Goal: Task Accomplishment & Management: Complete application form

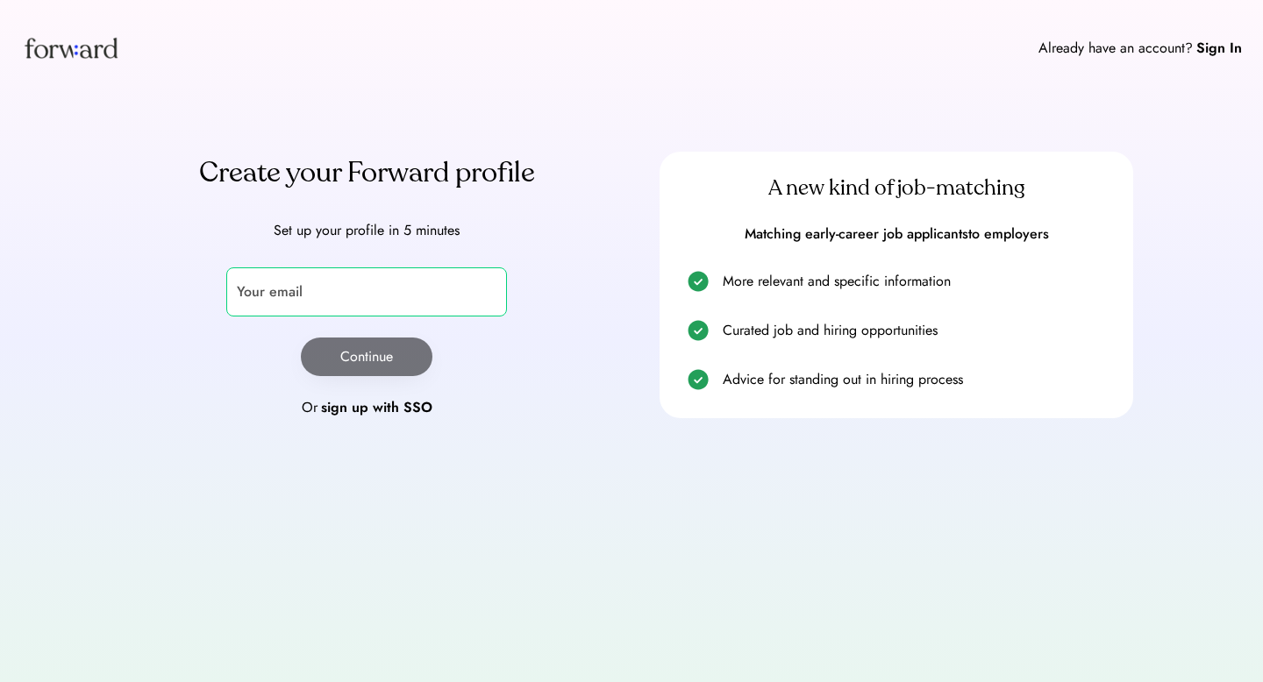
click at [348, 296] on input "email" at bounding box center [366, 292] width 281 height 49
type input "**********"
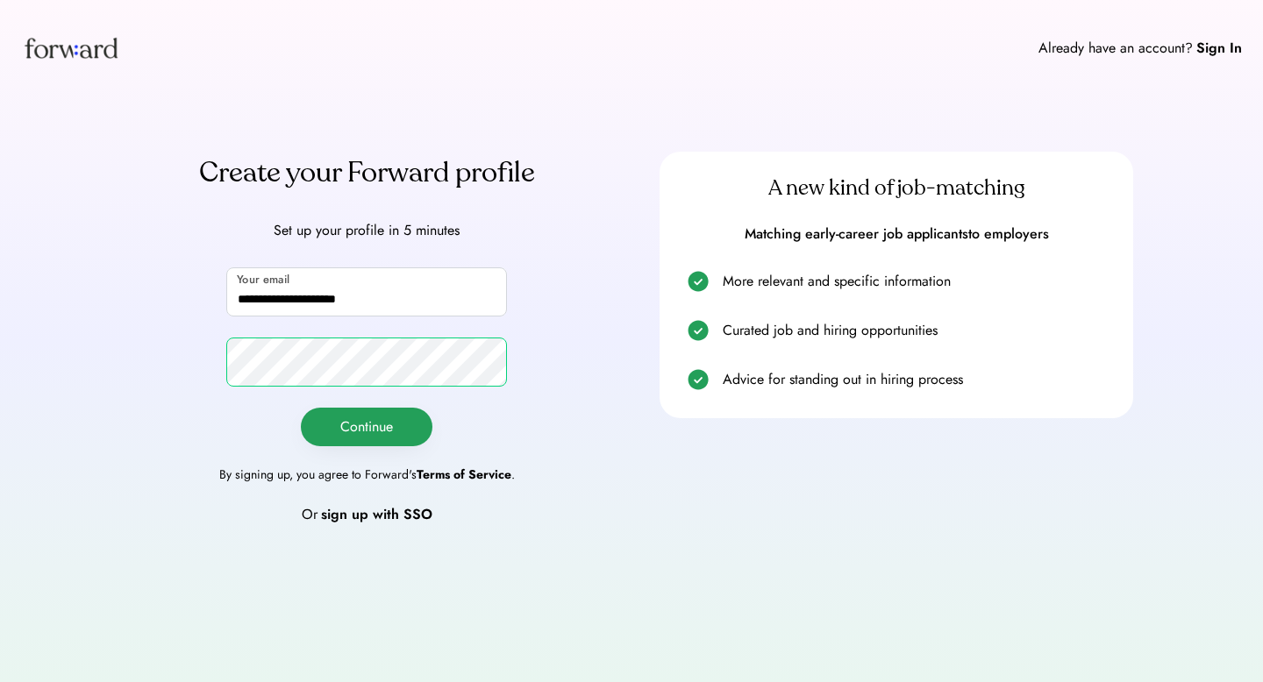
click at [328, 414] on button "Continue" at bounding box center [367, 427] width 132 height 39
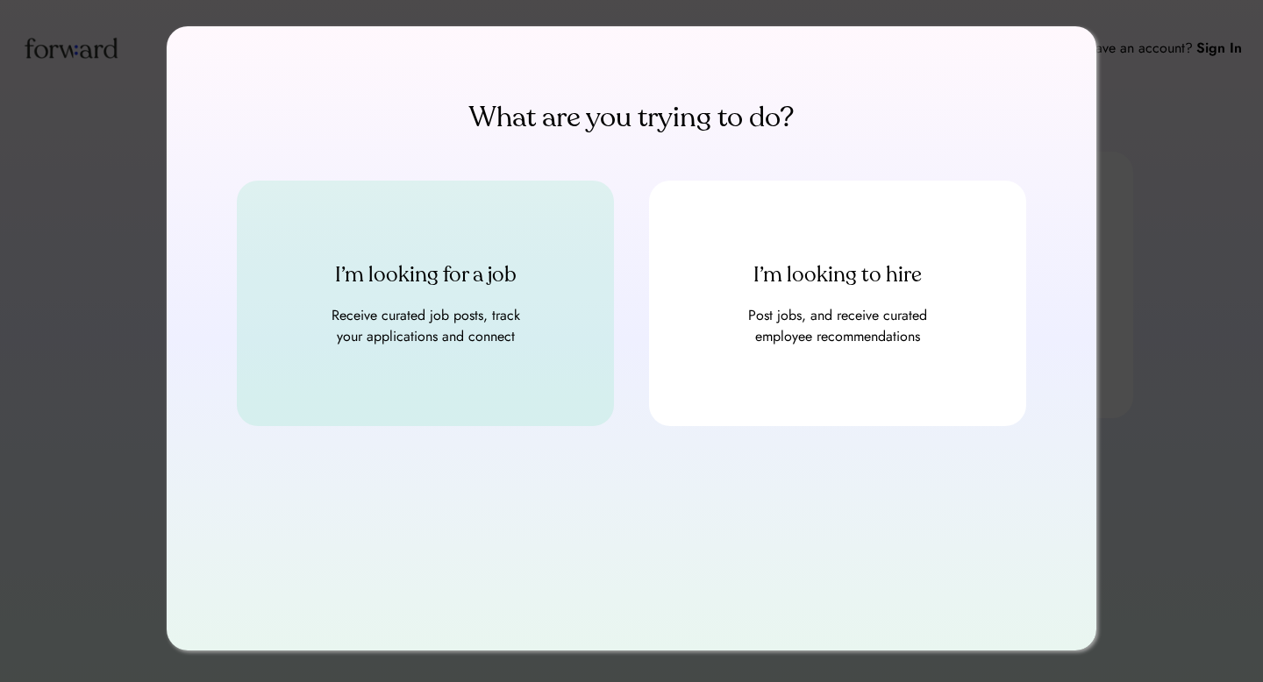
click at [513, 339] on div "Receive curated job posts, track your applications and connect" at bounding box center [425, 326] width 210 height 42
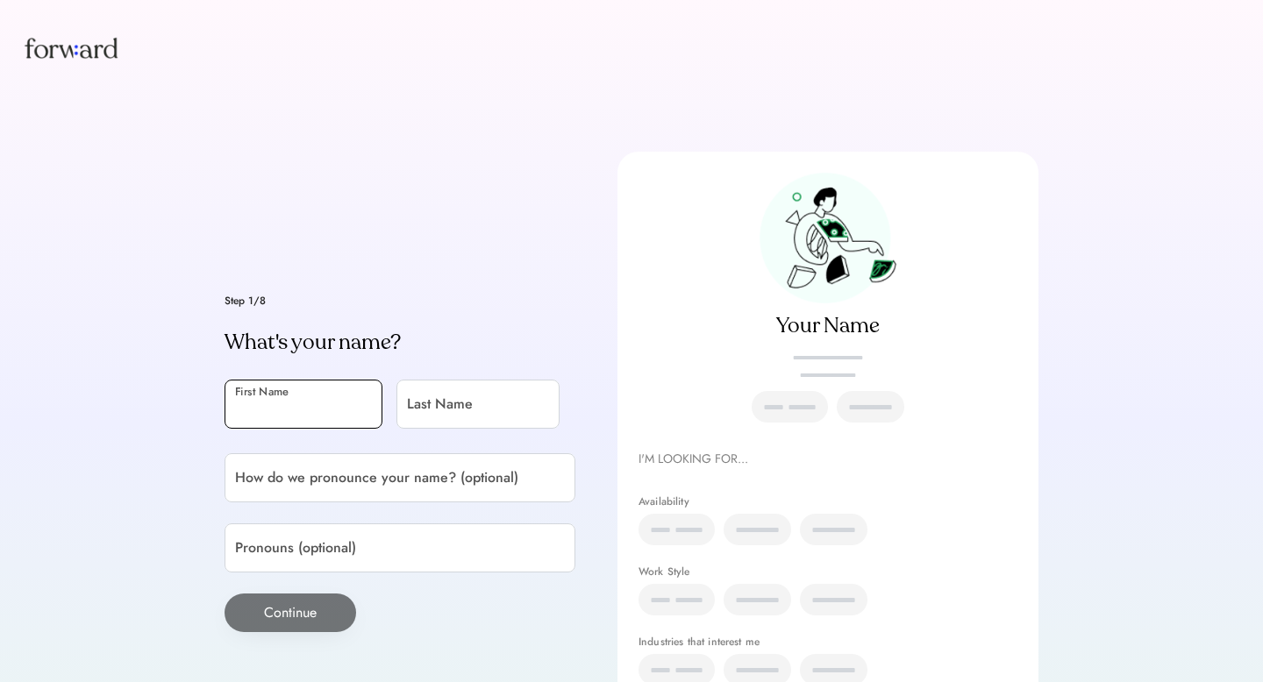
click at [254, 408] on input "input" at bounding box center [304, 404] width 158 height 49
type input "*****"
type input "******"
type input "**********"
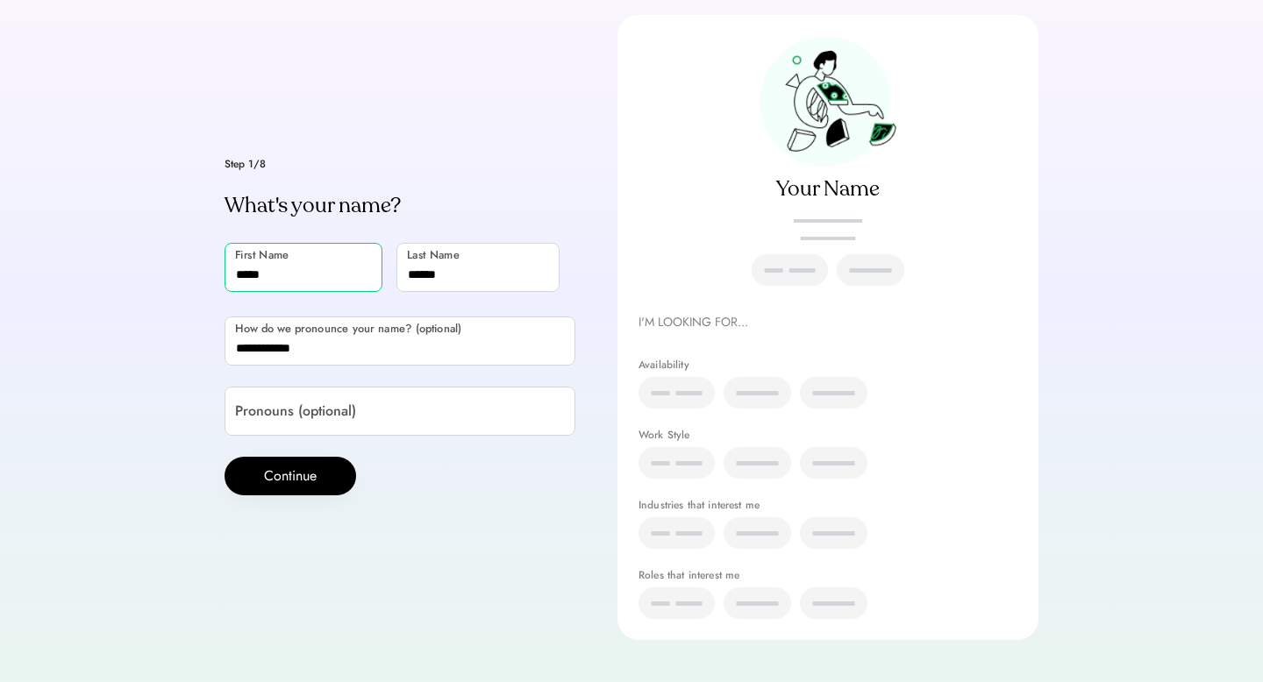
scroll to position [165, 0]
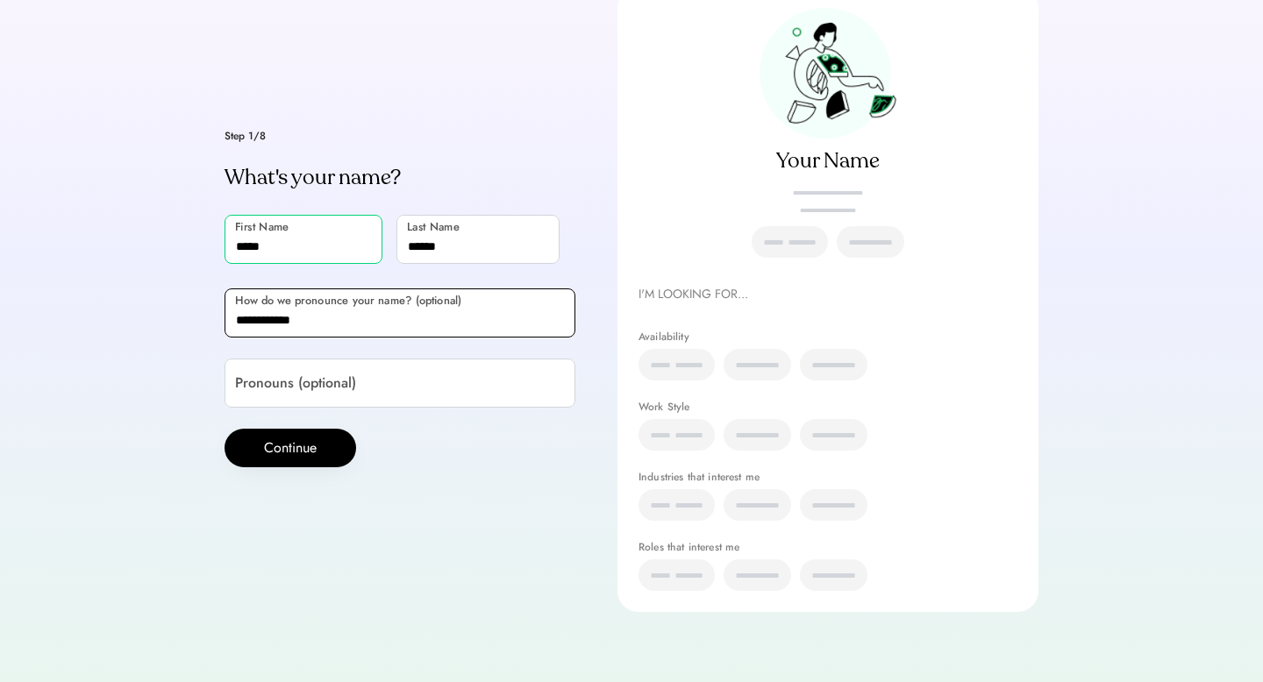
click at [385, 295] on input "input" at bounding box center [400, 313] width 351 height 49
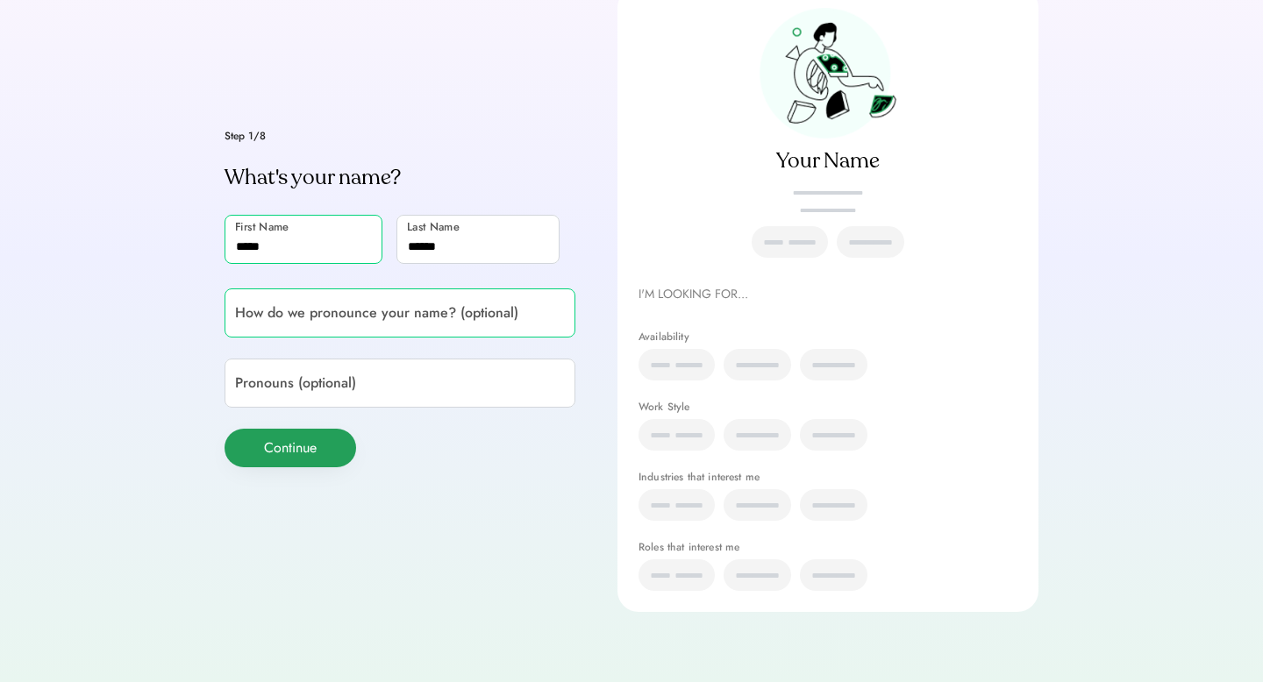
click at [314, 446] on button "Continue" at bounding box center [291, 448] width 132 height 39
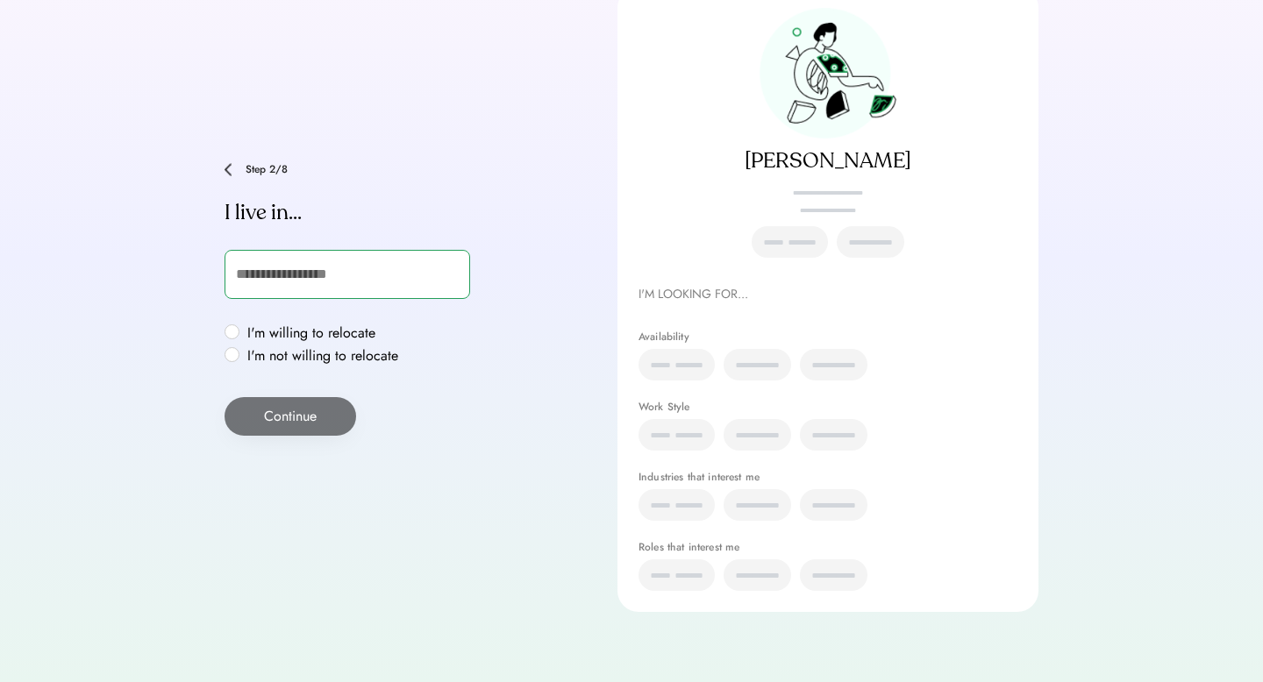
click at [317, 280] on input "text" at bounding box center [348, 274] width 246 height 49
type input "****"
type input "**********"
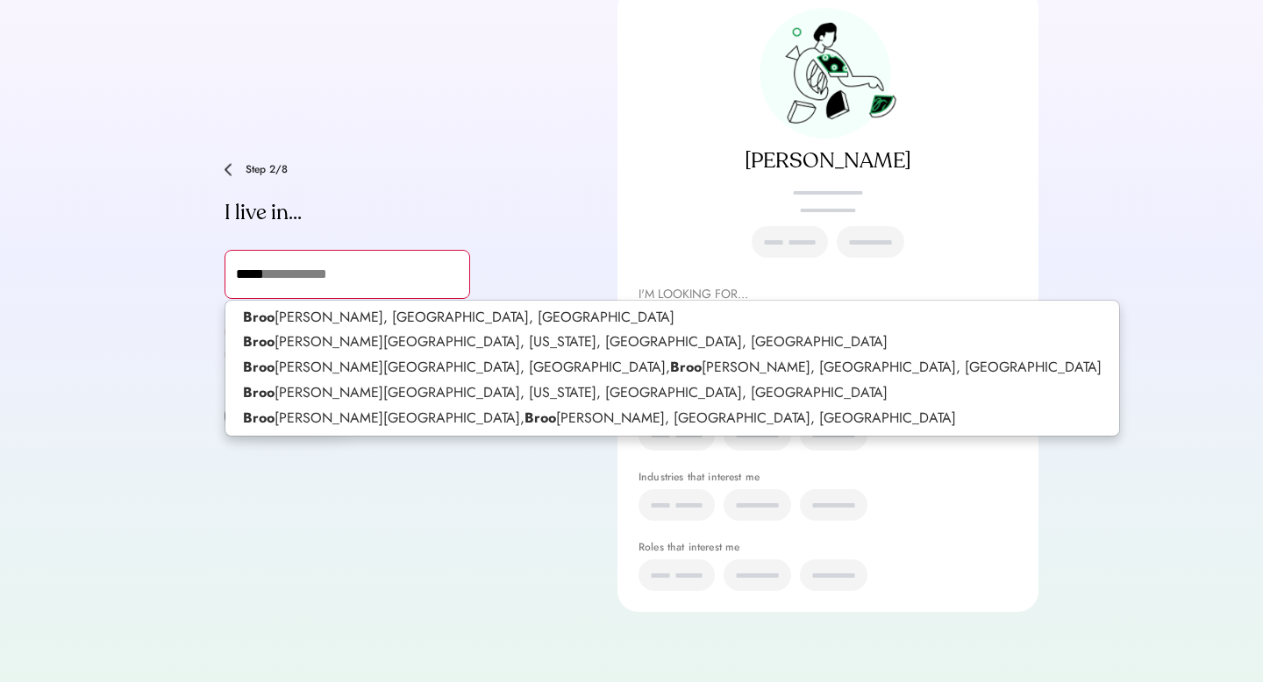
type input "******"
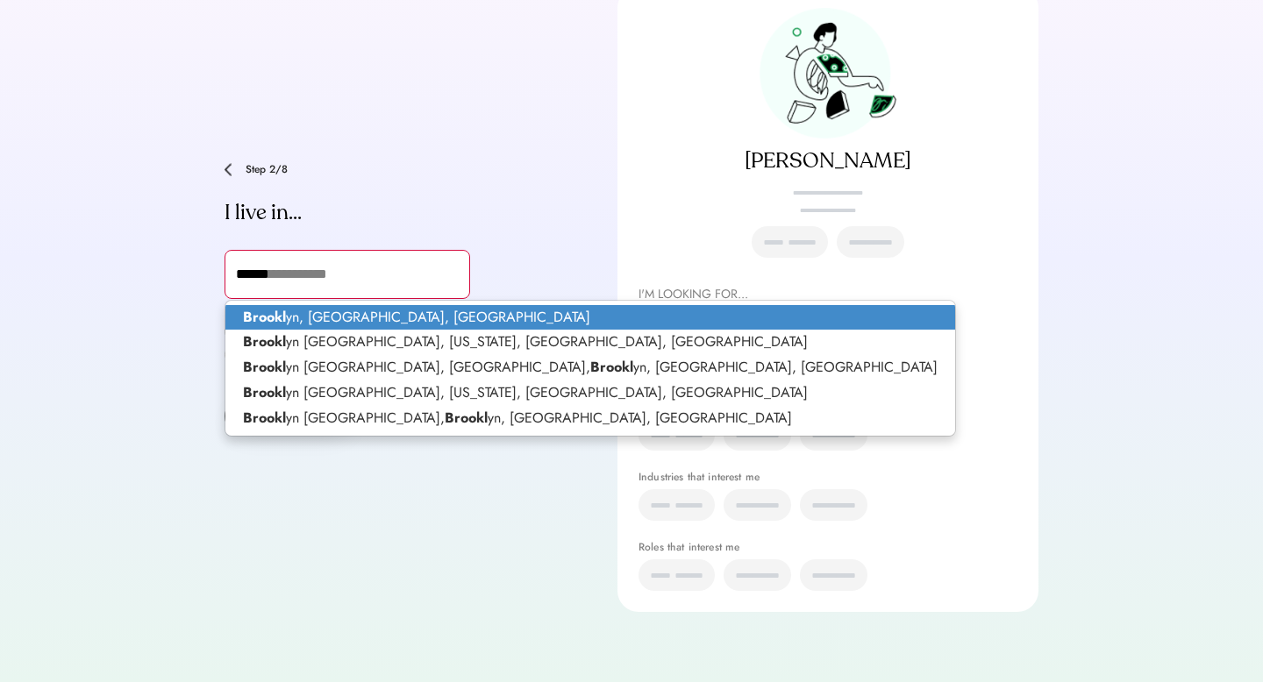
click at [300, 319] on p "Brookl yn, NY, USA" at bounding box center [590, 317] width 730 height 25
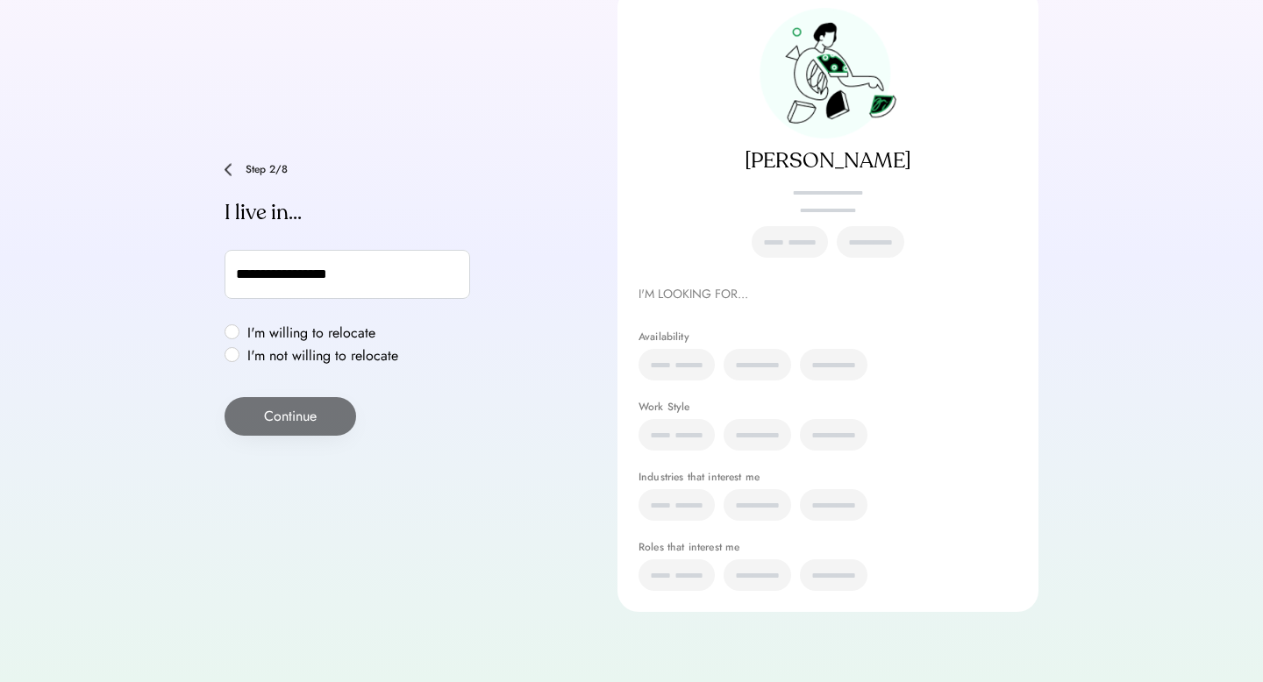
type input "**********"
click at [118, 379] on div "**********" at bounding box center [631, 258] width 1263 height 847
click at [258, 332] on label "I'm willing to relocate" at bounding box center [322, 333] width 161 height 14
click at [273, 404] on button "Continue" at bounding box center [291, 416] width 132 height 39
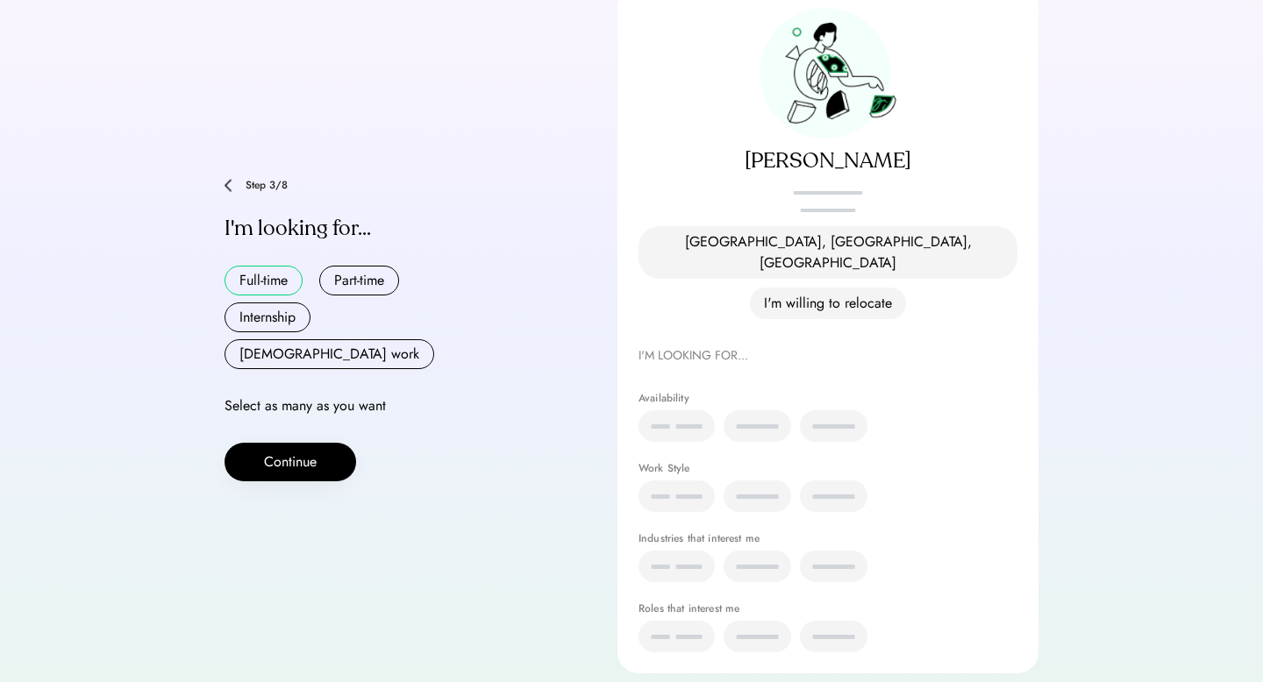
click at [268, 266] on button "Full-time" at bounding box center [264, 281] width 78 height 30
click at [298, 443] on button "Continue" at bounding box center [291, 462] width 132 height 39
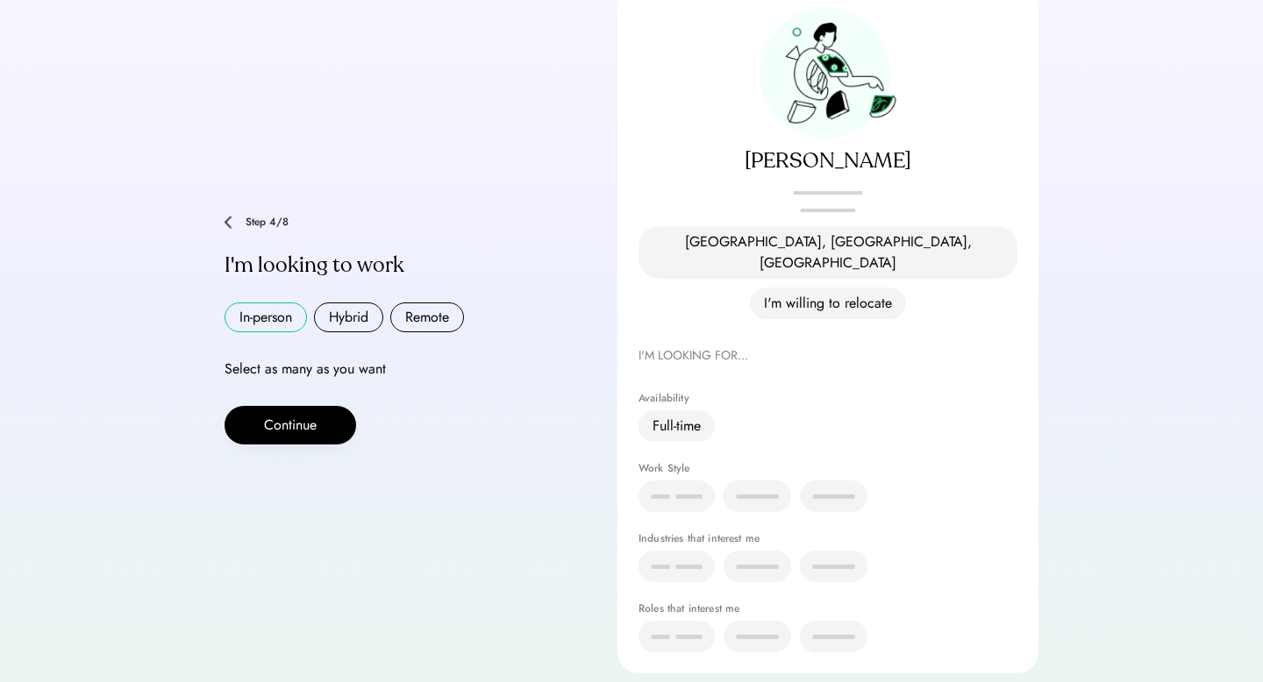
click at [280, 303] on button "In-person" at bounding box center [266, 318] width 82 height 30
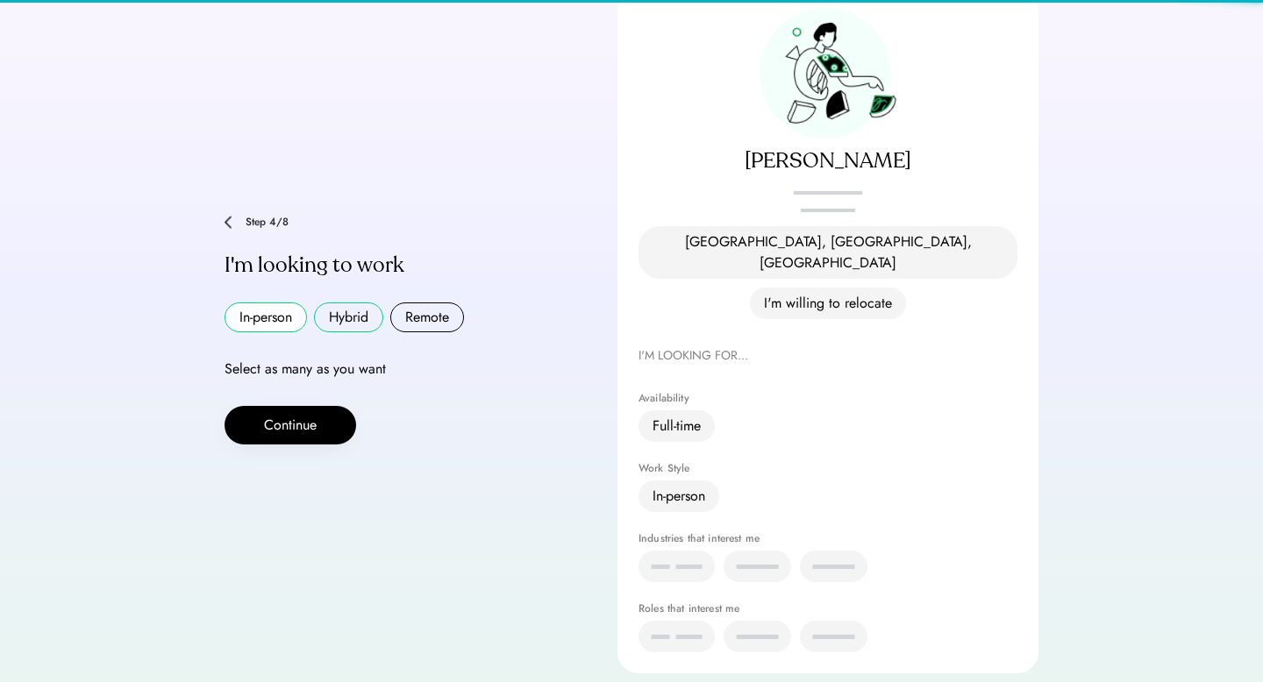
click at [360, 303] on button "Hybrid" at bounding box center [348, 318] width 69 height 30
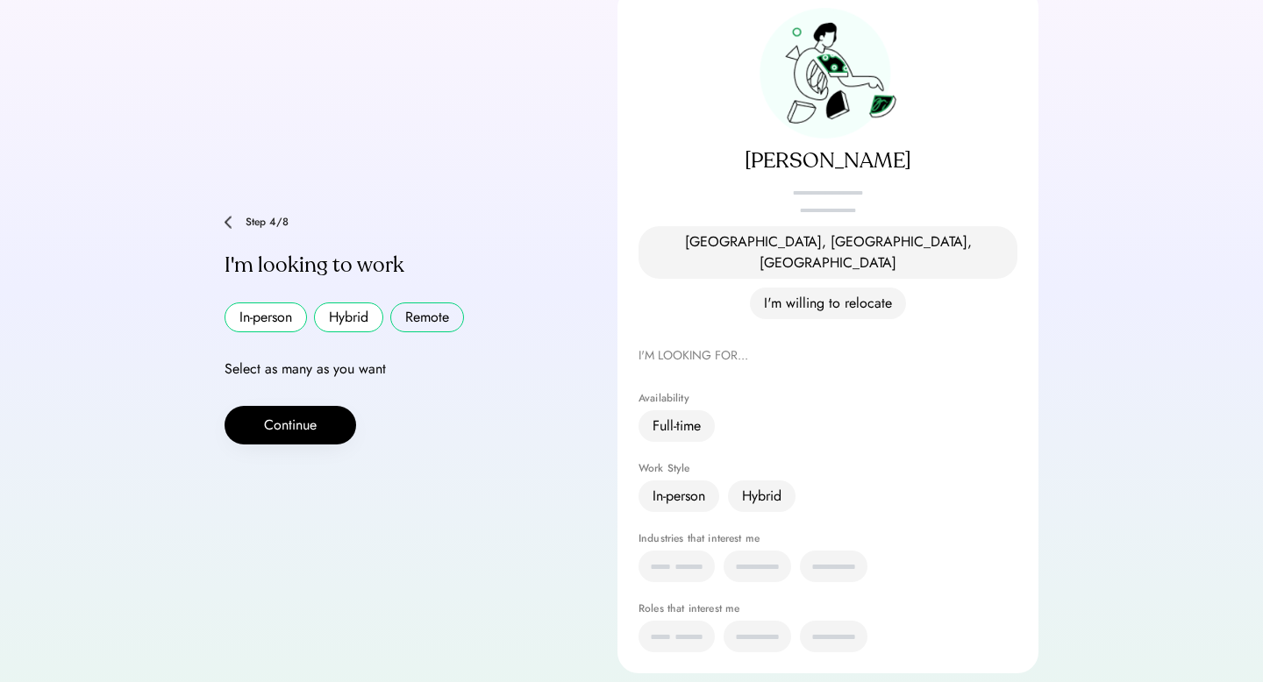
click at [404, 303] on button "Remote" at bounding box center [427, 318] width 74 height 30
click at [310, 410] on button "Continue" at bounding box center [291, 425] width 132 height 39
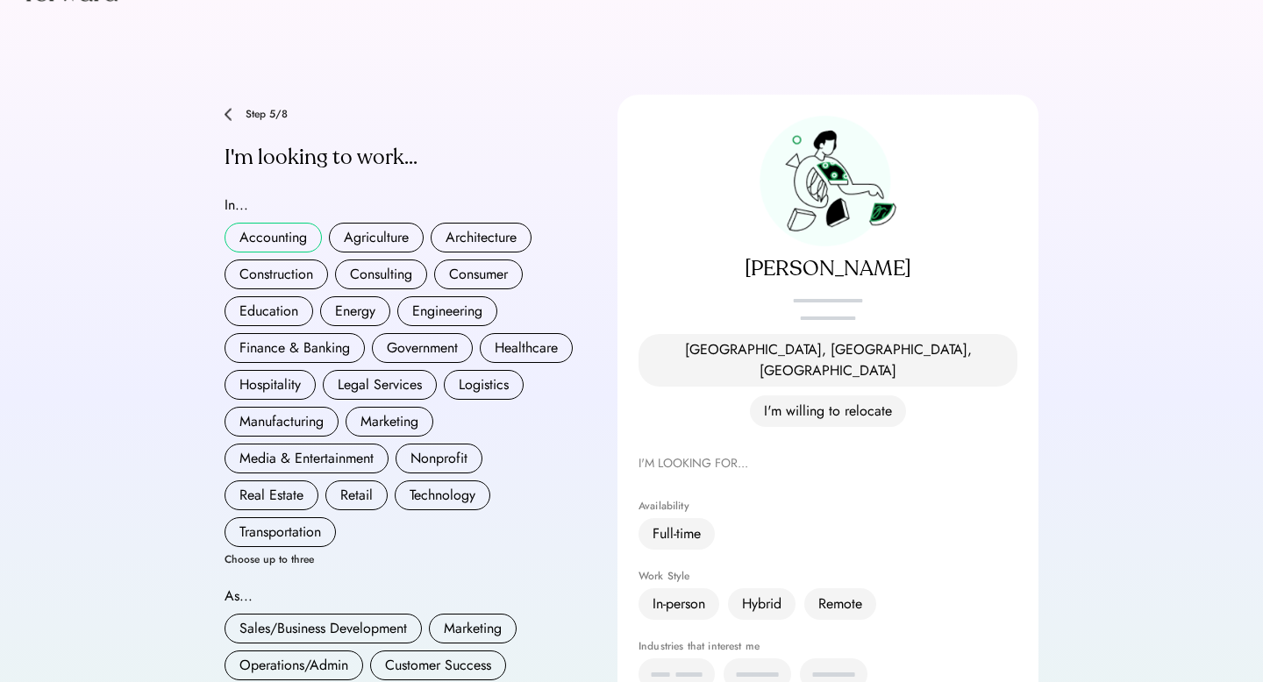
scroll to position [73, 0]
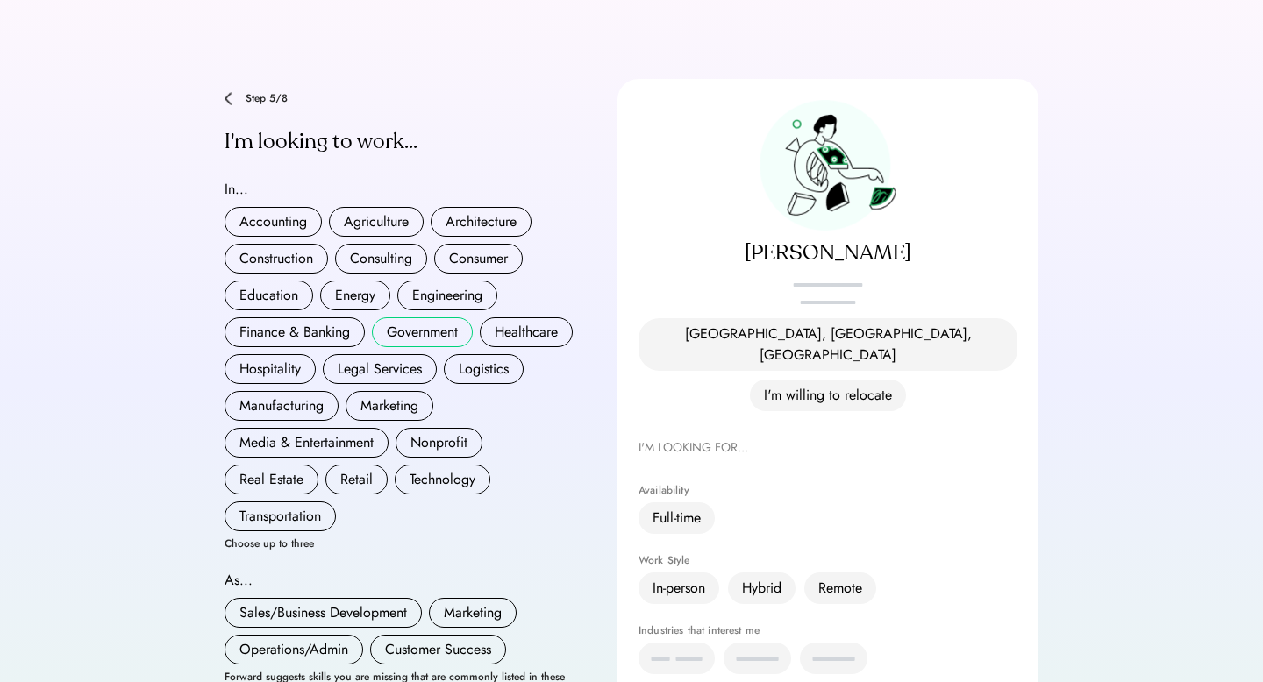
click at [425, 319] on button "Government" at bounding box center [422, 332] width 101 height 30
click at [474, 362] on button "Logistics" at bounding box center [484, 369] width 80 height 30
click at [395, 394] on button "Marketing" at bounding box center [390, 406] width 88 height 30
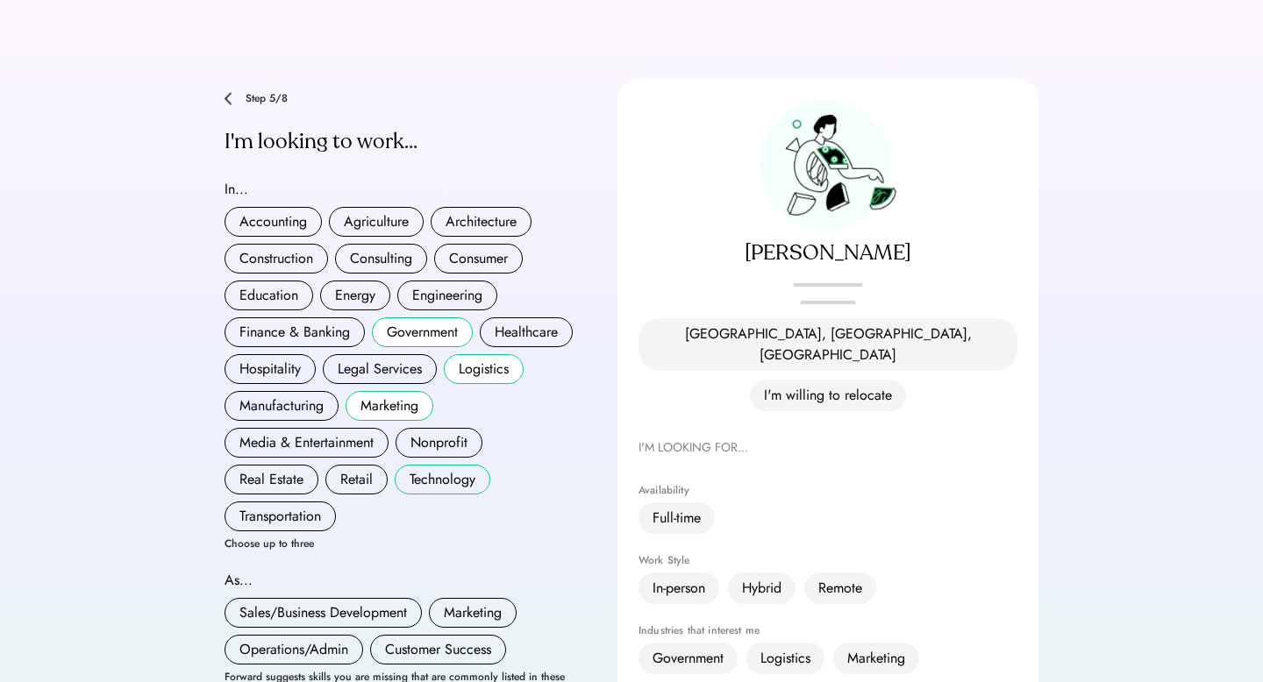
click at [432, 470] on button "Technology" at bounding box center [443, 480] width 96 height 30
click at [261, 393] on button "Manufacturing" at bounding box center [282, 406] width 114 height 30
click at [265, 354] on button "Hospitality" at bounding box center [270, 369] width 91 height 30
click at [281, 322] on button "Finance & Banking" at bounding box center [295, 332] width 140 height 30
click at [283, 289] on button "Education" at bounding box center [269, 296] width 89 height 30
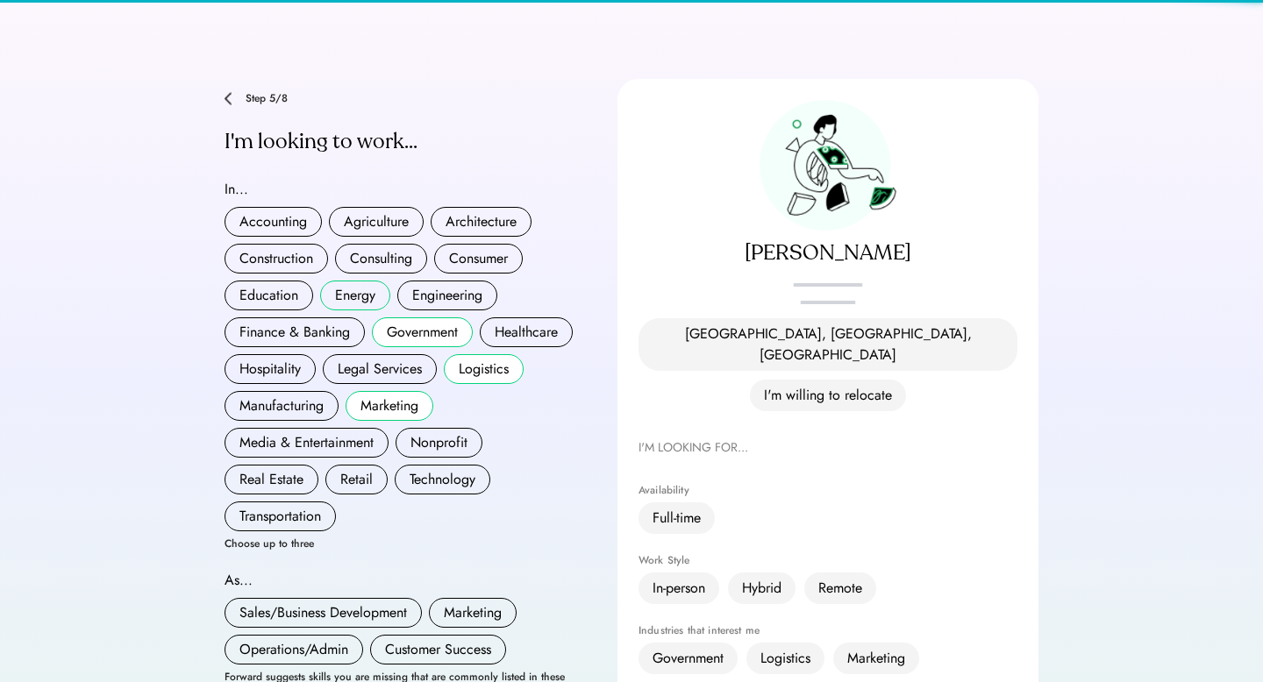
click at [339, 288] on button "Energy" at bounding box center [355, 296] width 70 height 30
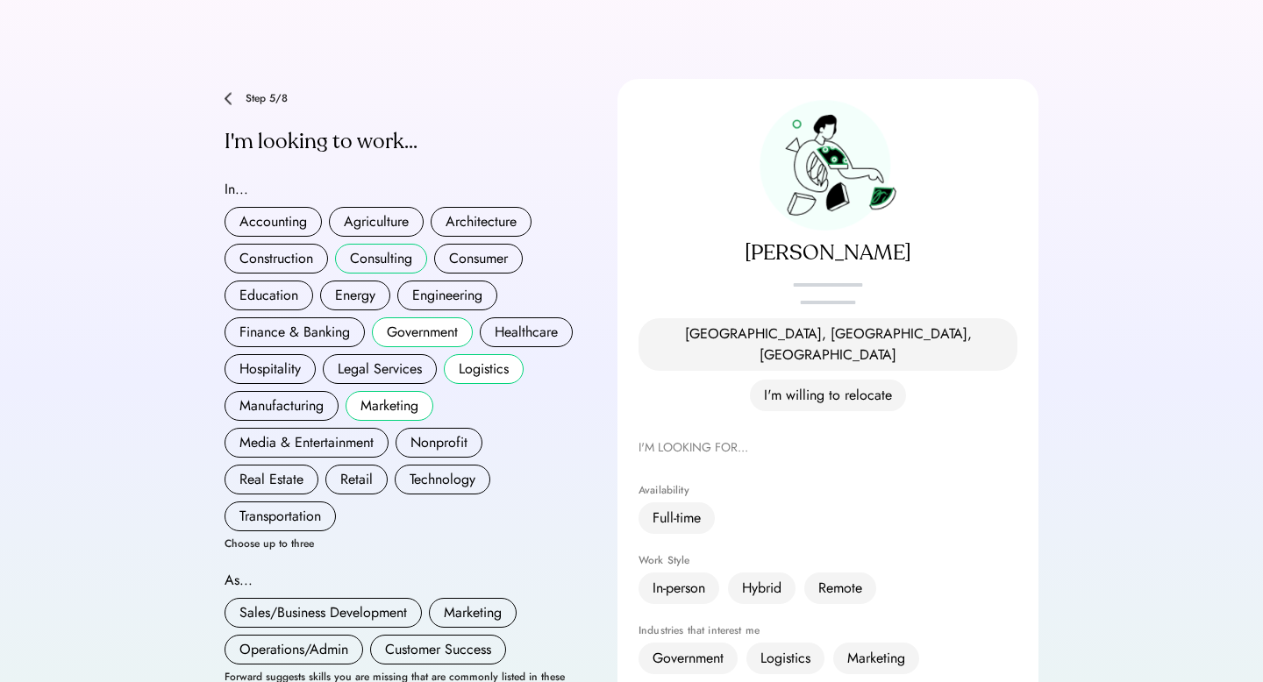
click at [375, 244] on button "Consulting" at bounding box center [381, 259] width 92 height 30
click at [283, 244] on button "Construction" at bounding box center [276, 259] width 103 height 30
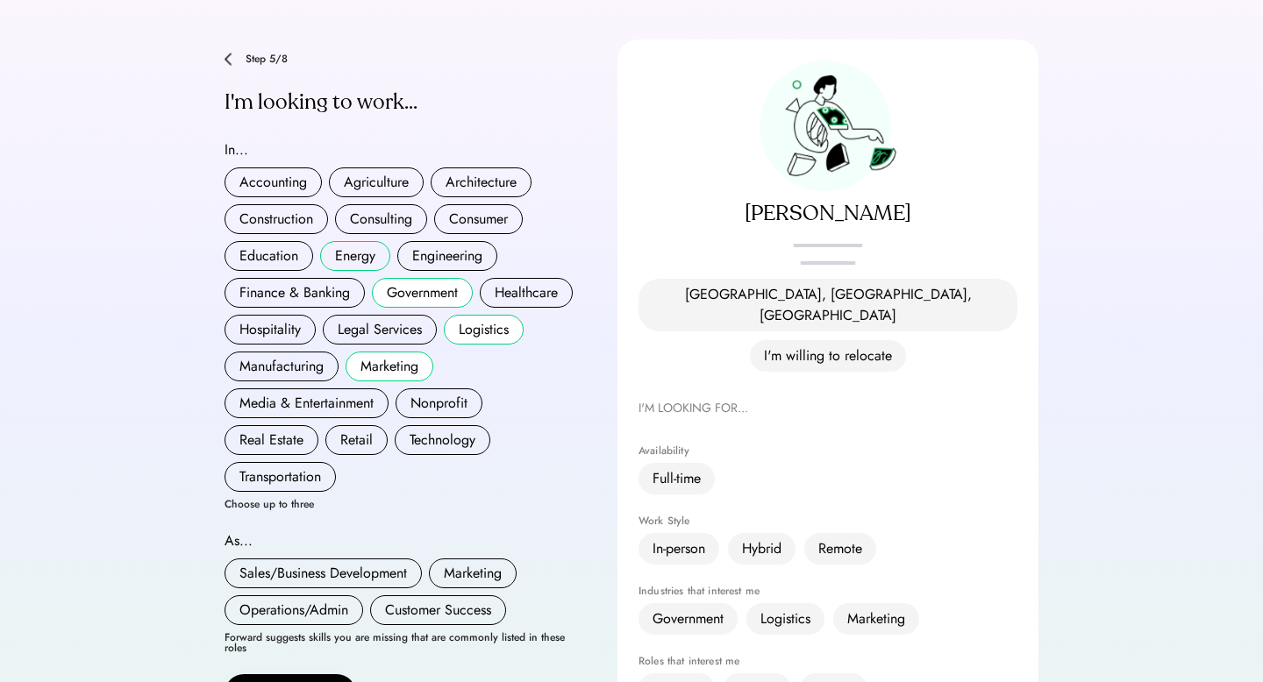
scroll to position [200, 0]
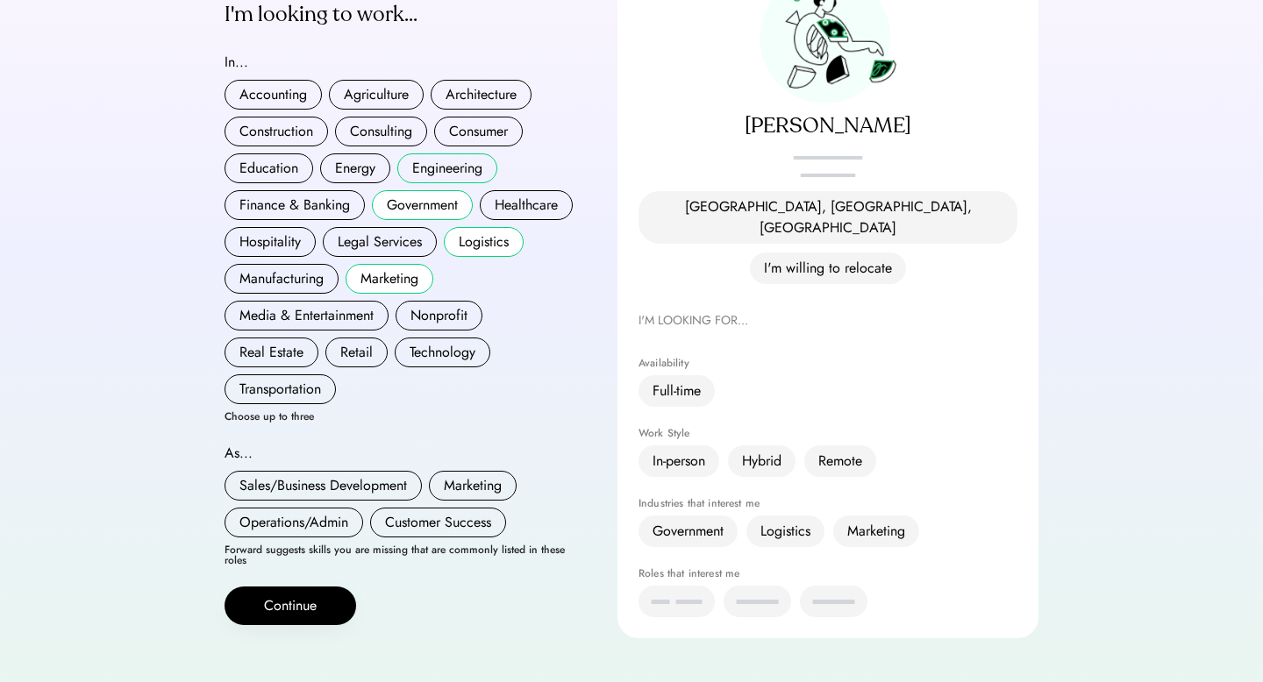
click at [425, 160] on button "Engineering" at bounding box center [447, 168] width 100 height 30
click at [801, 521] on div "Logistics" at bounding box center [785, 531] width 50 height 21
click at [495, 227] on button "Logistics" at bounding box center [484, 242] width 80 height 30
click at [362, 121] on button "Consulting" at bounding box center [381, 132] width 92 height 30
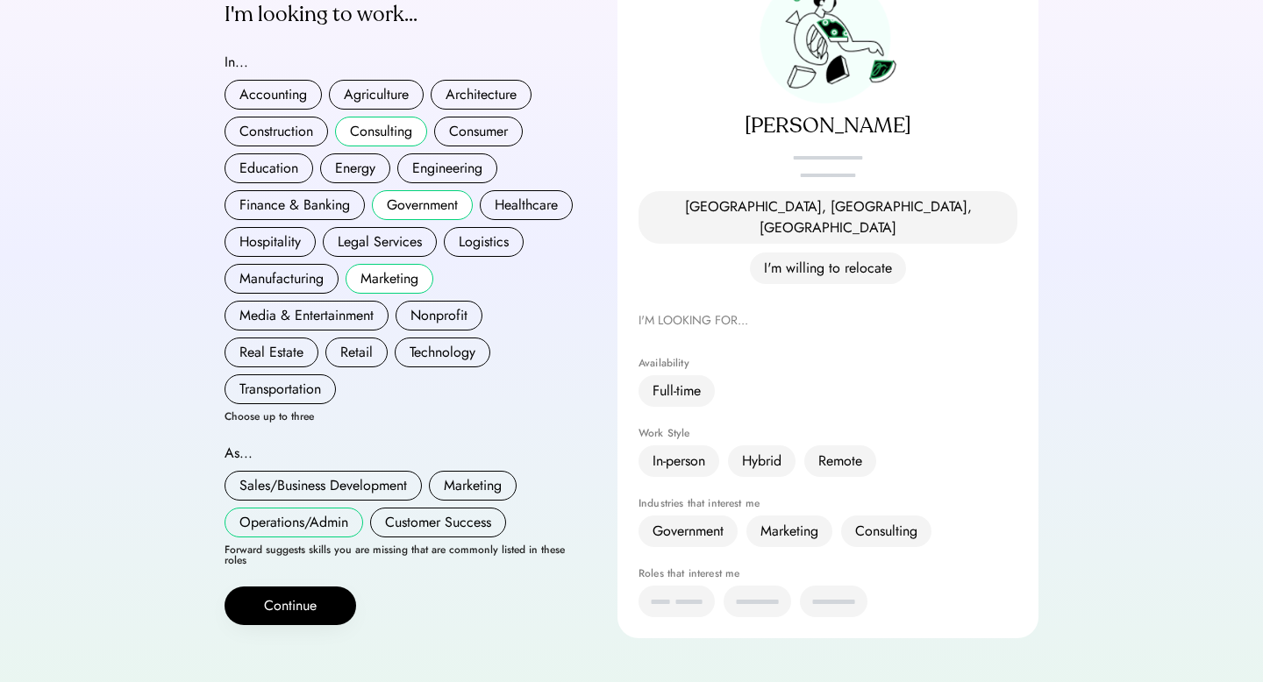
click at [336, 508] on button "Operations/Admin" at bounding box center [294, 523] width 139 height 30
click at [450, 509] on button "Customer Success" at bounding box center [438, 523] width 136 height 30
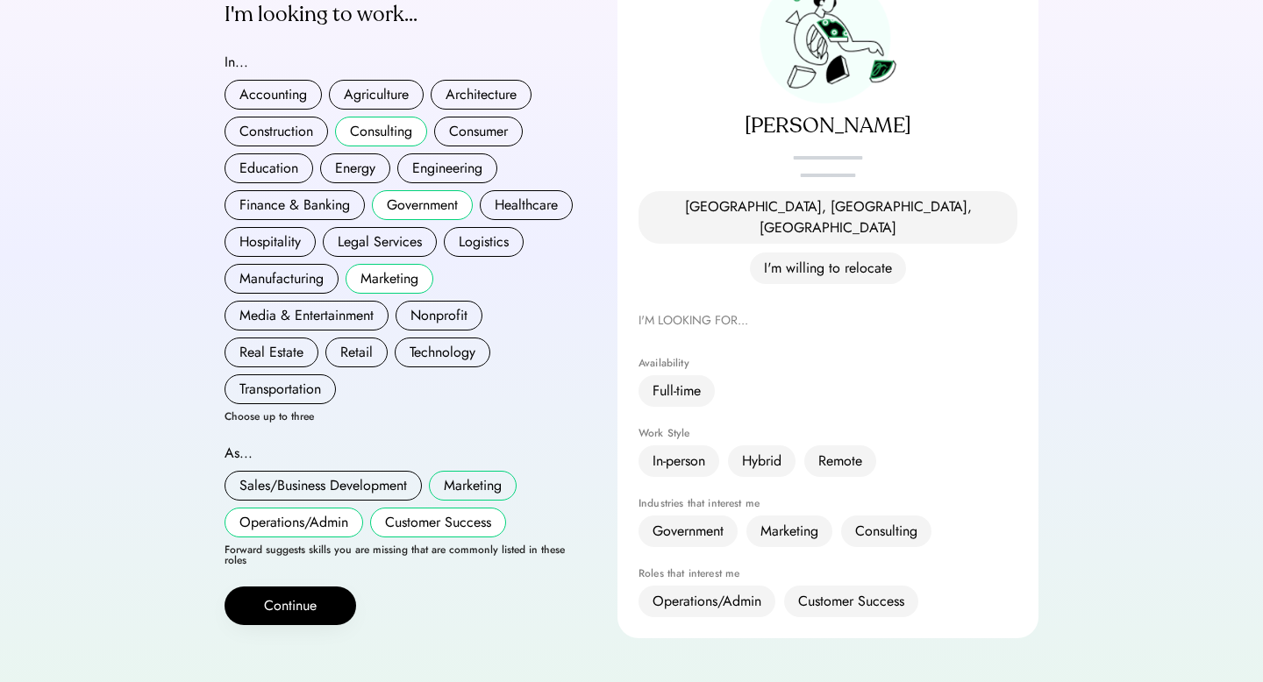
click at [482, 475] on button "Marketing" at bounding box center [473, 486] width 88 height 30
click at [371, 476] on button "Sales/Business Development" at bounding box center [323, 486] width 197 height 30
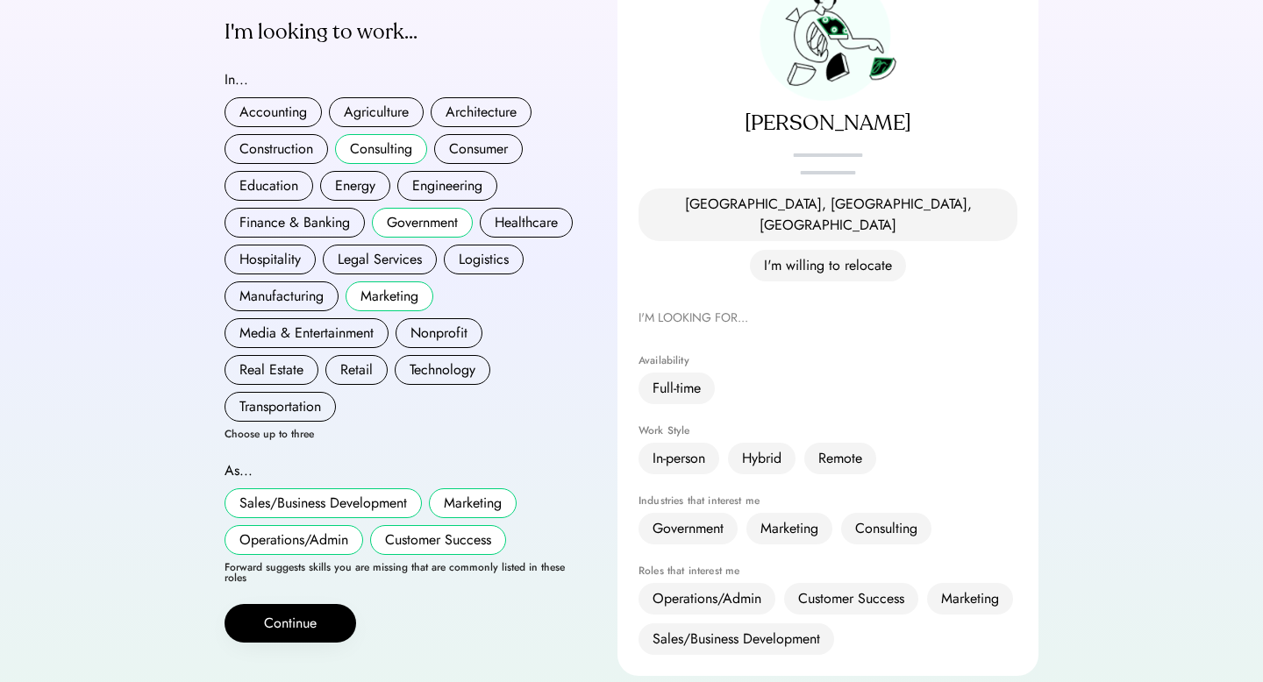
click at [460, 489] on button "Marketing" at bounding box center [473, 504] width 88 height 30
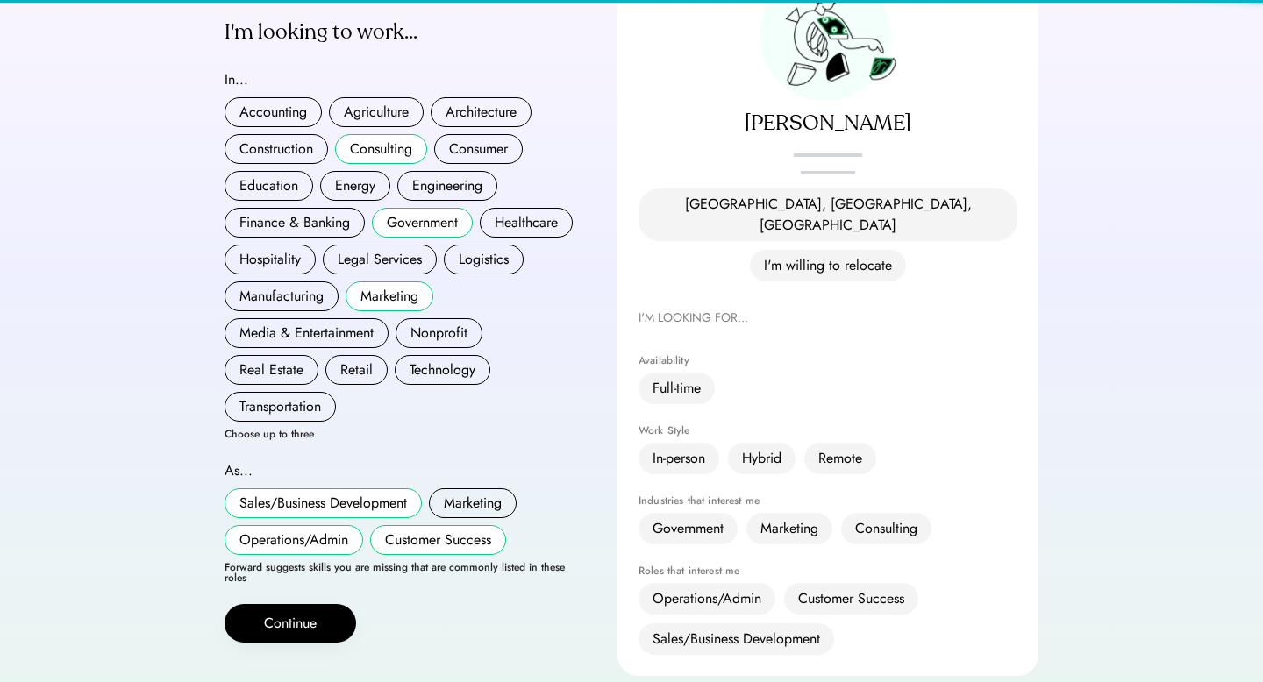
click at [354, 489] on button "Sales/Business Development" at bounding box center [323, 504] width 197 height 30
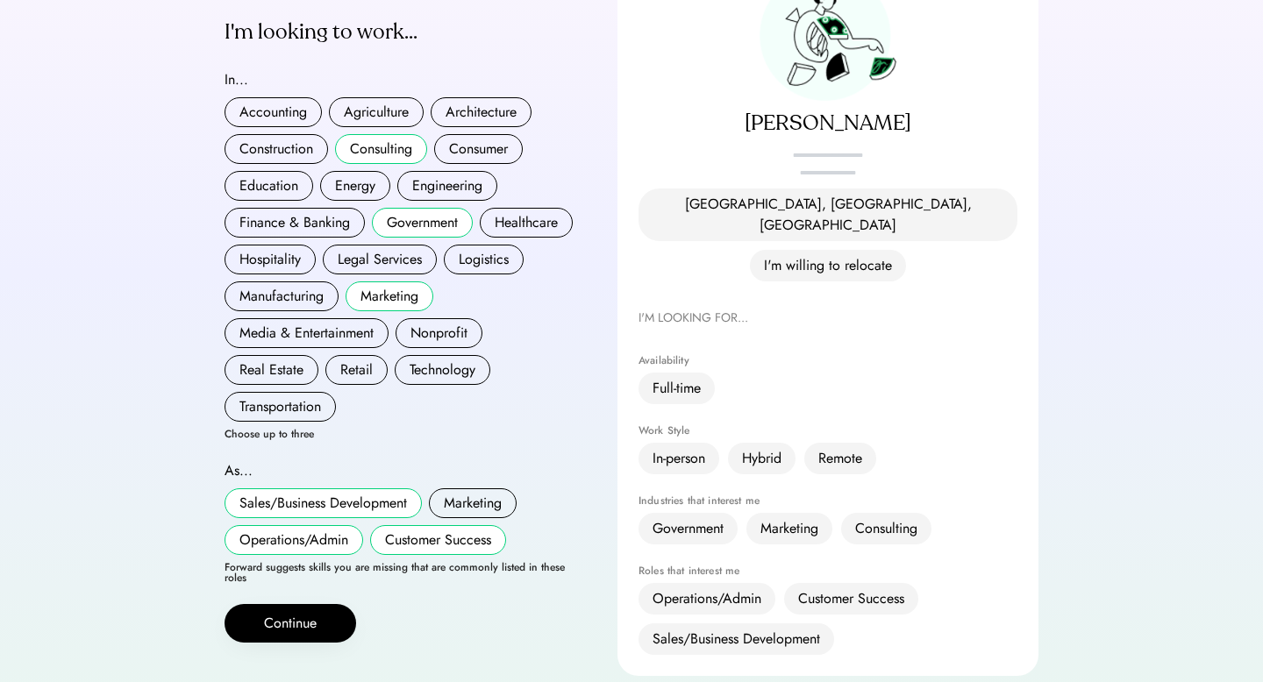
scroll to position [200, 0]
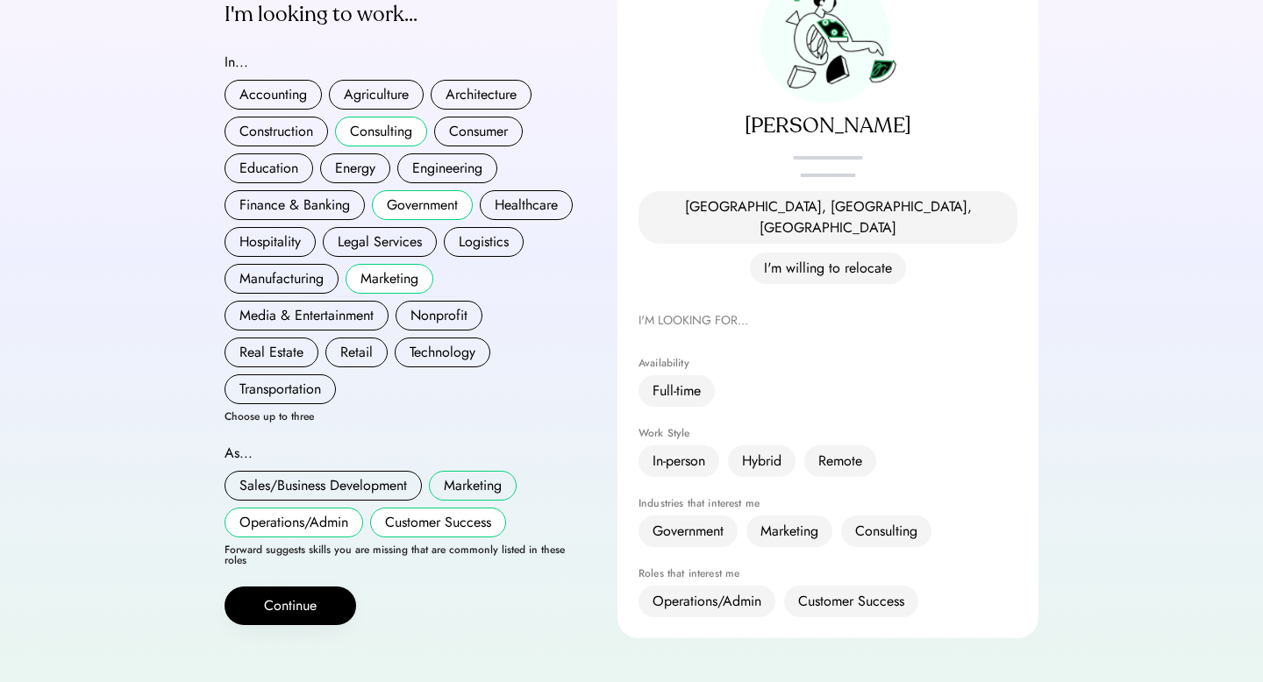
click at [475, 479] on button "Marketing" at bounding box center [473, 486] width 88 height 30
click at [353, 482] on button "Sales/Business Development" at bounding box center [323, 486] width 197 height 30
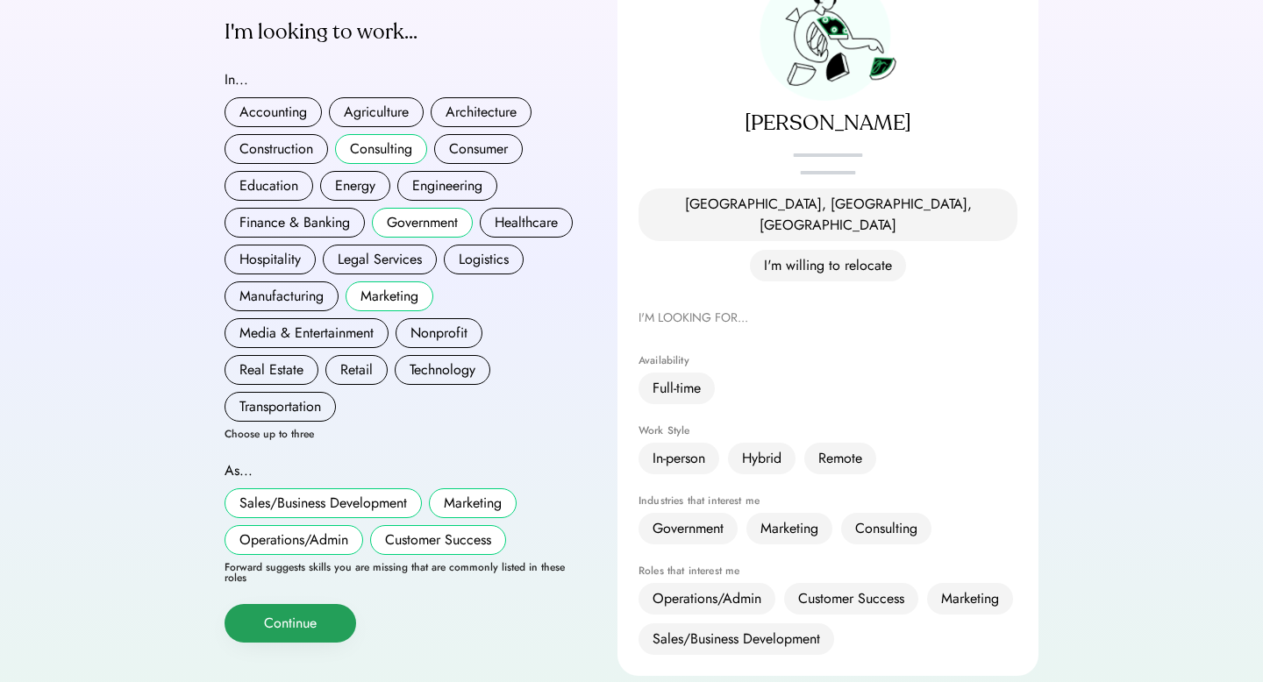
click at [309, 604] on button "Continue" at bounding box center [291, 623] width 132 height 39
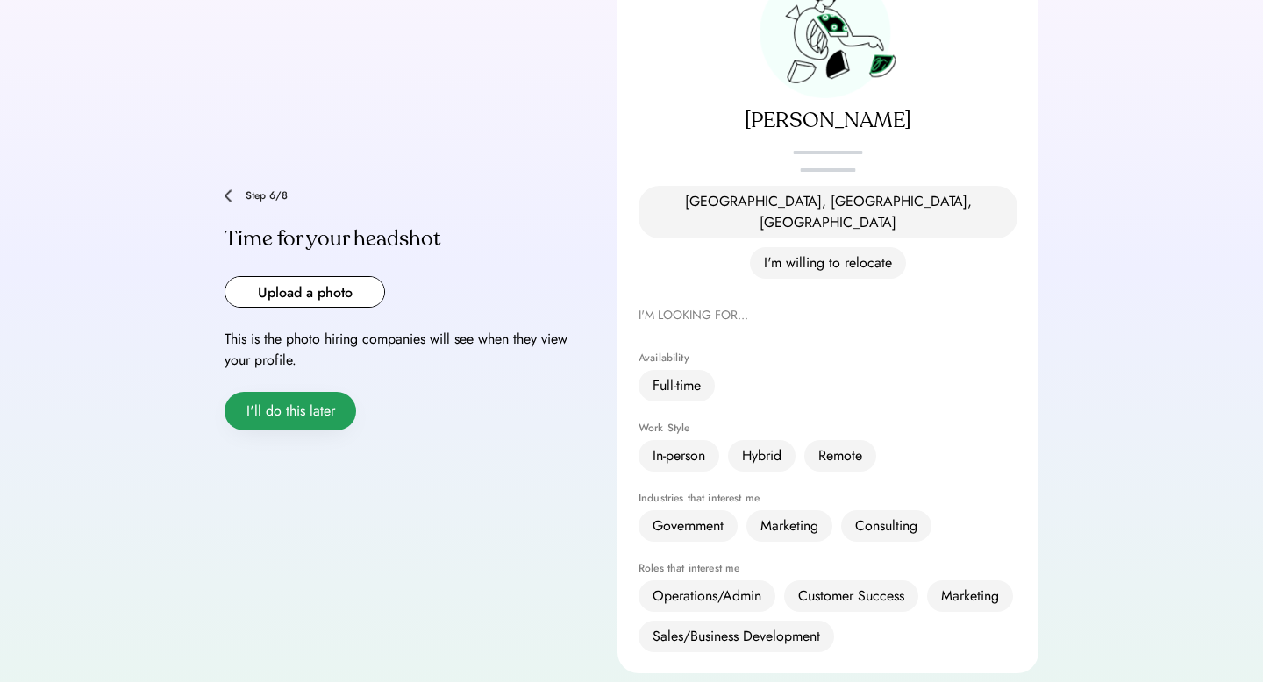
click at [289, 392] on button "I'll do this later" at bounding box center [291, 411] width 132 height 39
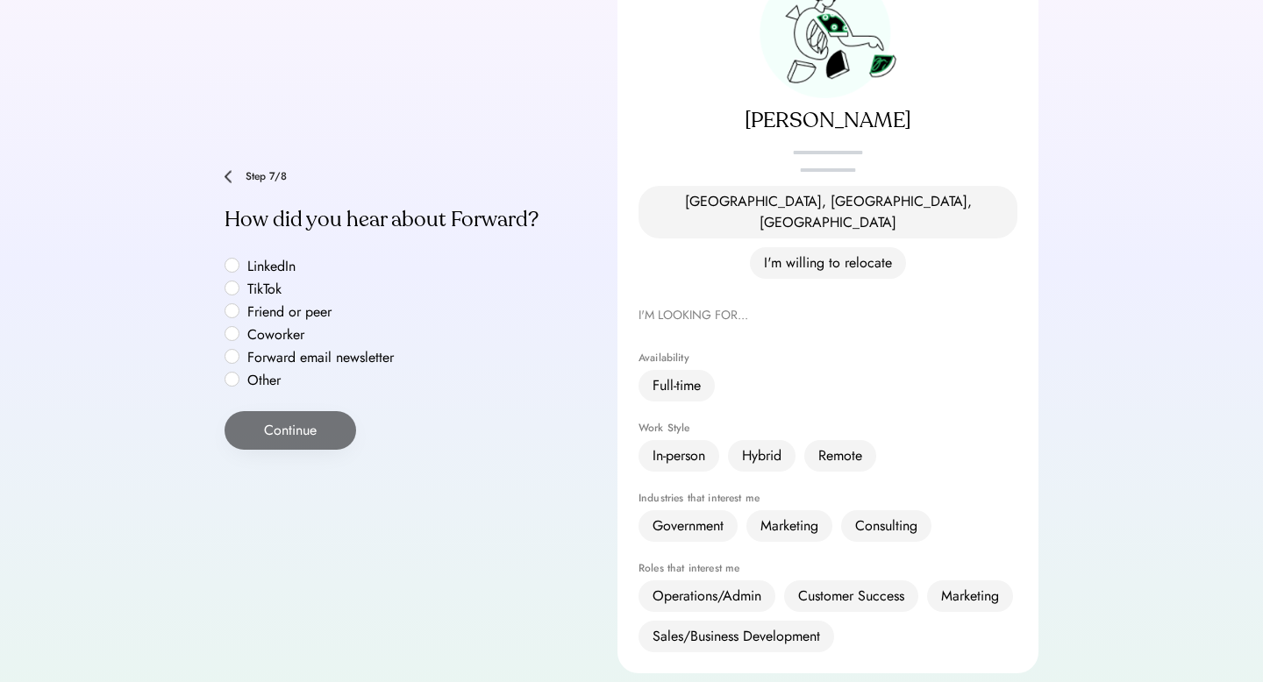
scroll to position [186, 0]
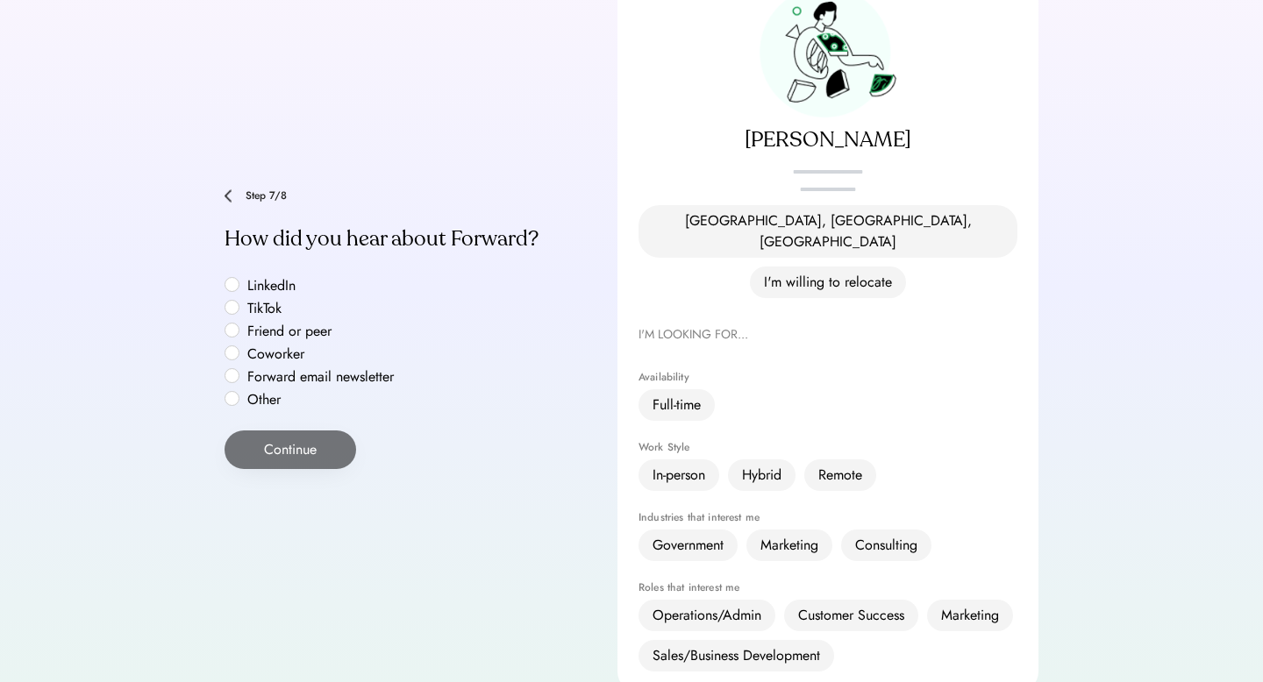
click at [278, 431] on button "Continue" at bounding box center [291, 450] width 132 height 39
click at [295, 370] on label "Forward email newsletter" at bounding box center [321, 377] width 158 height 14
click at [289, 447] on div "**********" at bounding box center [632, 329] width 814 height 727
click at [292, 439] on div "**********" at bounding box center [632, 329] width 814 height 727
click at [298, 435] on button "Continue" at bounding box center [291, 450] width 132 height 39
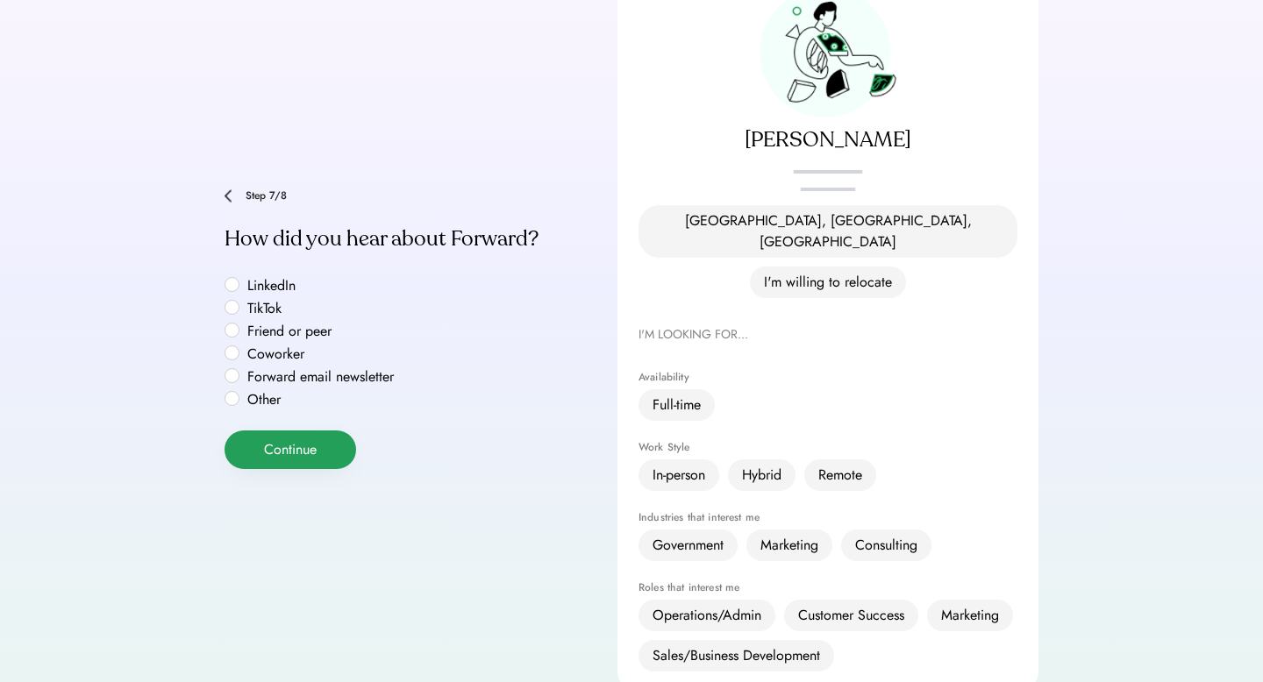
scroll to position [316, 0]
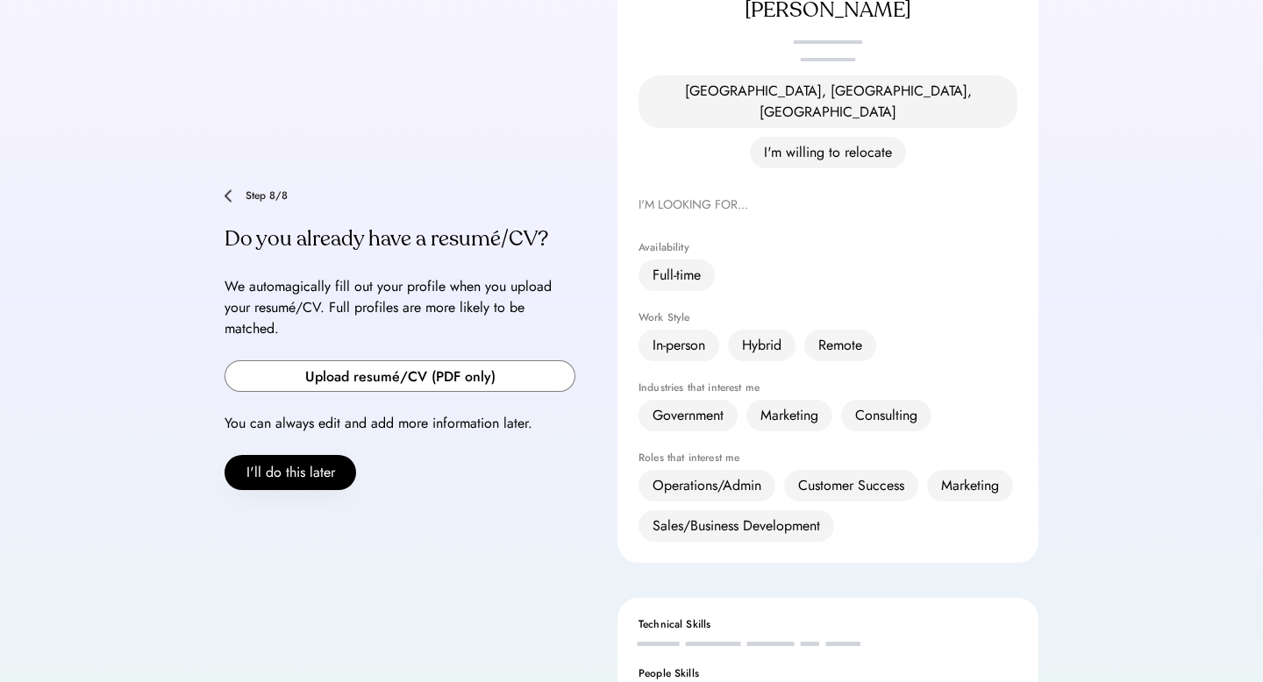
click at [375, 361] on input "file" at bounding box center [399, 376] width 349 height 30
type input "**********"
click at [280, 455] on button "I'll do this later" at bounding box center [291, 472] width 132 height 35
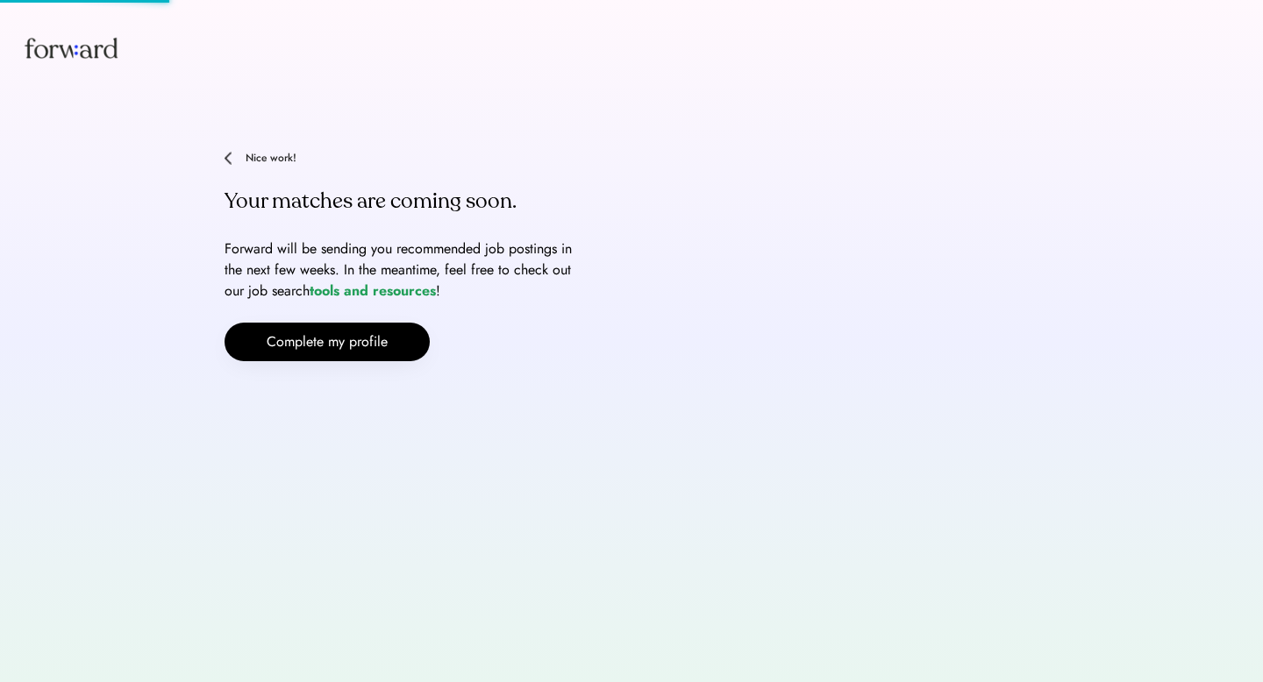
scroll to position [0, 0]
click at [375, 332] on button "Complete my profile" at bounding box center [327, 342] width 205 height 39
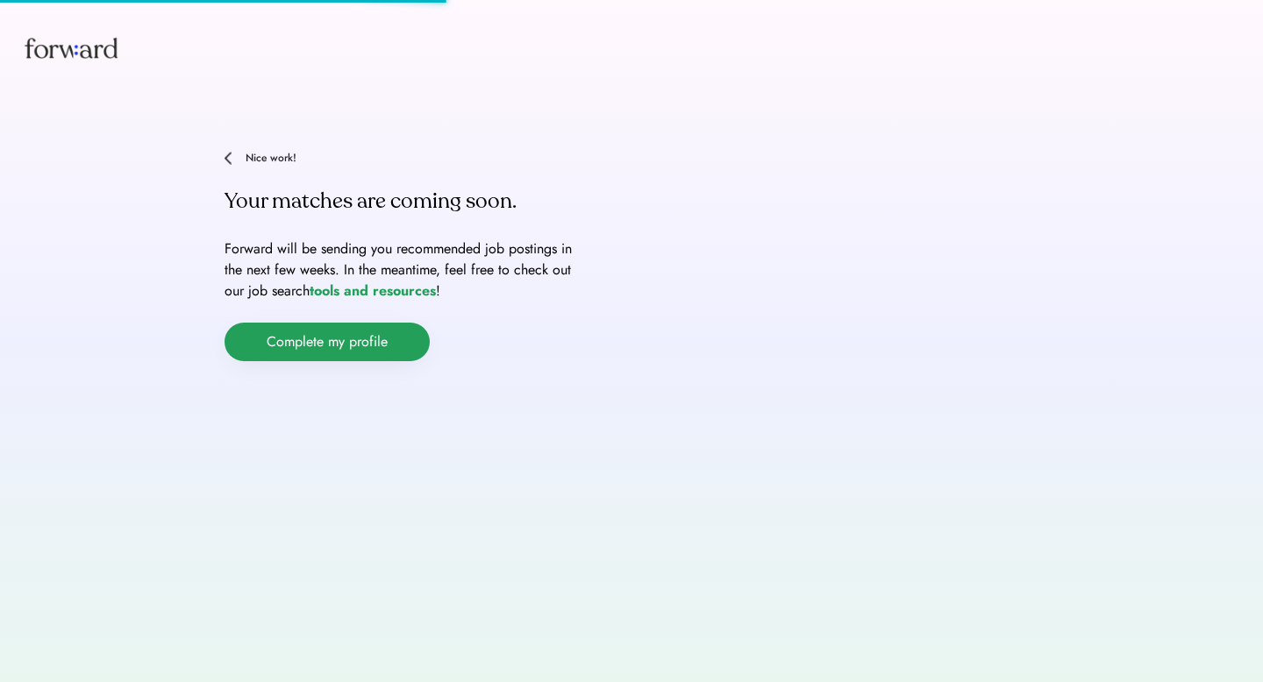
click at [417, 331] on button "Complete my profile" at bounding box center [327, 342] width 205 height 39
click at [416, 331] on button "Complete my profile" at bounding box center [327, 342] width 205 height 39
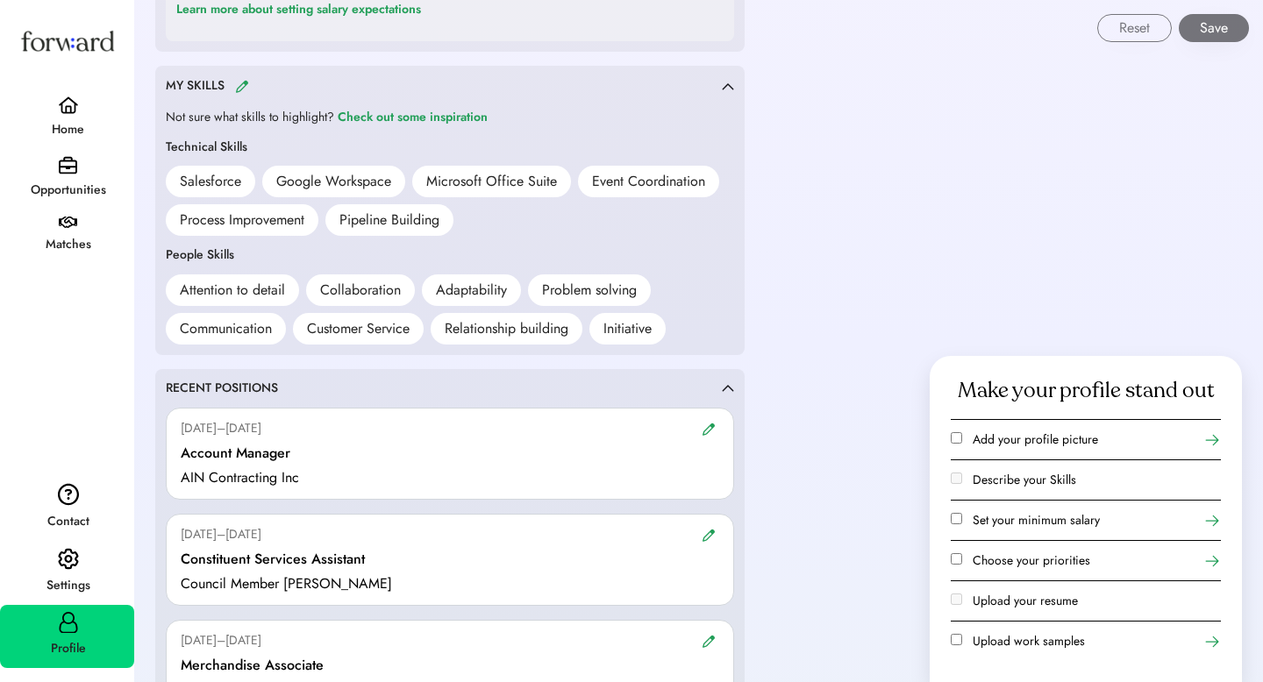
scroll to position [838, 0]
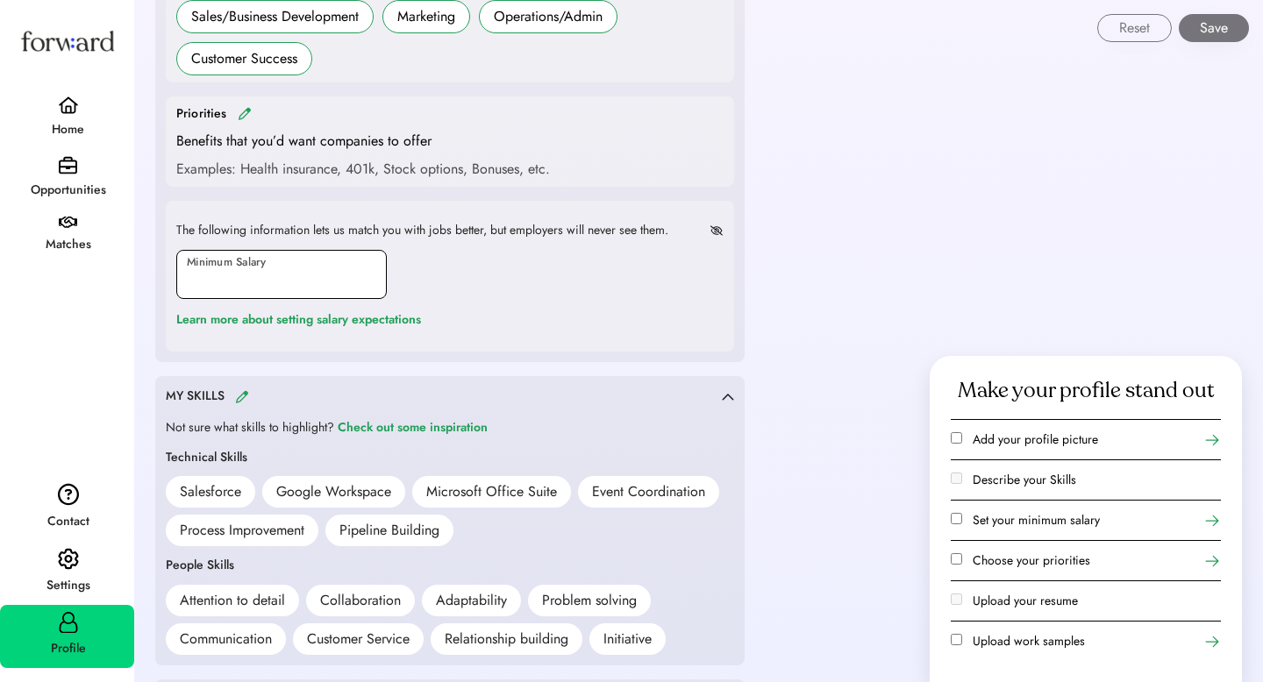
click at [282, 290] on input "input" at bounding box center [281, 274] width 210 height 49
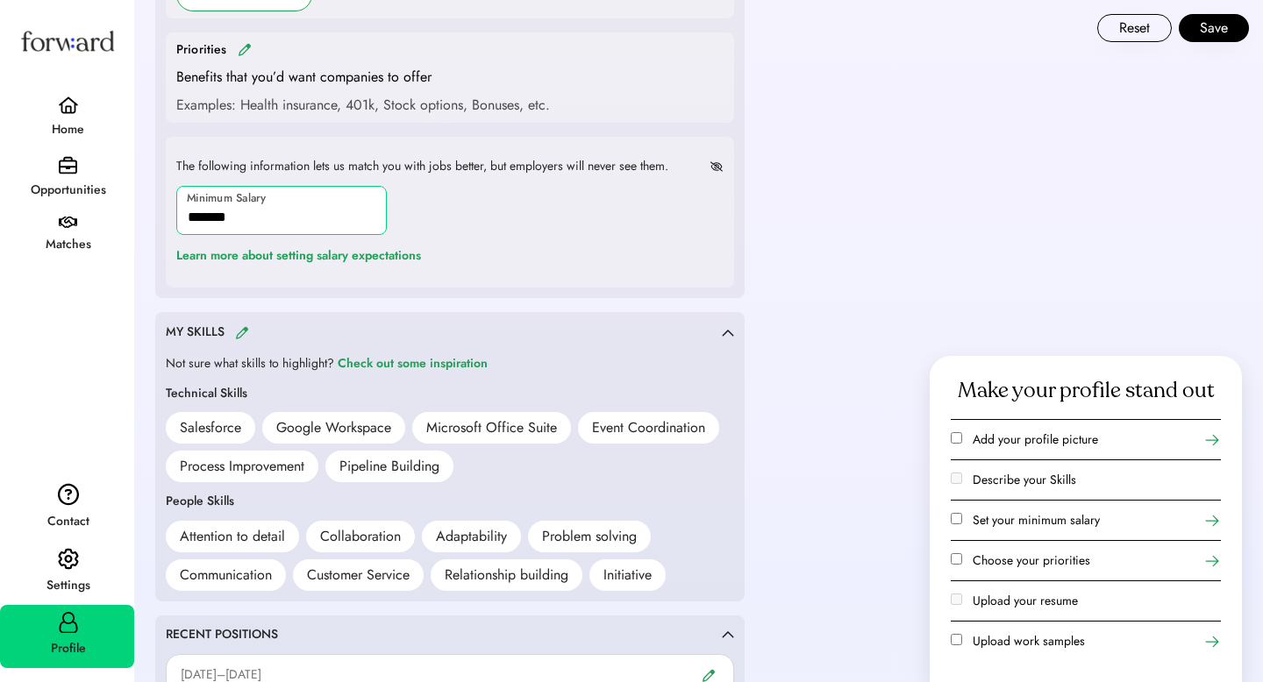
scroll to position [907, 0]
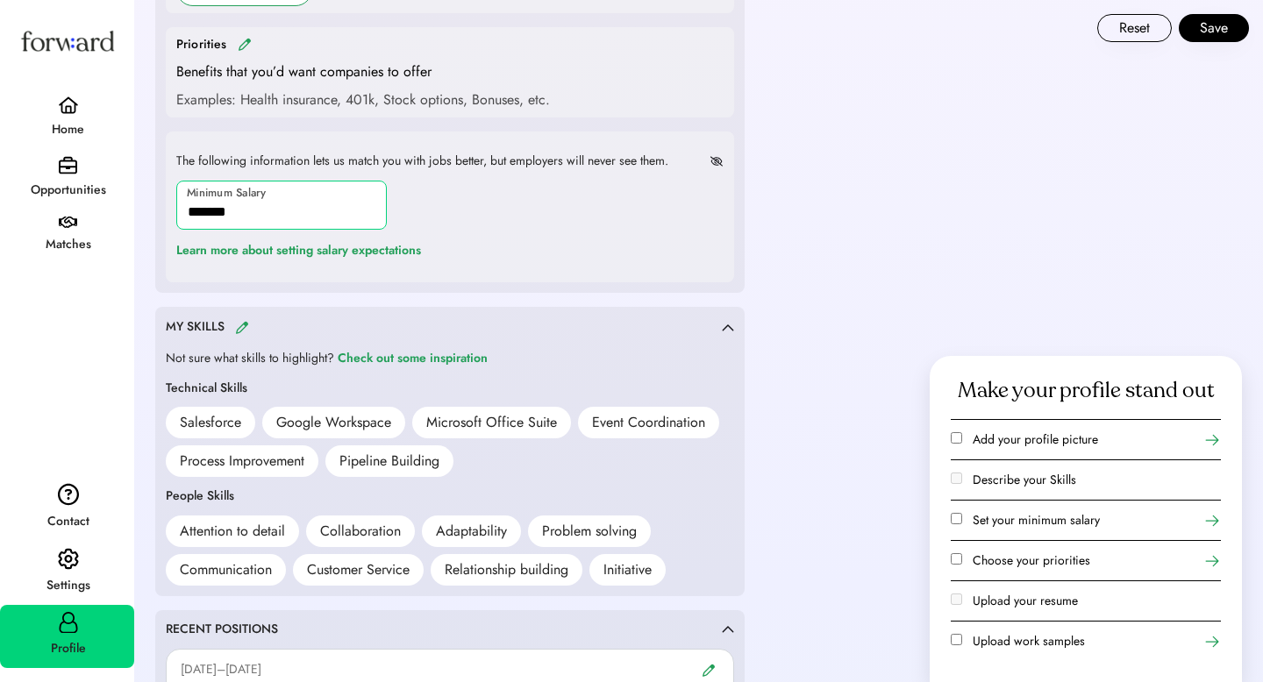
type input "*******"
click at [264, 96] on div "Examples: Health insurance, 401k, Stock options, Bonuses, etc." at bounding box center [363, 99] width 374 height 21
click at [239, 51] on div "Priorities" at bounding box center [449, 44] width 547 height 20
click at [247, 45] on img at bounding box center [245, 44] width 14 height 13
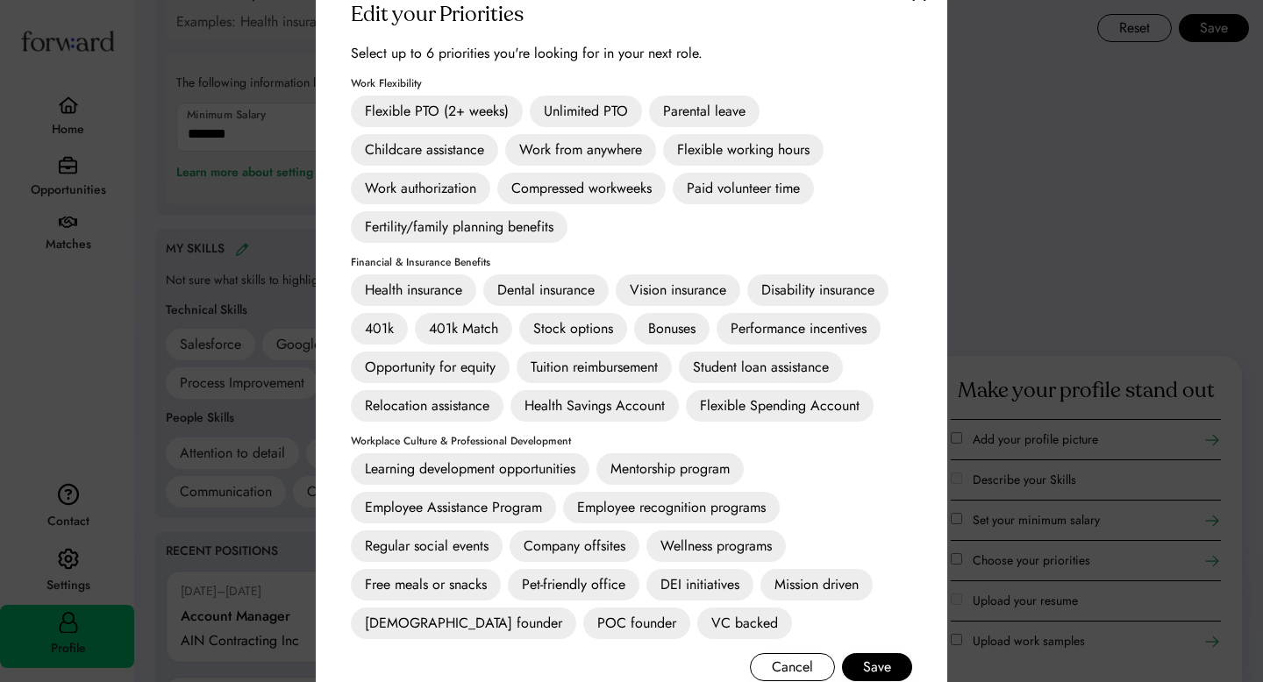
scroll to position [1019, 0]
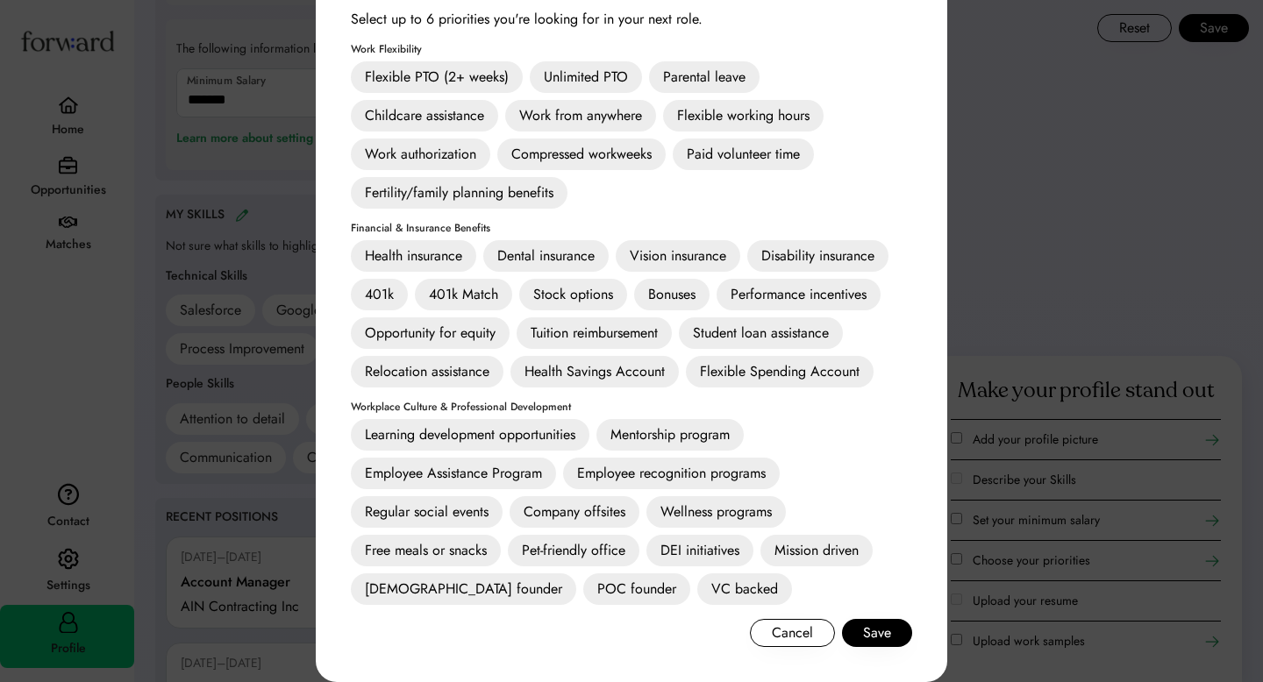
click at [441, 254] on div "Health insurance" at bounding box center [413, 256] width 125 height 32
click at [381, 296] on div "401k" at bounding box center [379, 295] width 57 height 32
click at [442, 292] on div "401k Match" at bounding box center [463, 295] width 97 height 32
click at [606, 258] on div "Dental insurance" at bounding box center [545, 256] width 125 height 32
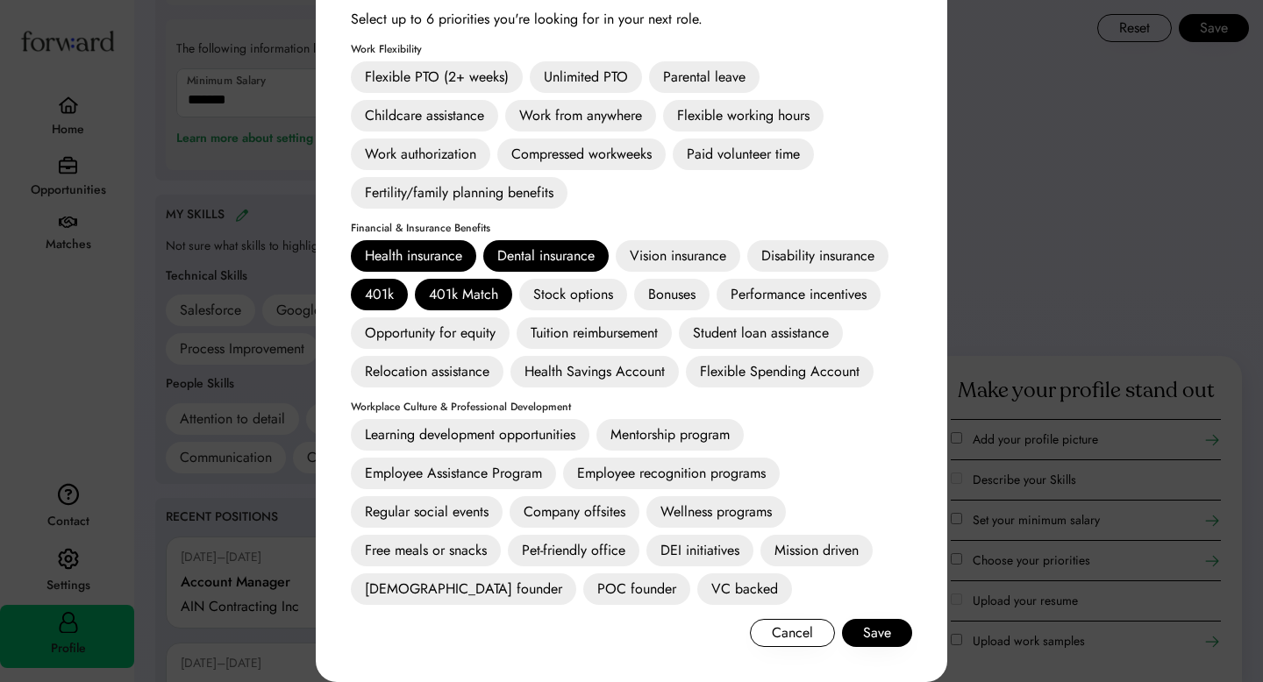
click at [692, 254] on div "Vision insurance" at bounding box center [678, 256] width 125 height 32
click at [574, 442] on div "Learning development opportunities" at bounding box center [470, 435] width 239 height 32
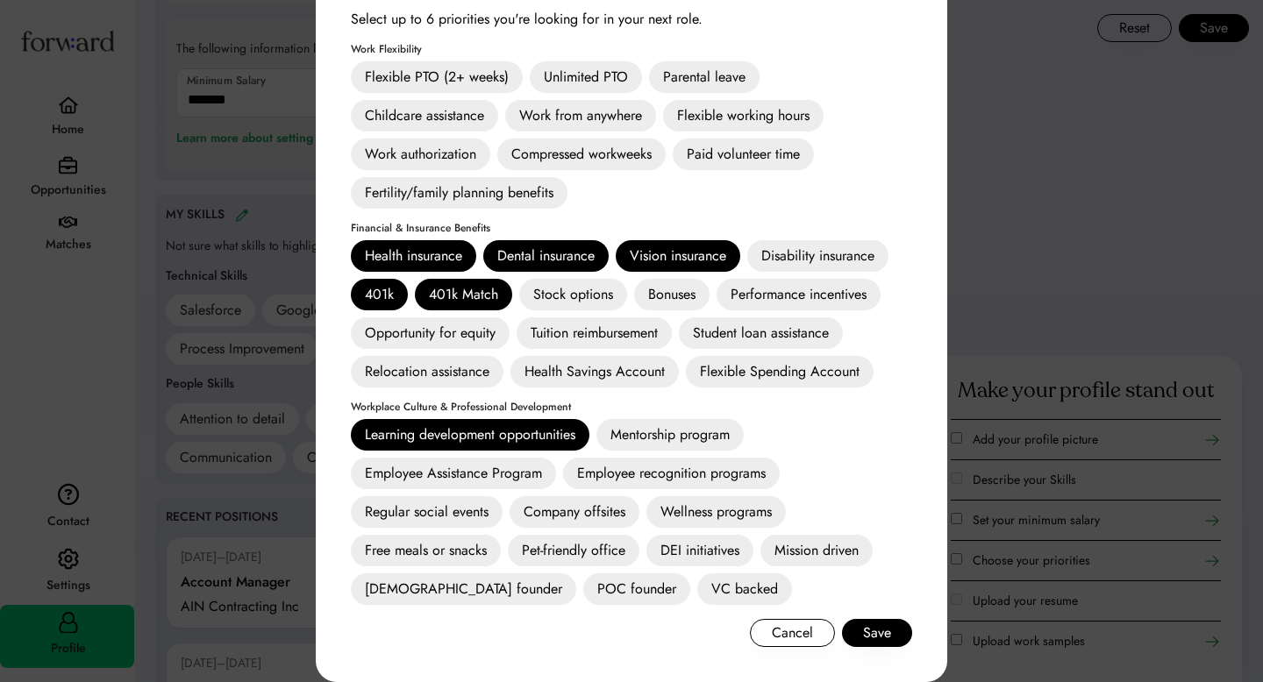
click at [667, 436] on div "Mentorship program" at bounding box center [669, 435] width 147 height 32
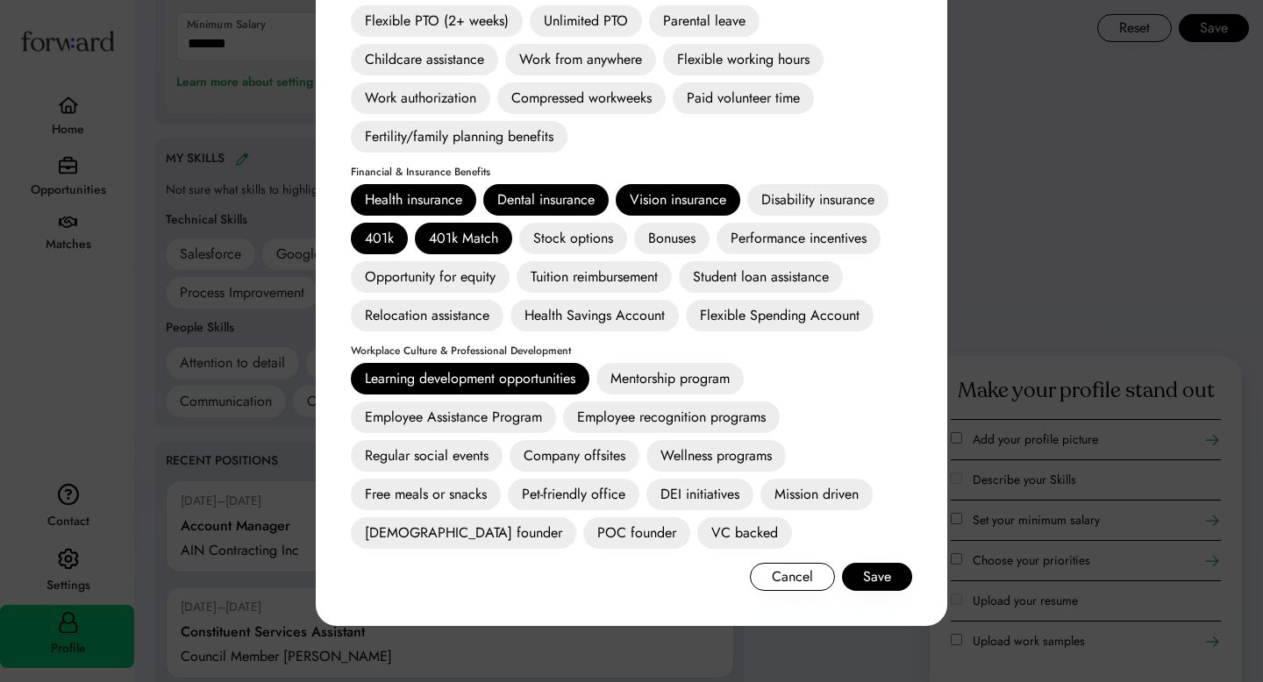
scroll to position [1068, 0]
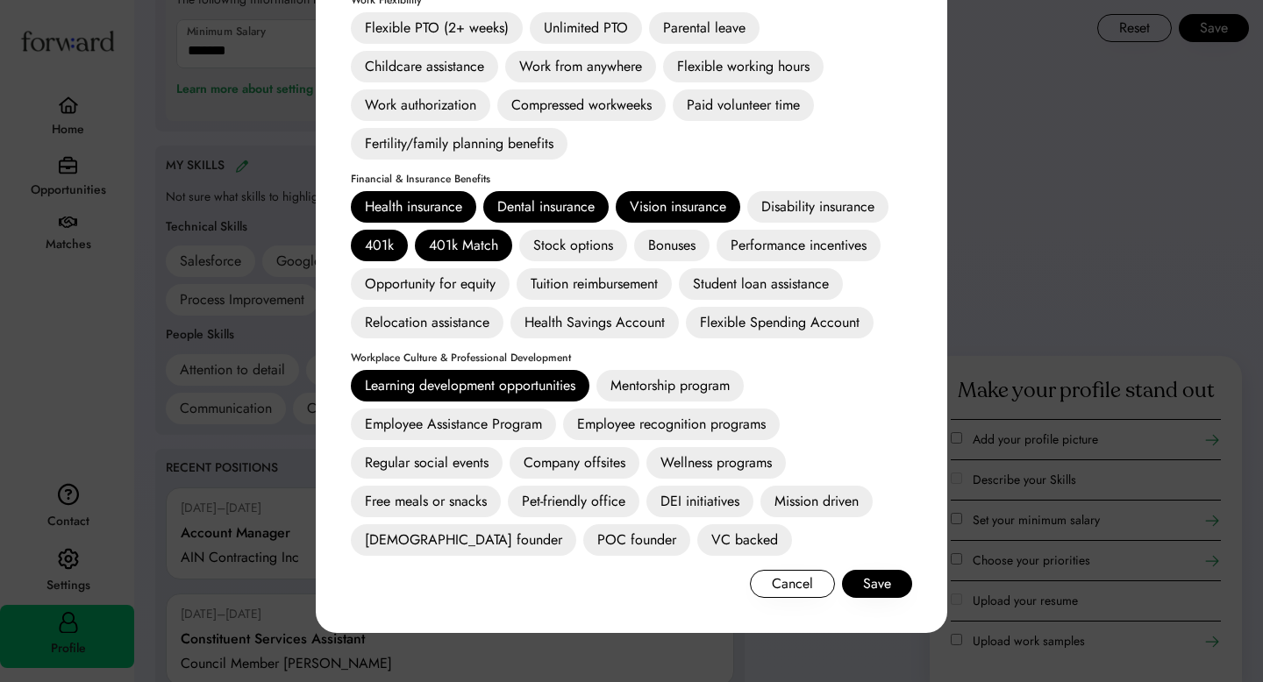
click at [794, 496] on div "Mission driven" at bounding box center [816, 502] width 112 height 32
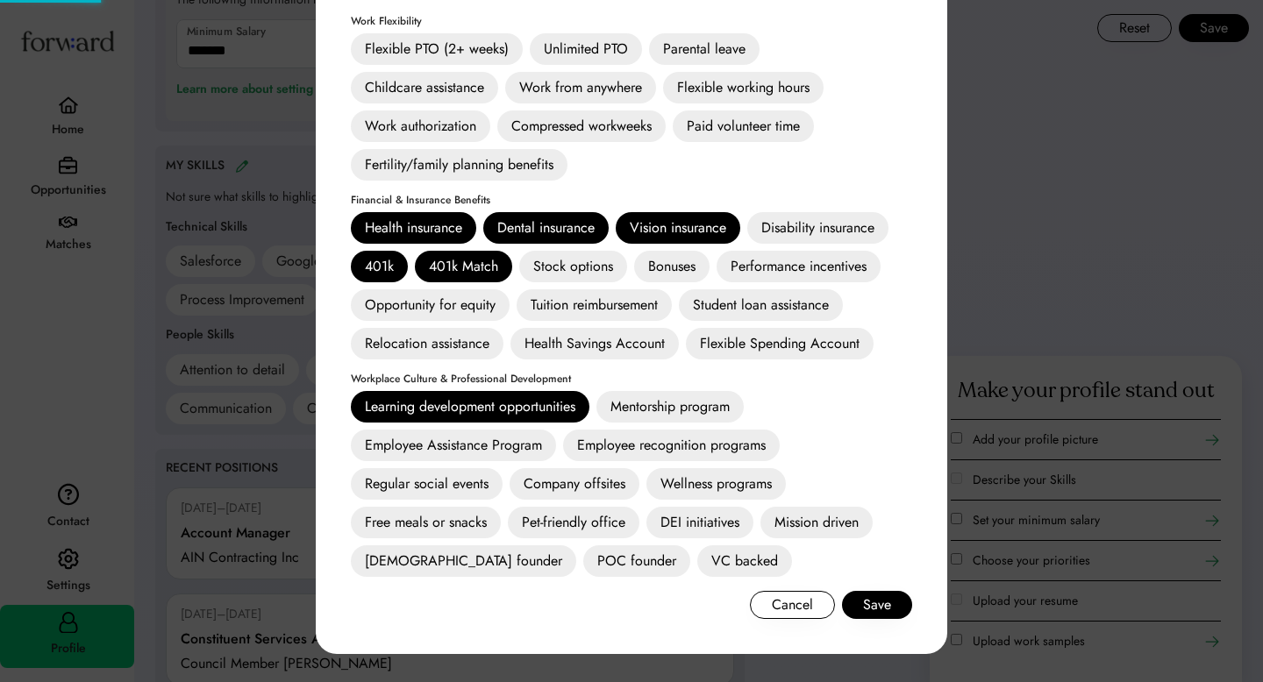
click at [797, 524] on div "Learning development opportunities Mentorship program Employee Assistance Progr…" at bounding box center [631, 484] width 561 height 186
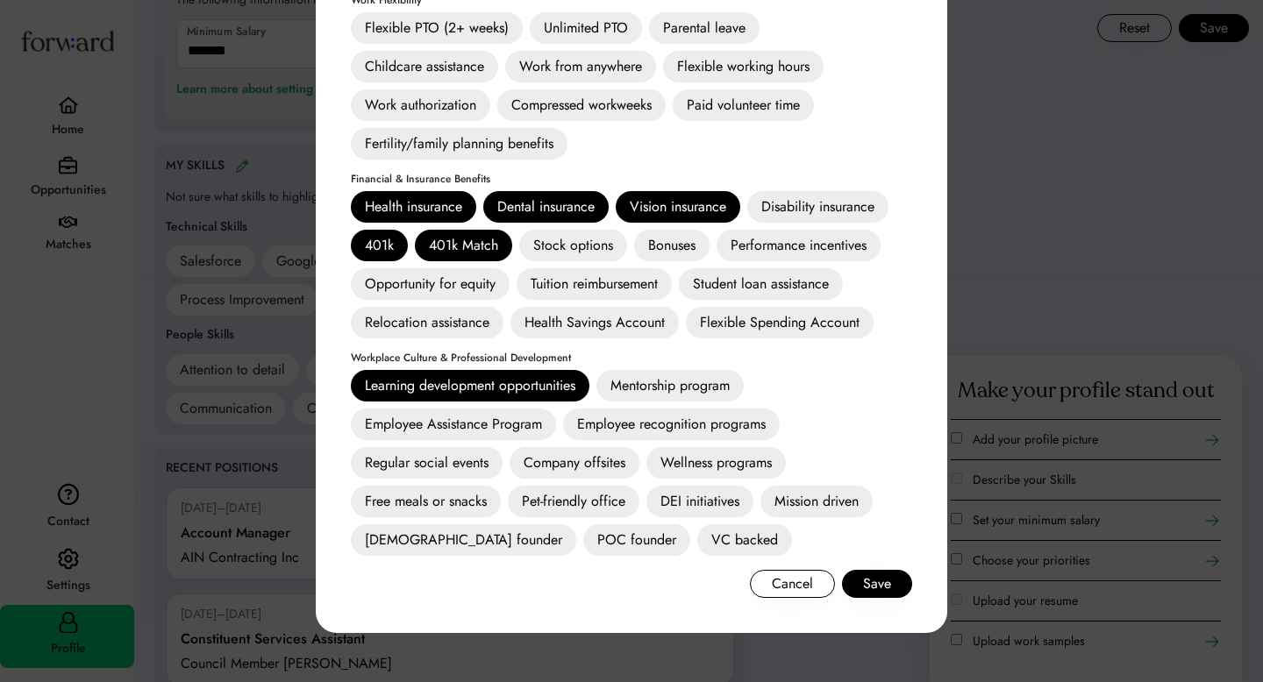
click at [811, 501] on div "Mission driven" at bounding box center [816, 502] width 112 height 32
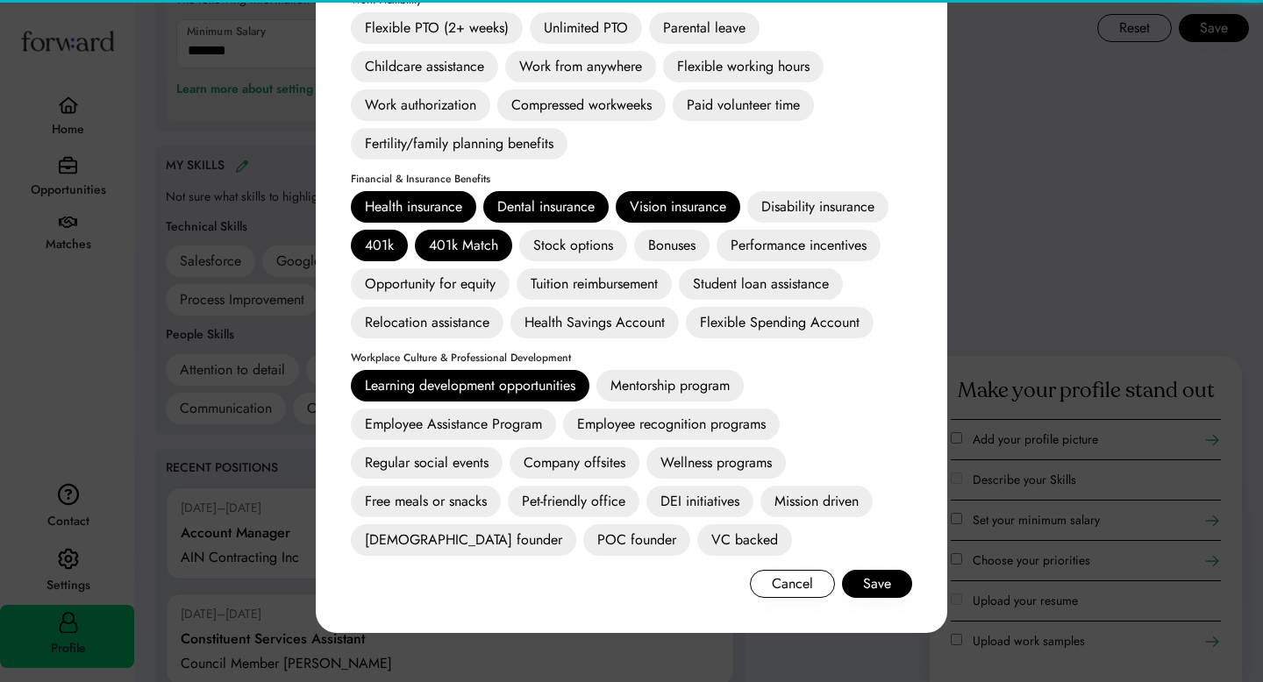
click at [858, 606] on div "Edit your Priorities Select up to 6 priorities you're looking for in your next …" at bounding box center [631, 257] width 631 height 751
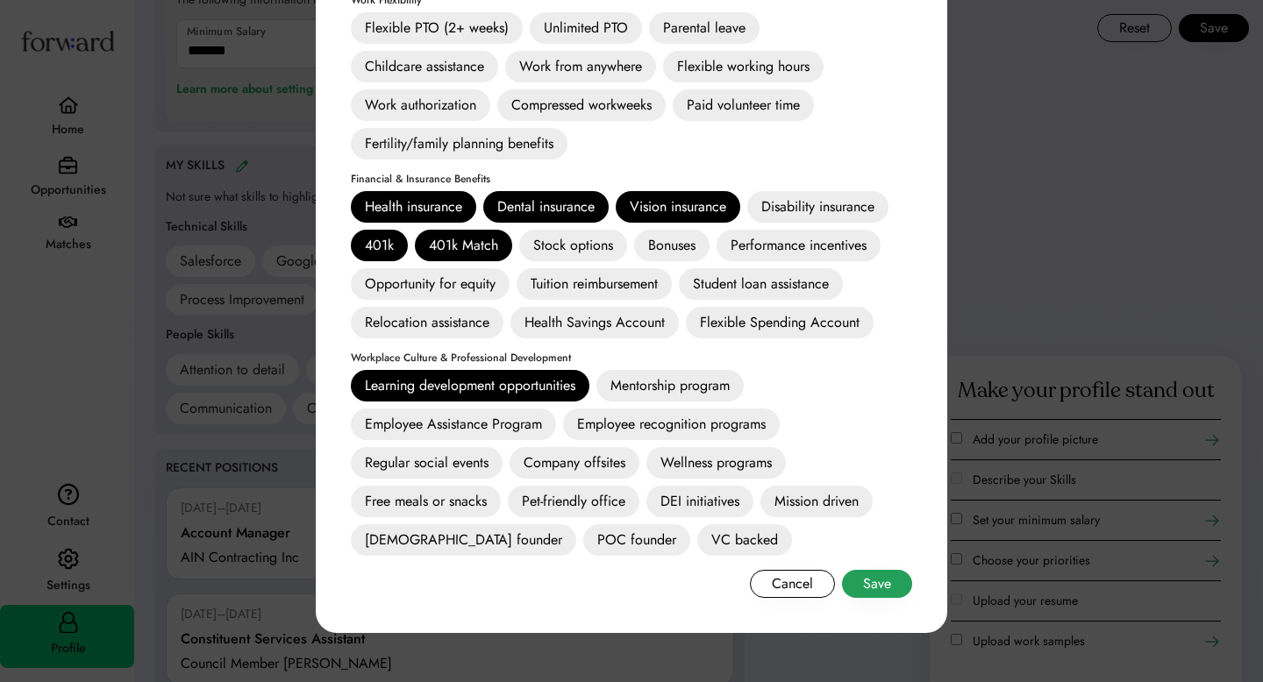
click at [876, 587] on button "Save" at bounding box center [877, 584] width 70 height 28
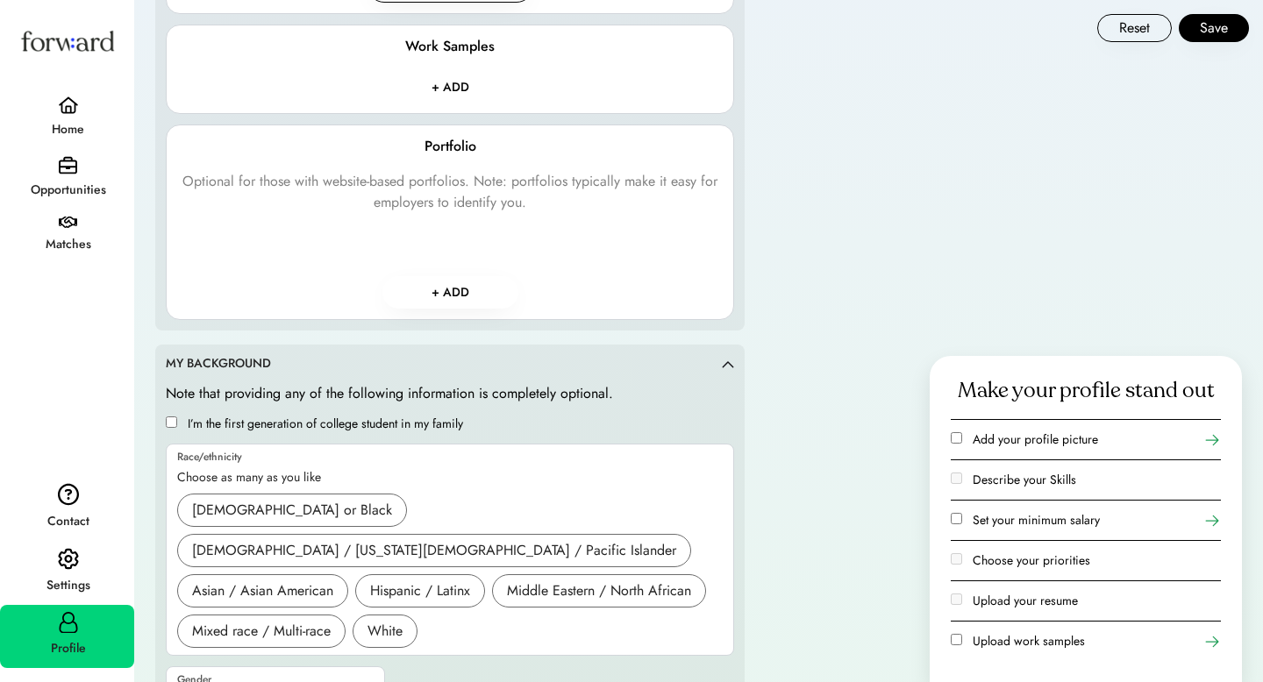
scroll to position [2341, 0]
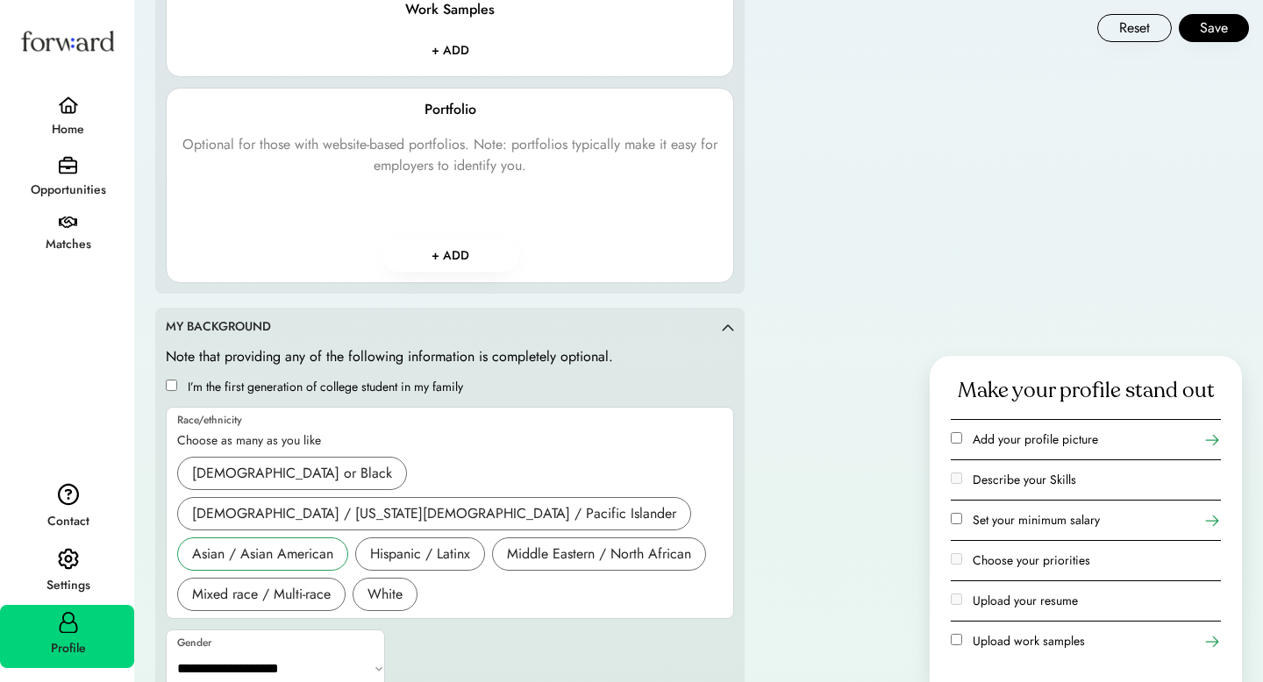
click at [307, 544] on div "Asian / Asian American" at bounding box center [262, 554] width 141 height 21
click at [296, 648] on select "**********" at bounding box center [276, 669] width 219 height 42
select select "*****"
click at [167, 648] on select "**********" at bounding box center [276, 669] width 219 height 42
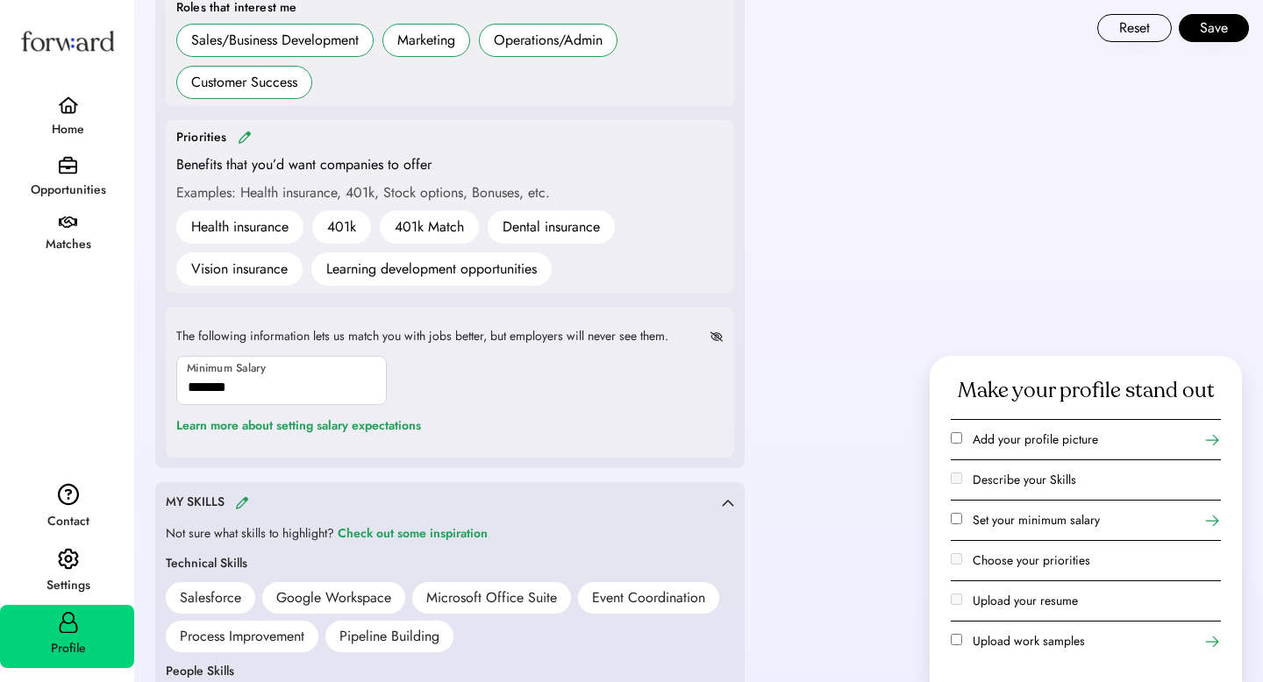
scroll to position [691, 0]
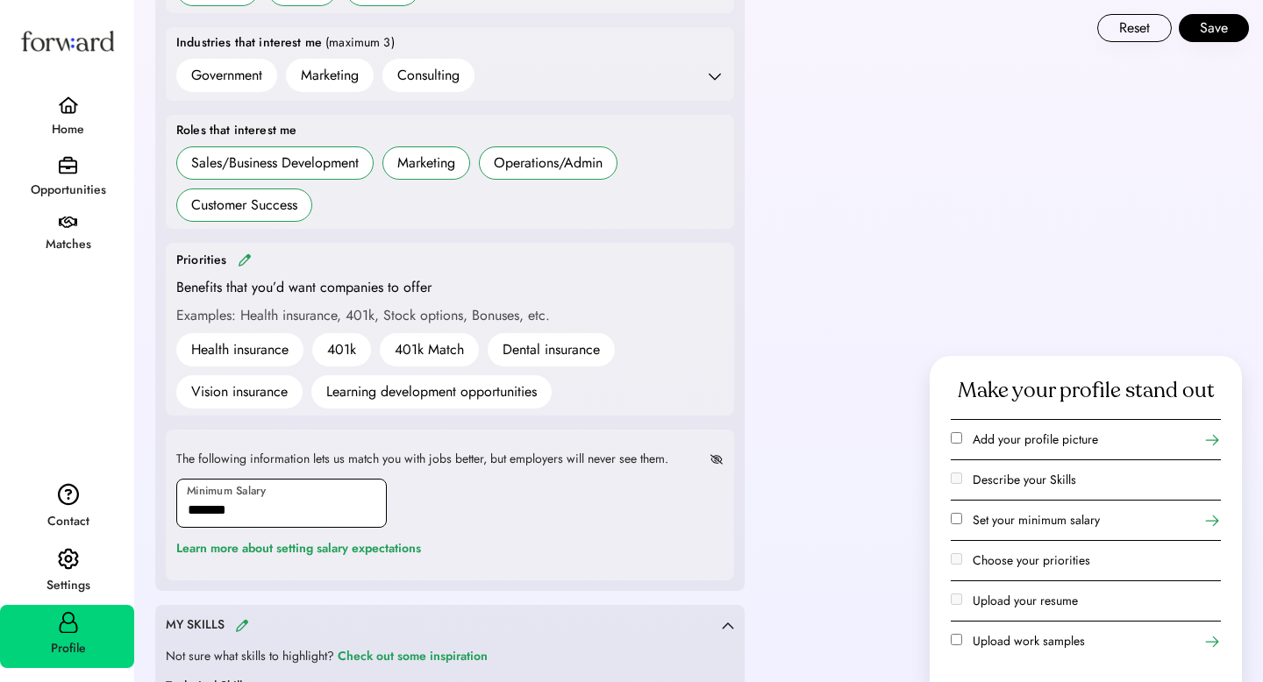
click at [334, 510] on input "input" at bounding box center [281, 503] width 210 height 49
click at [1215, 522] on icon at bounding box center [1212, 521] width 18 height 18
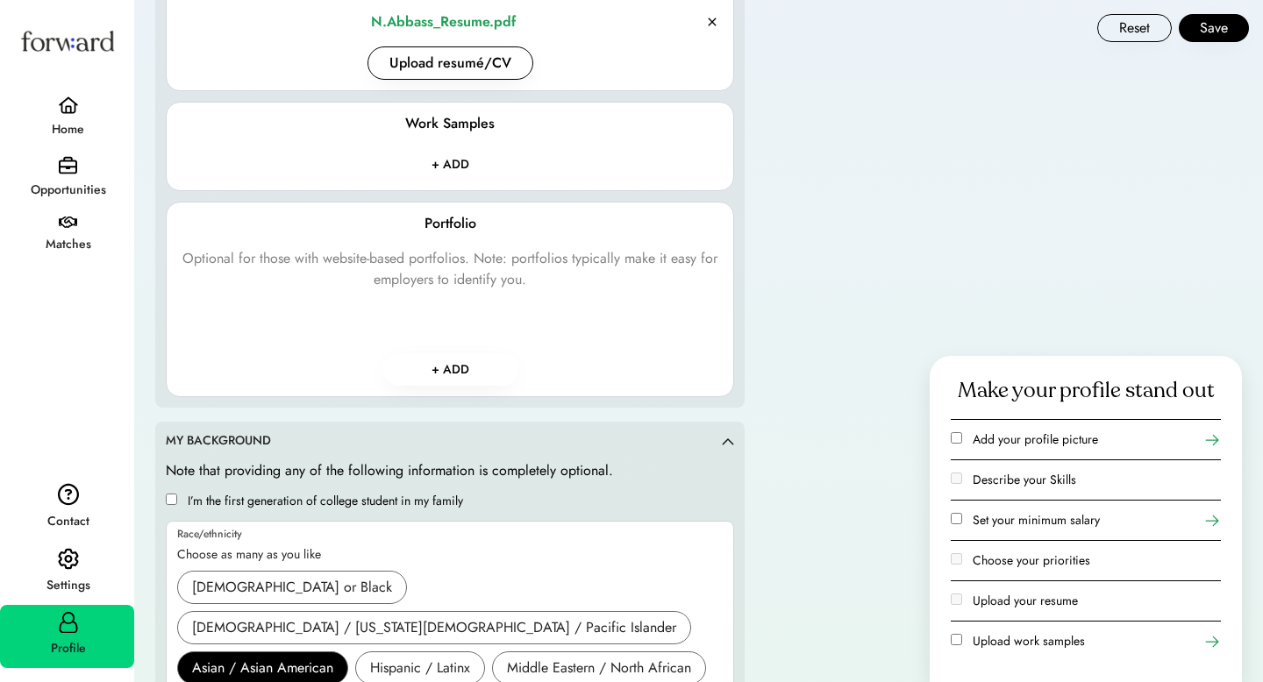
scroll to position [2341, 0]
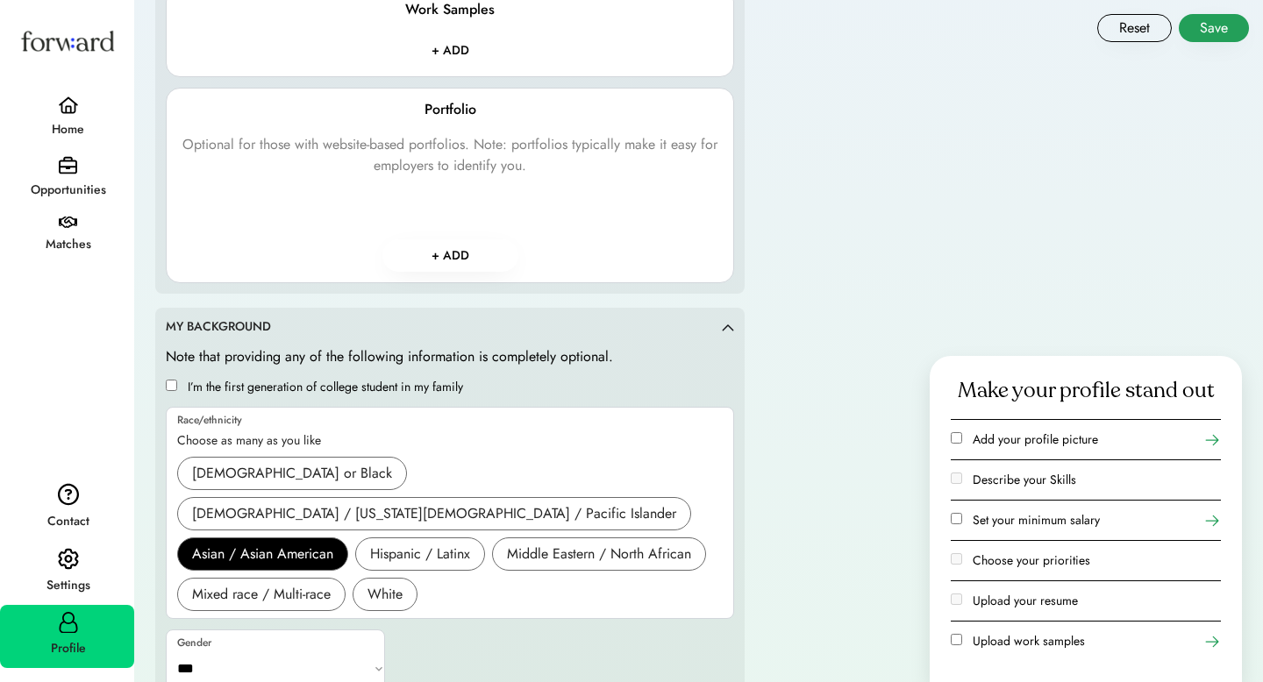
click at [1208, 26] on button "Save" at bounding box center [1214, 28] width 70 height 28
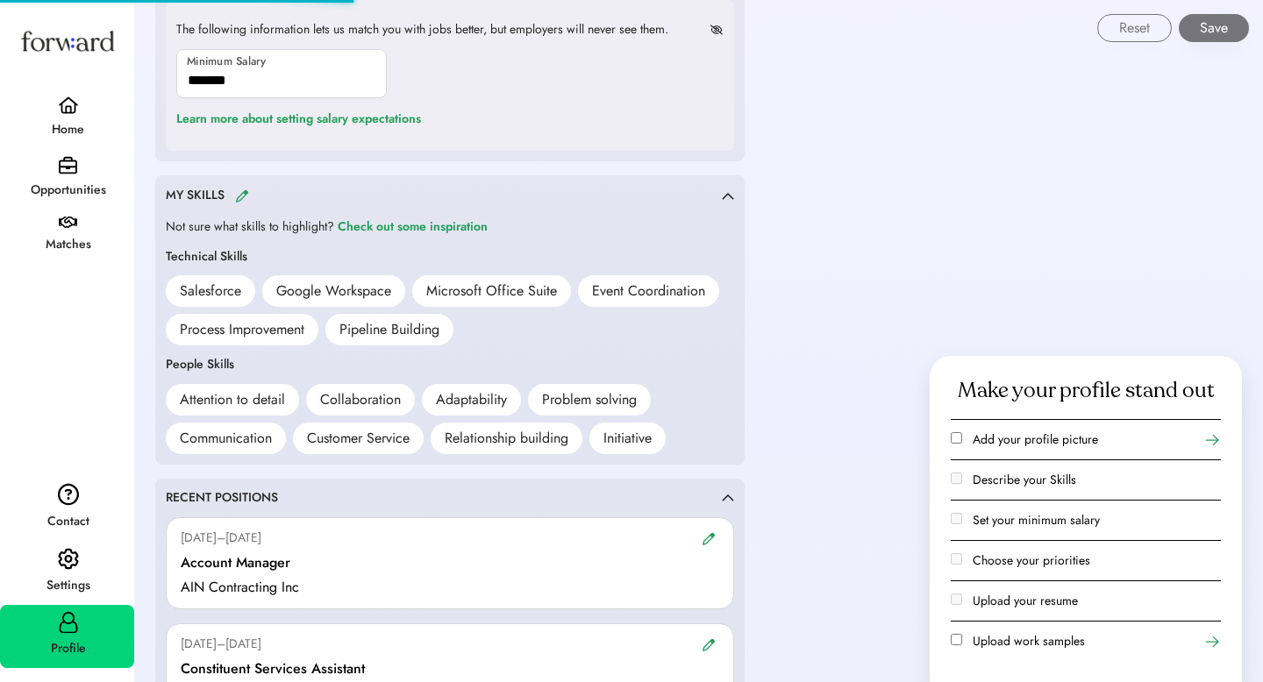
click at [96, 254] on div "Matches" at bounding box center [68, 244] width 132 height 21
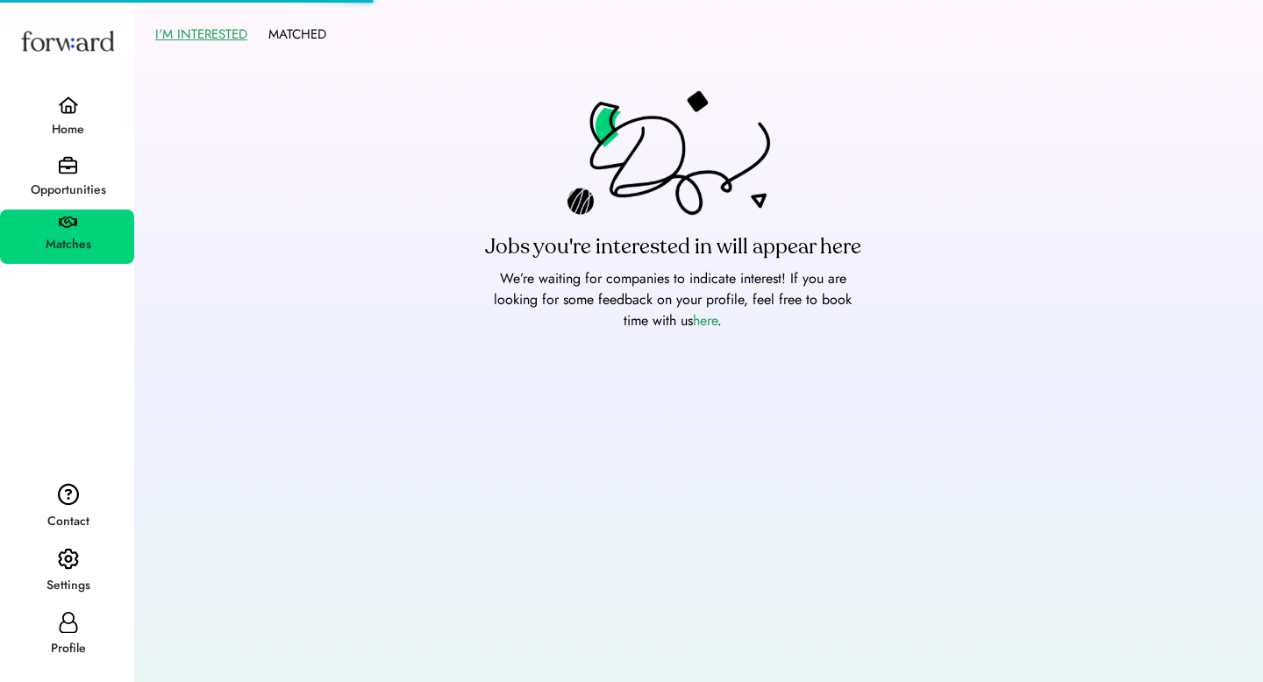
click at [77, 196] on div "Opportunities" at bounding box center [68, 190] width 132 height 21
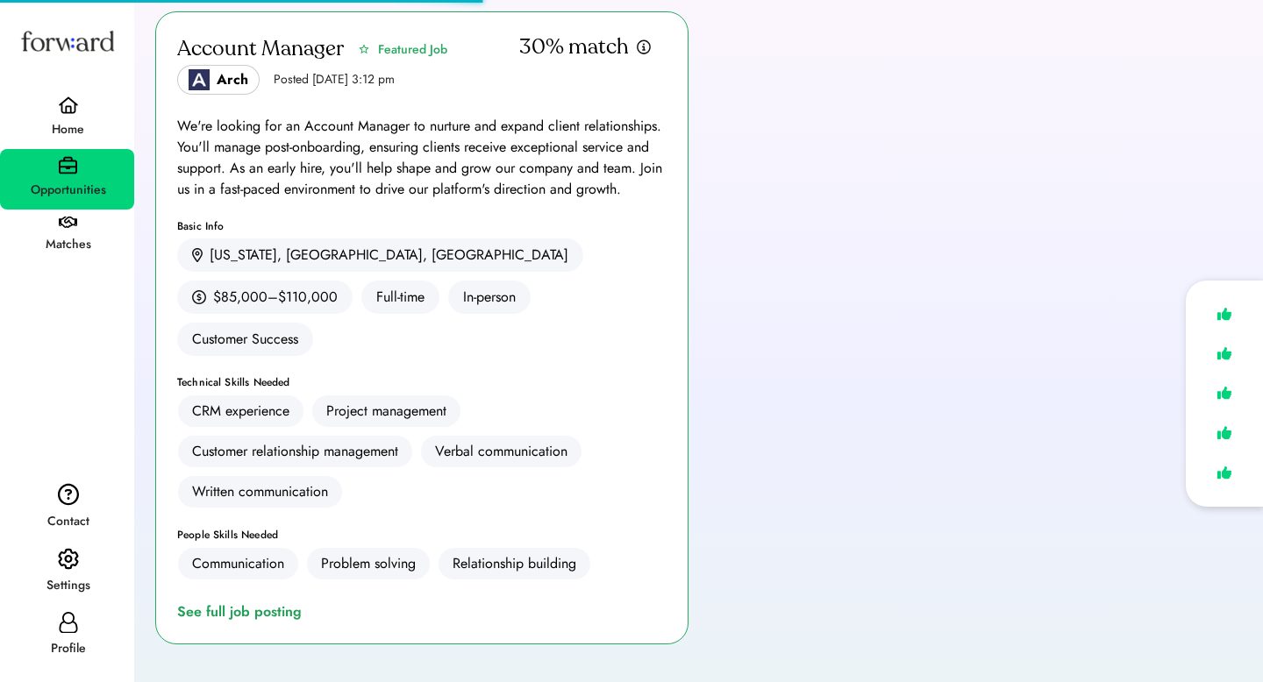
scroll to position [118, 0]
click at [67, 645] on div "Profile" at bounding box center [68, 649] width 132 height 21
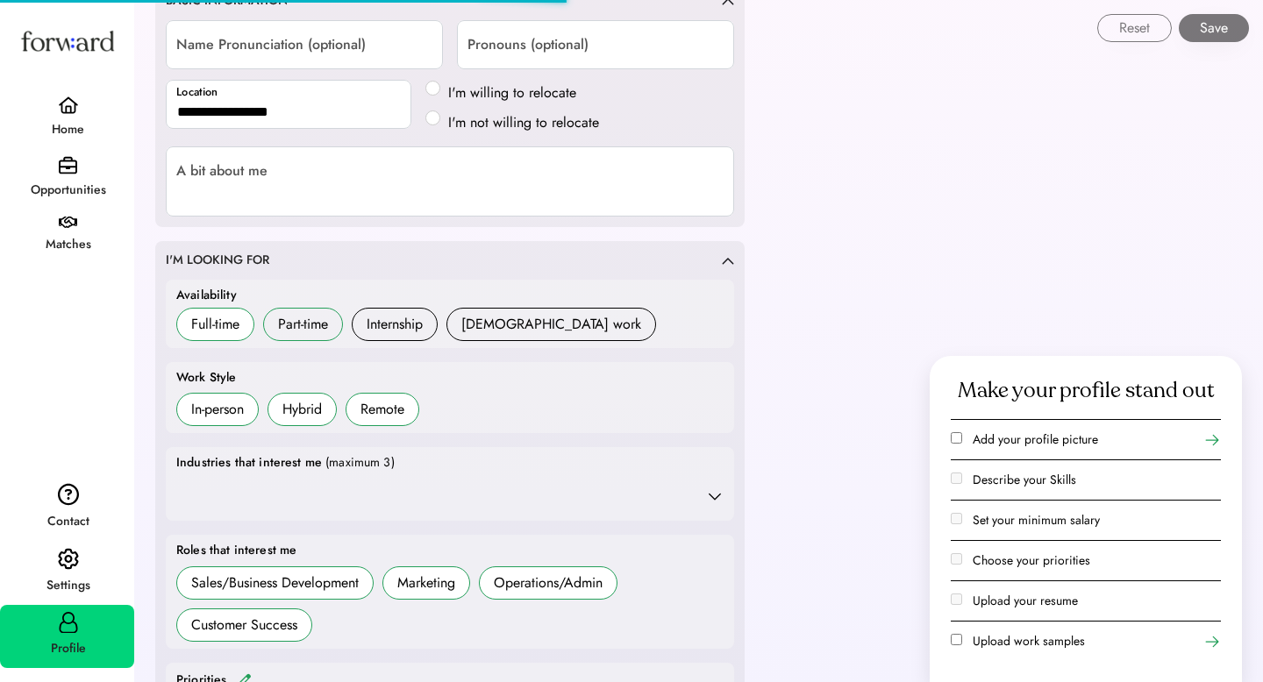
scroll to position [275, 0]
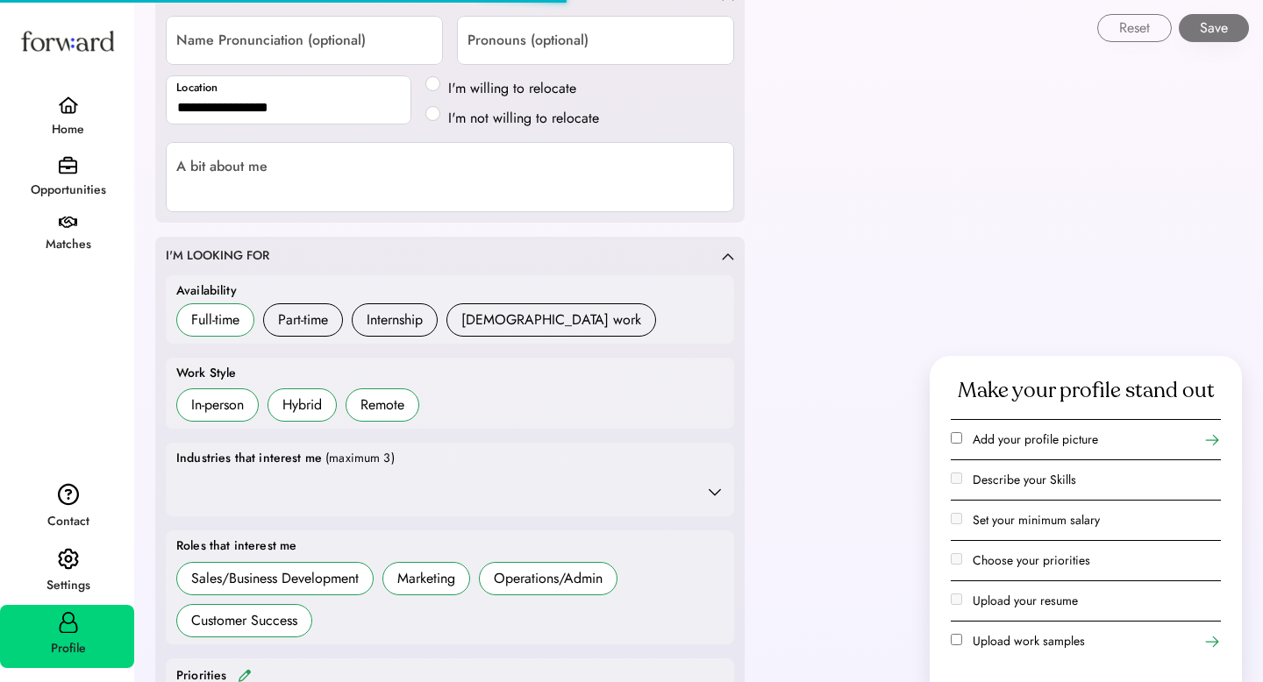
click at [333, 464] on div "(maximum 3)" at bounding box center [359, 459] width 69 height 18
click at [703, 495] on div "Government Marketing Consulting" at bounding box center [449, 491] width 547 height 35
click at [720, 489] on use at bounding box center [715, 492] width 18 height 18
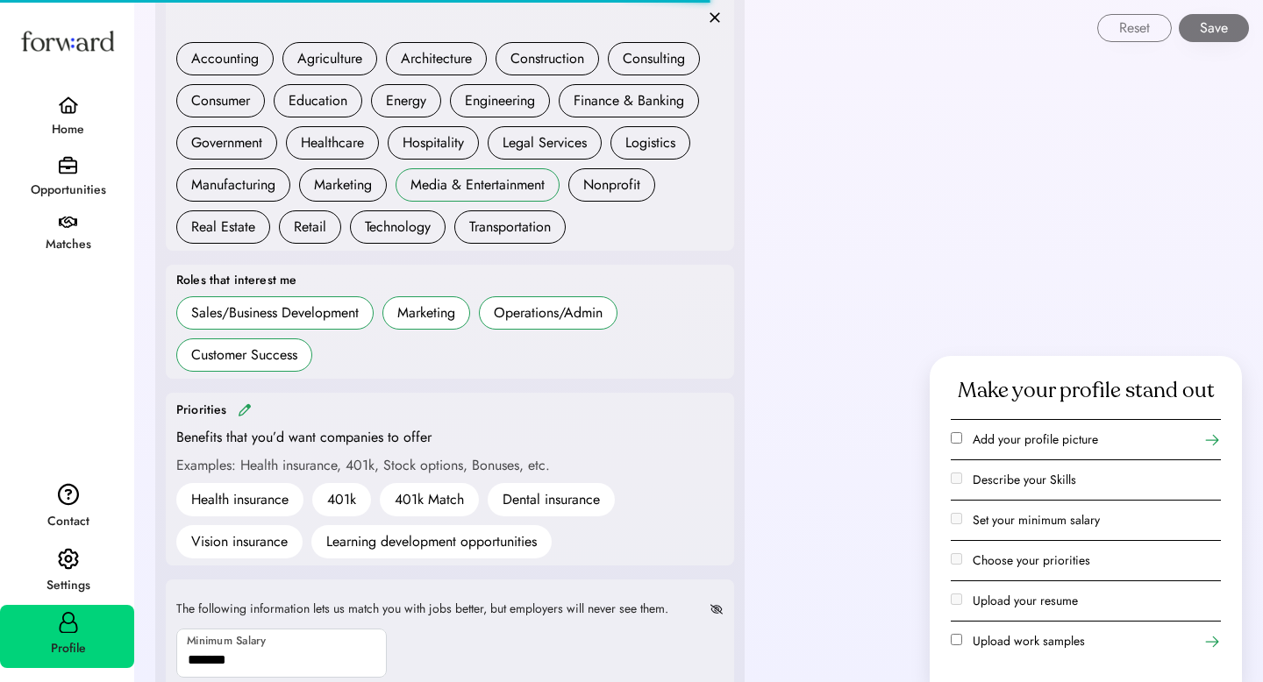
scroll to position [755, 0]
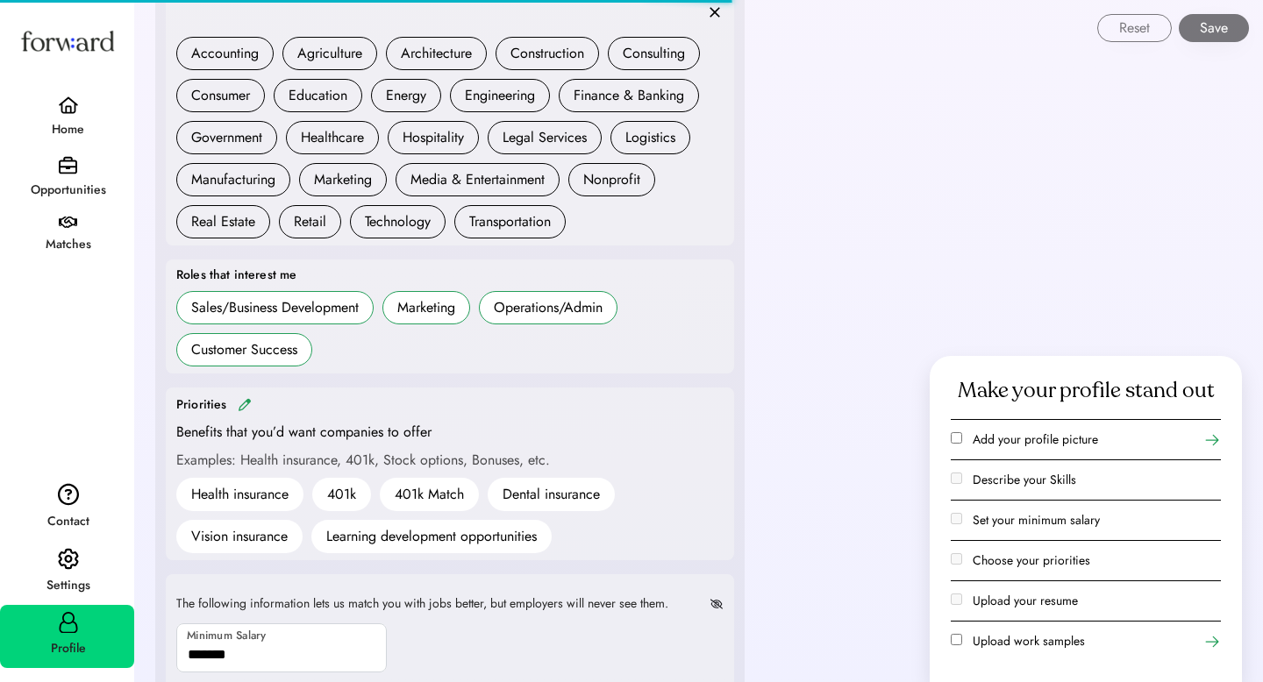
click at [289, 267] on div "Roles that interest me" at bounding box center [236, 276] width 120 height 18
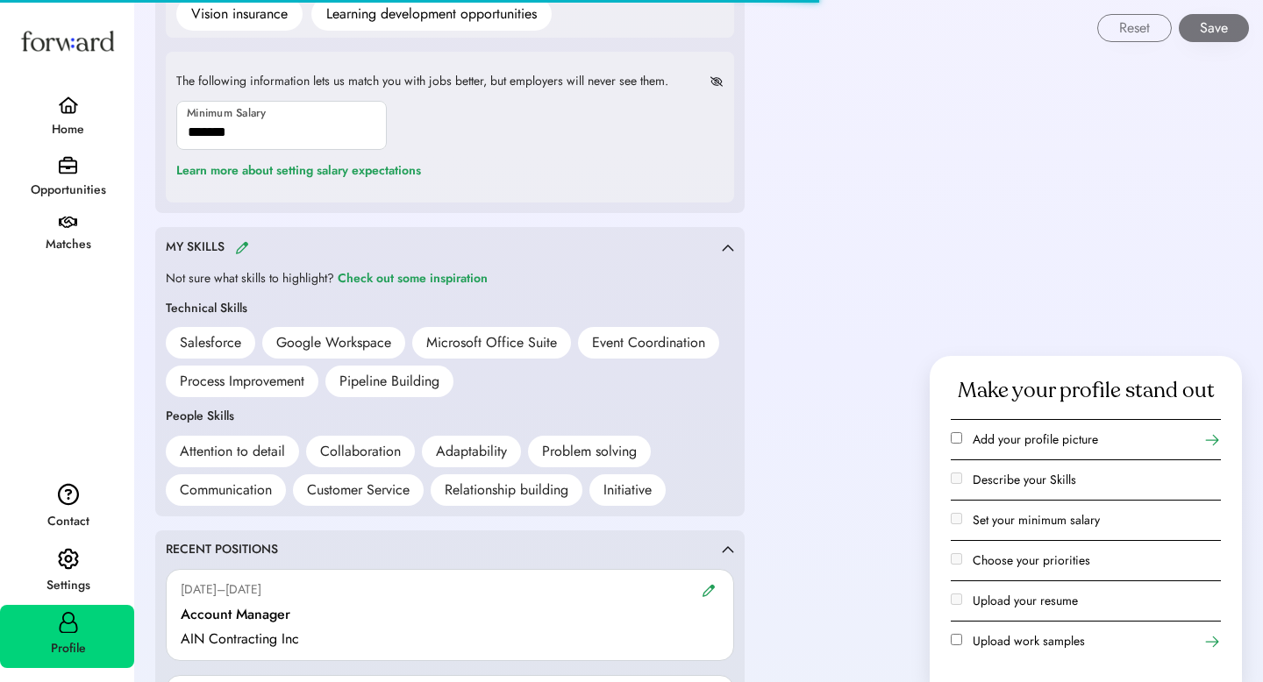
scroll to position [1281, 0]
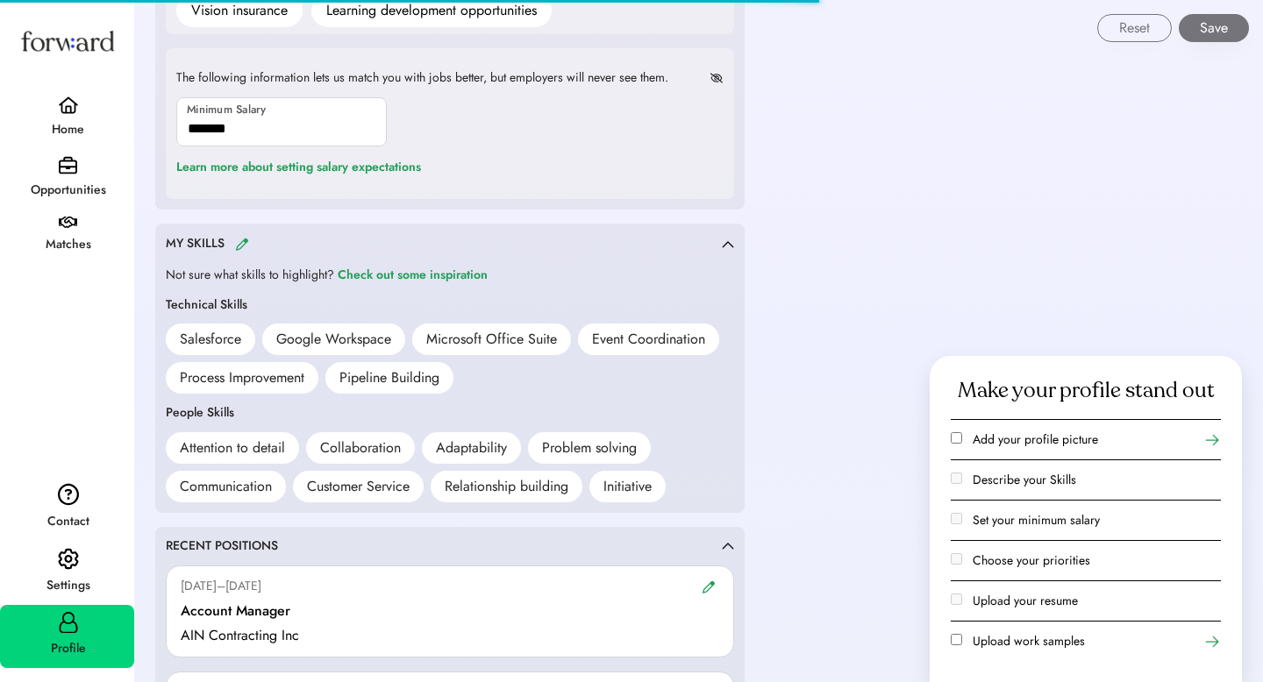
click at [229, 334] on div "Salesforce" at bounding box center [210, 339] width 61 height 21
click at [257, 442] on div "Attention to detail" at bounding box center [232, 448] width 105 height 21
click at [374, 277] on div "Check out some inspiration" at bounding box center [413, 275] width 150 height 21
click at [337, 375] on div "Pipeline Building" at bounding box center [389, 378] width 128 height 32
click at [228, 343] on div "Salesforce" at bounding box center [210, 339] width 61 height 21
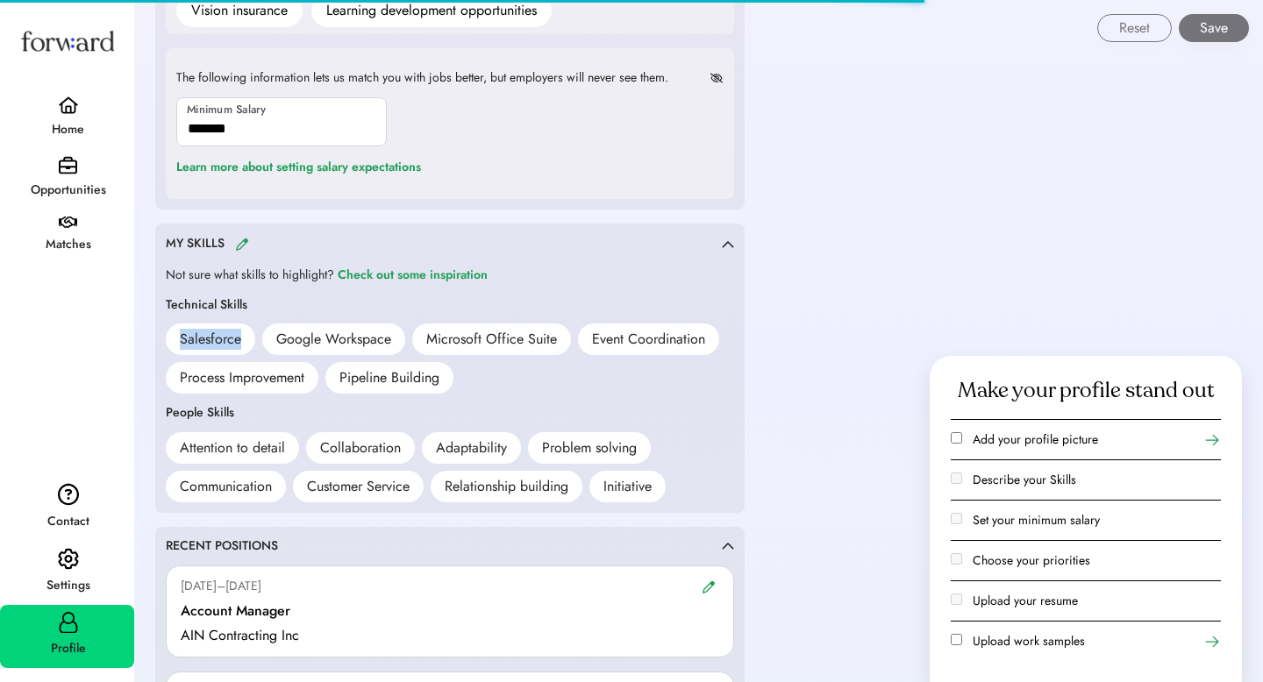
click at [228, 343] on div "Salesforce" at bounding box center [210, 339] width 61 height 21
click at [727, 254] on div "MY SKILLS Not sure what skills to highlight? Check out some inspiration Technic…" at bounding box center [449, 368] width 589 height 289
click at [726, 247] on div "MY SKILLS" at bounding box center [450, 244] width 568 height 20
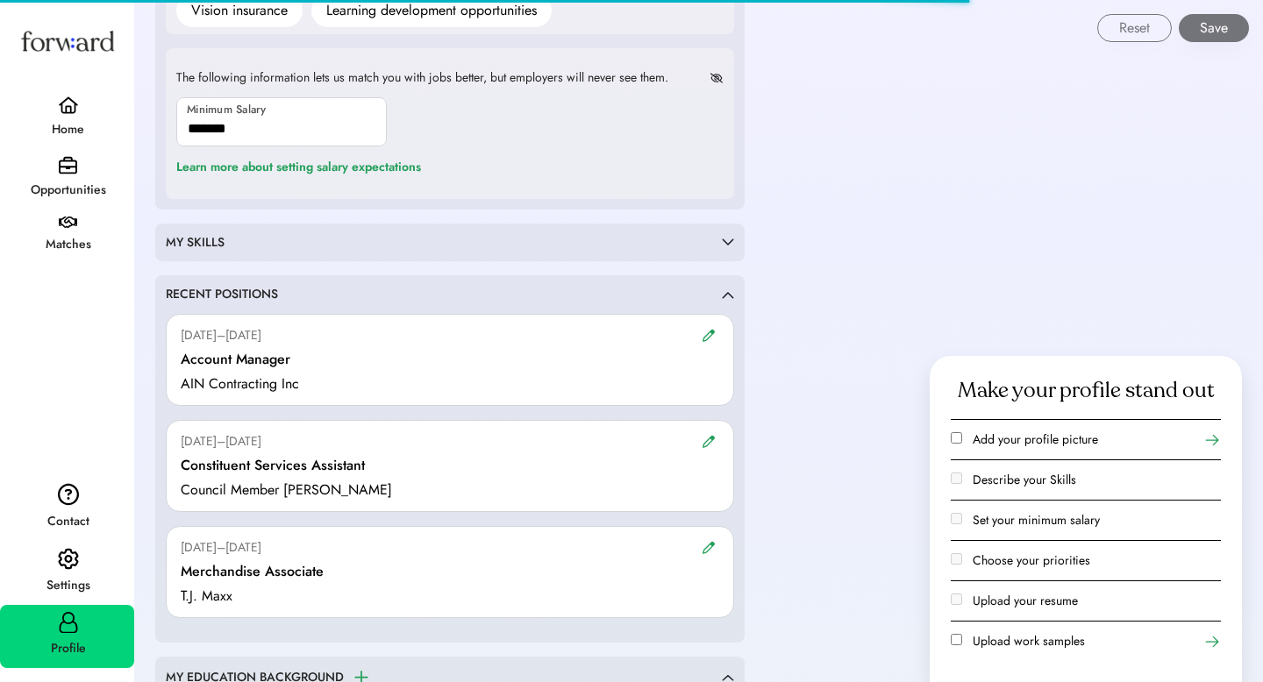
click at [726, 245] on img at bounding box center [728, 243] width 12 height 8
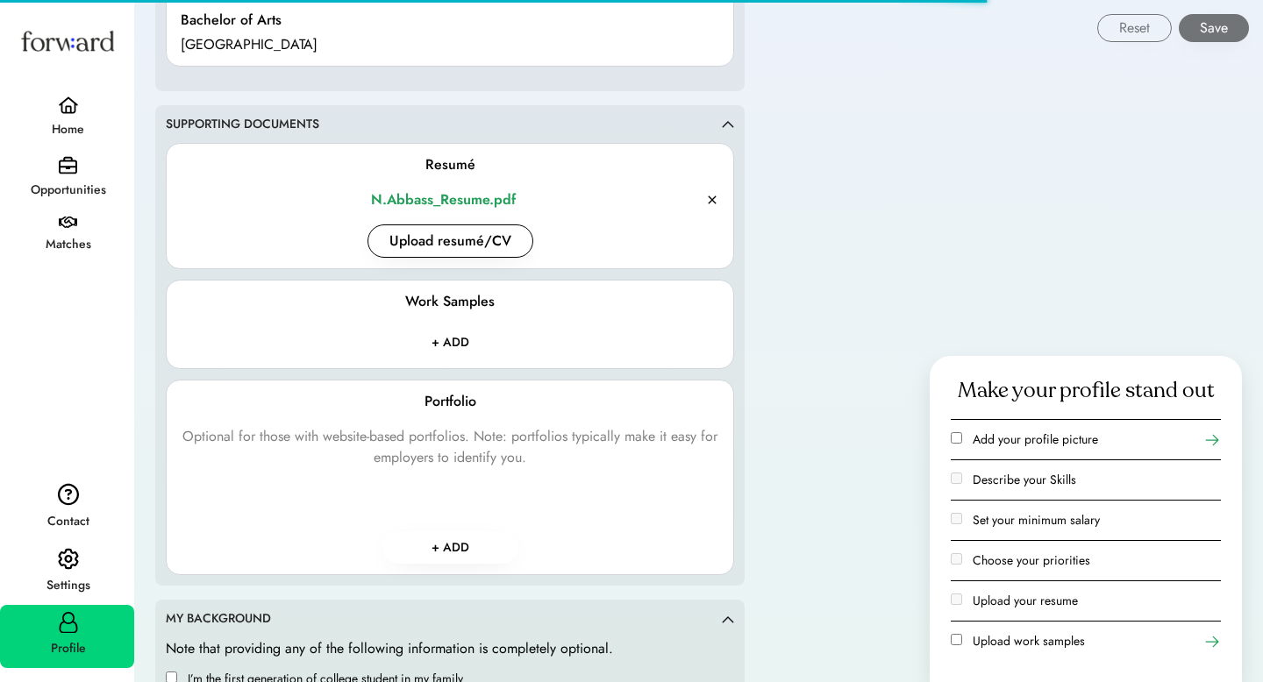
scroll to position [2325, 0]
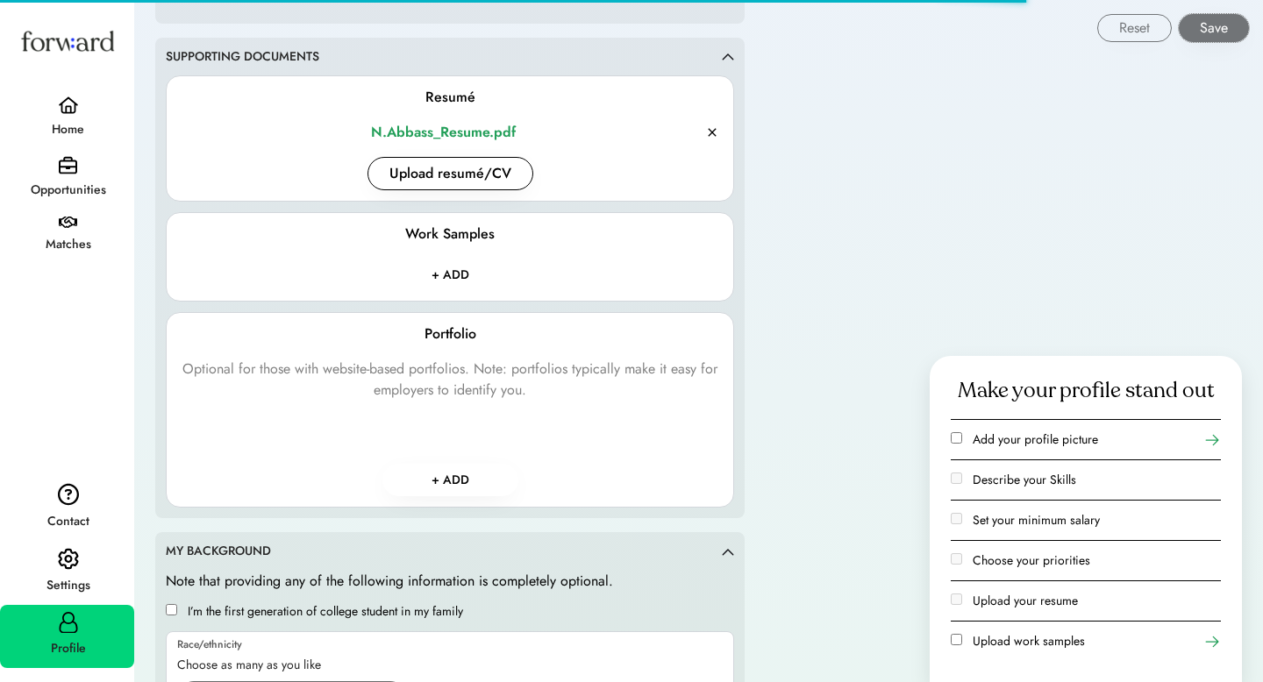
click at [1235, 27] on button "Save" at bounding box center [1214, 28] width 70 height 28
click at [67, 207] on div "Opportunities" at bounding box center [67, 179] width 134 height 61
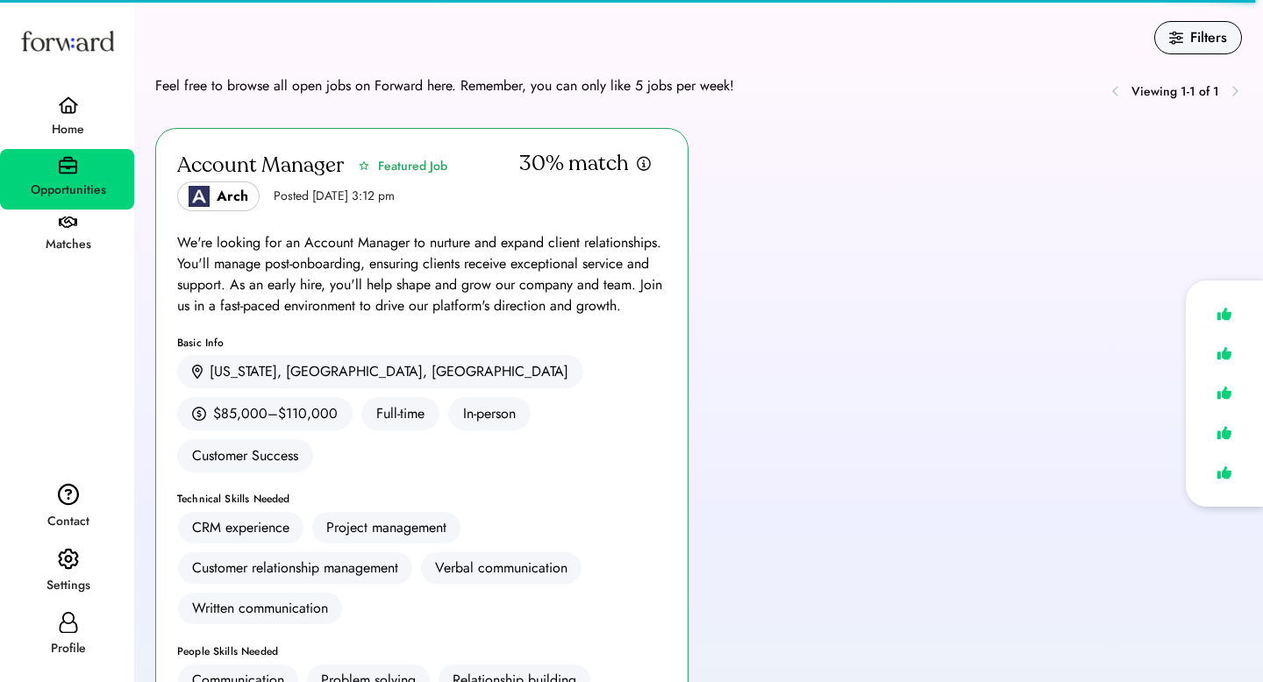
click at [415, 237] on div "We're looking for an Account Manager to nurture and expand client relationships…" at bounding box center [421, 274] width 489 height 84
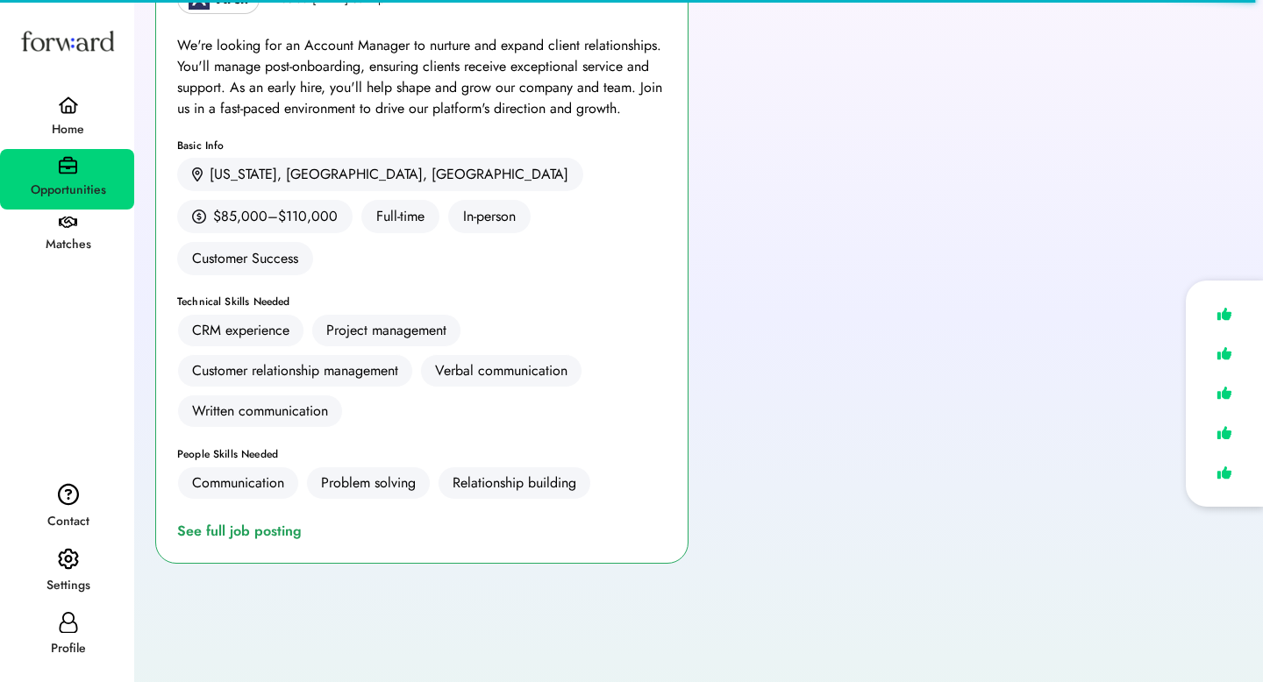
scroll to position [303, 0]
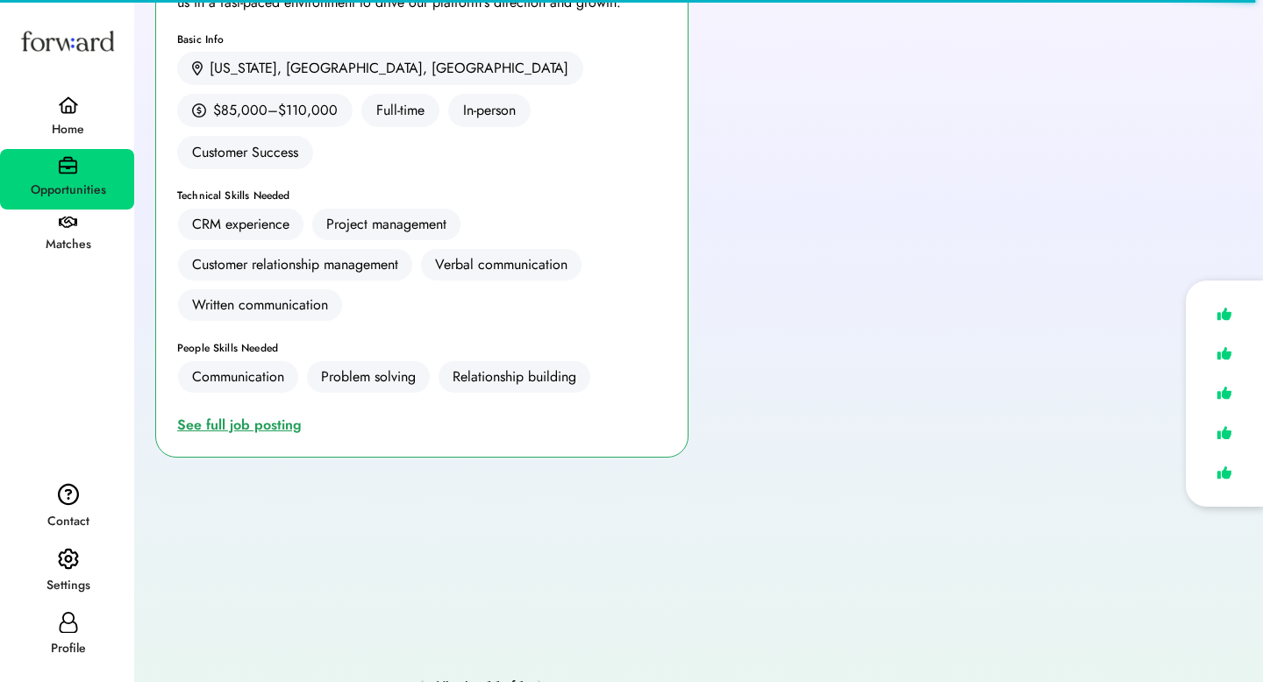
click at [216, 415] on div "See full job posting" at bounding box center [243, 425] width 132 height 21
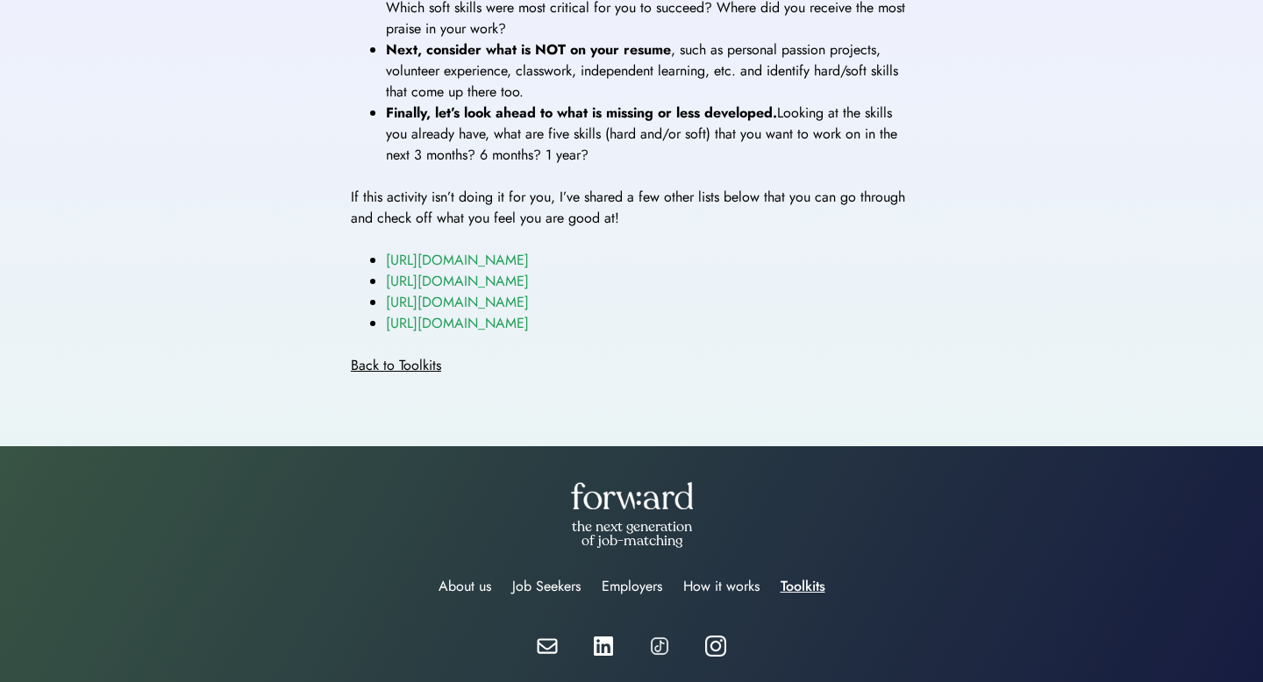
scroll to position [1095, 0]
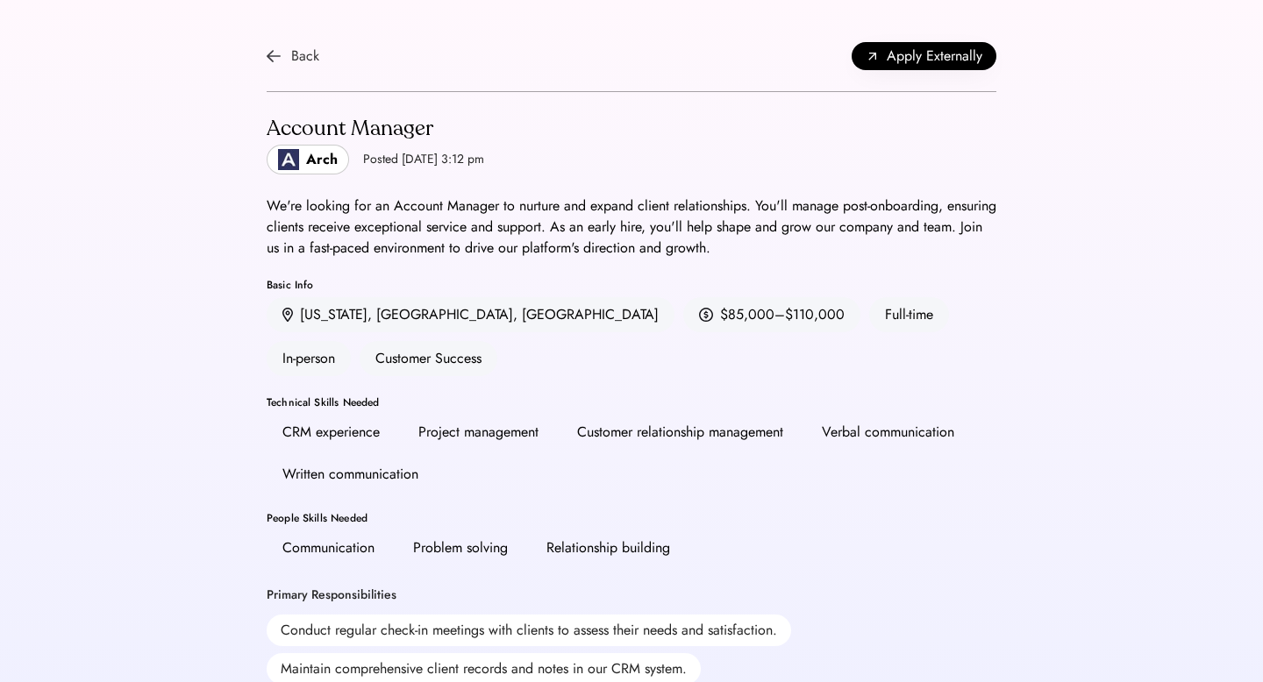
click at [283, 53] on div "Back" at bounding box center [293, 56] width 53 height 21
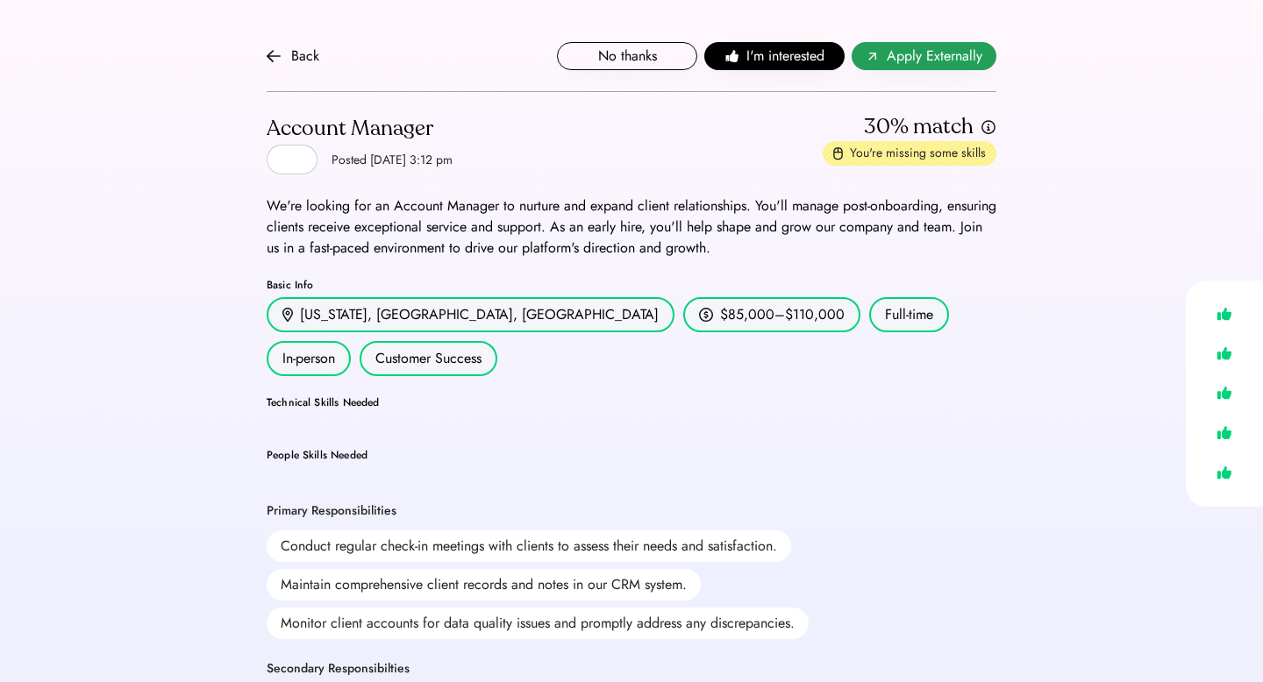
click at [941, 67] on button "Apply Externally" at bounding box center [924, 56] width 145 height 28
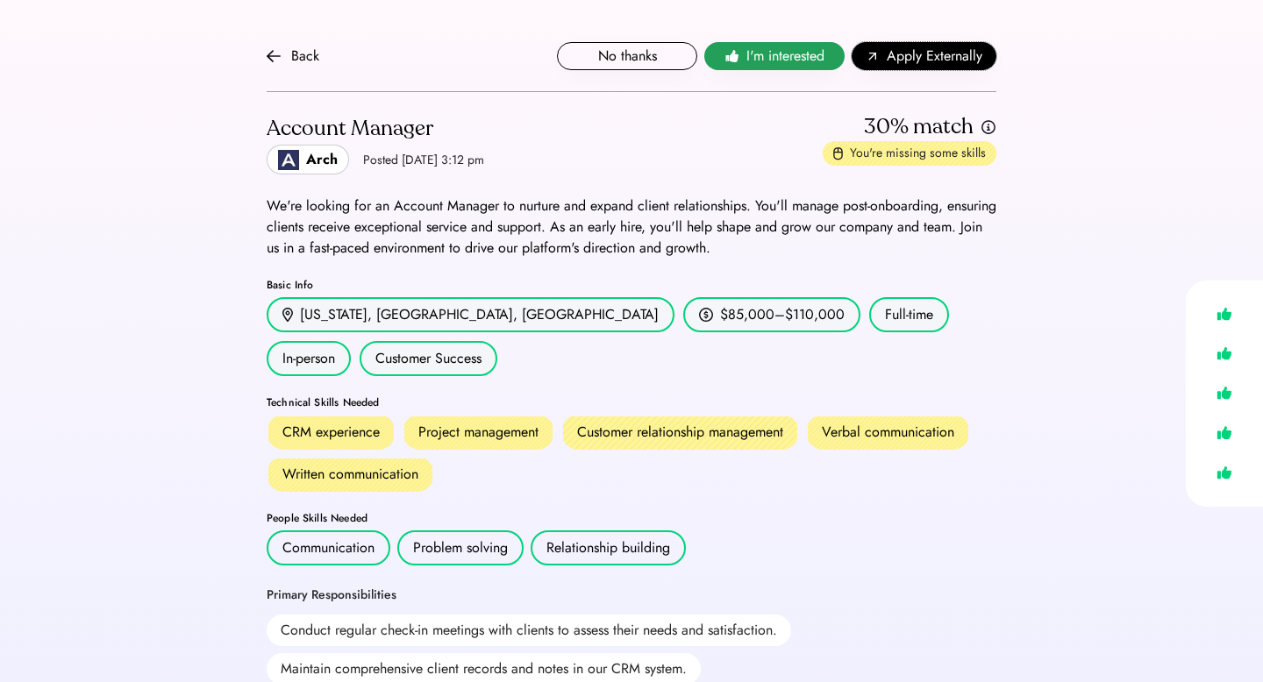
click at [758, 60] on span "I'm interested" at bounding box center [785, 56] width 78 height 21
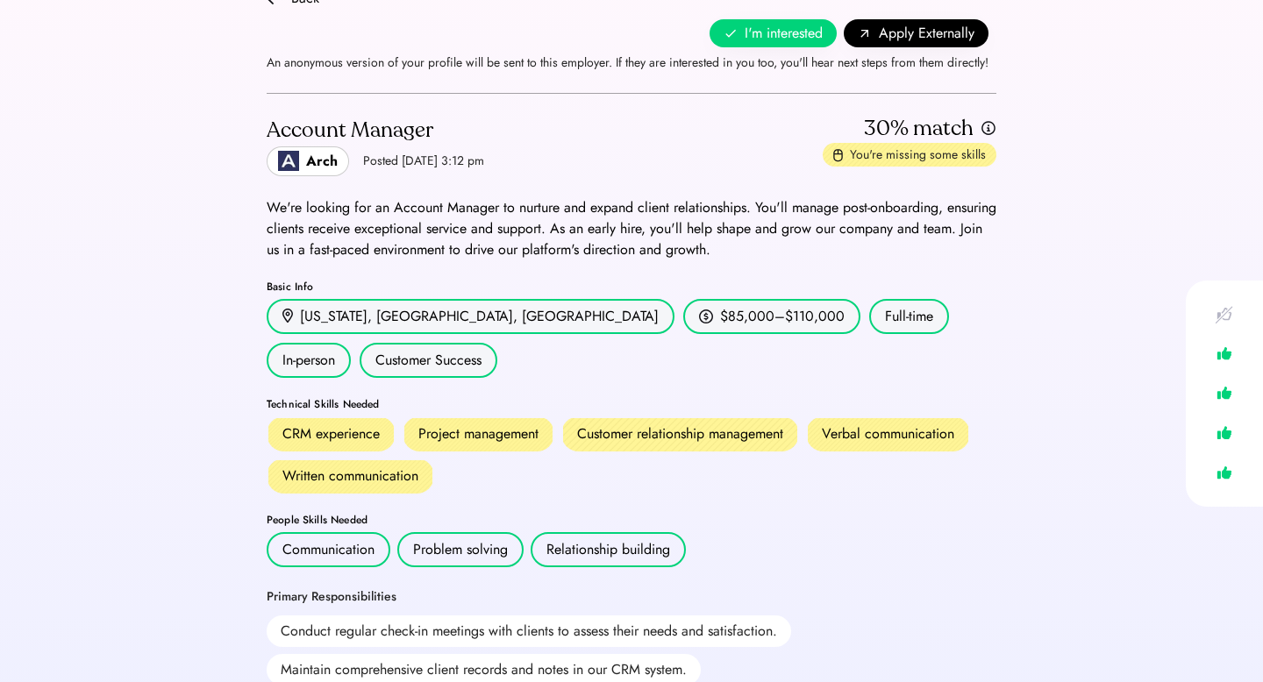
scroll to position [82, 0]
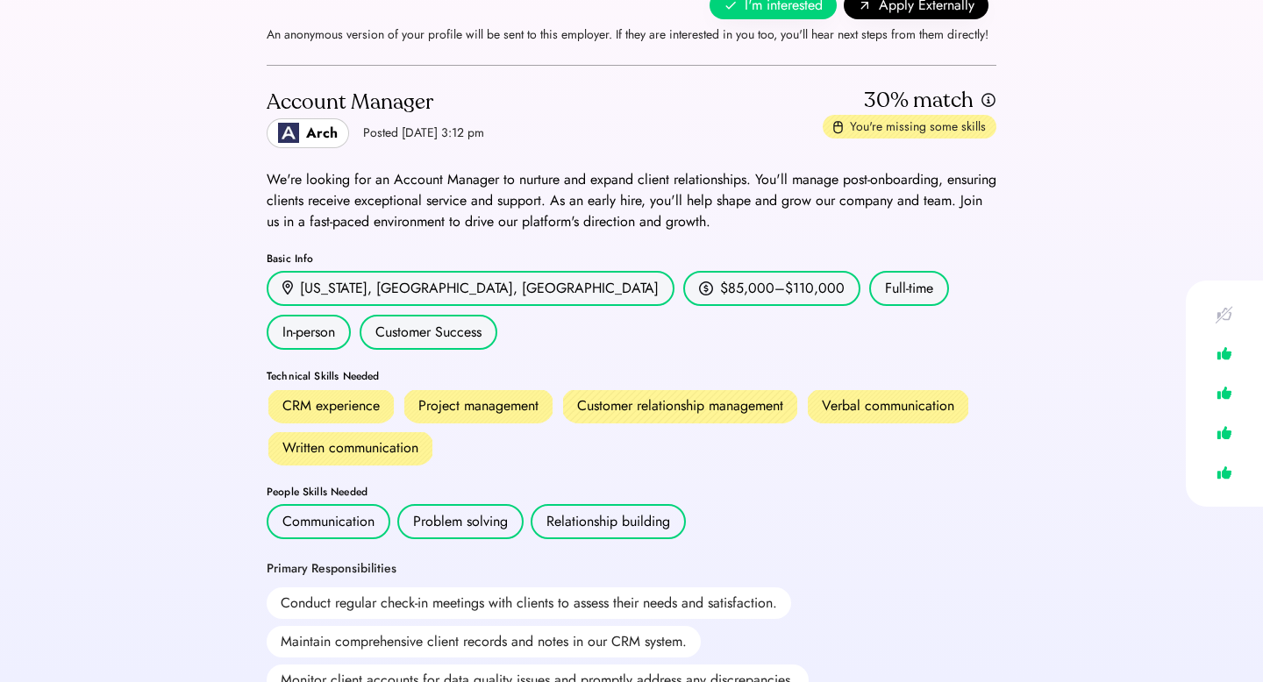
click at [371, 396] on div "CRM experience" at bounding box center [330, 406] width 97 height 21
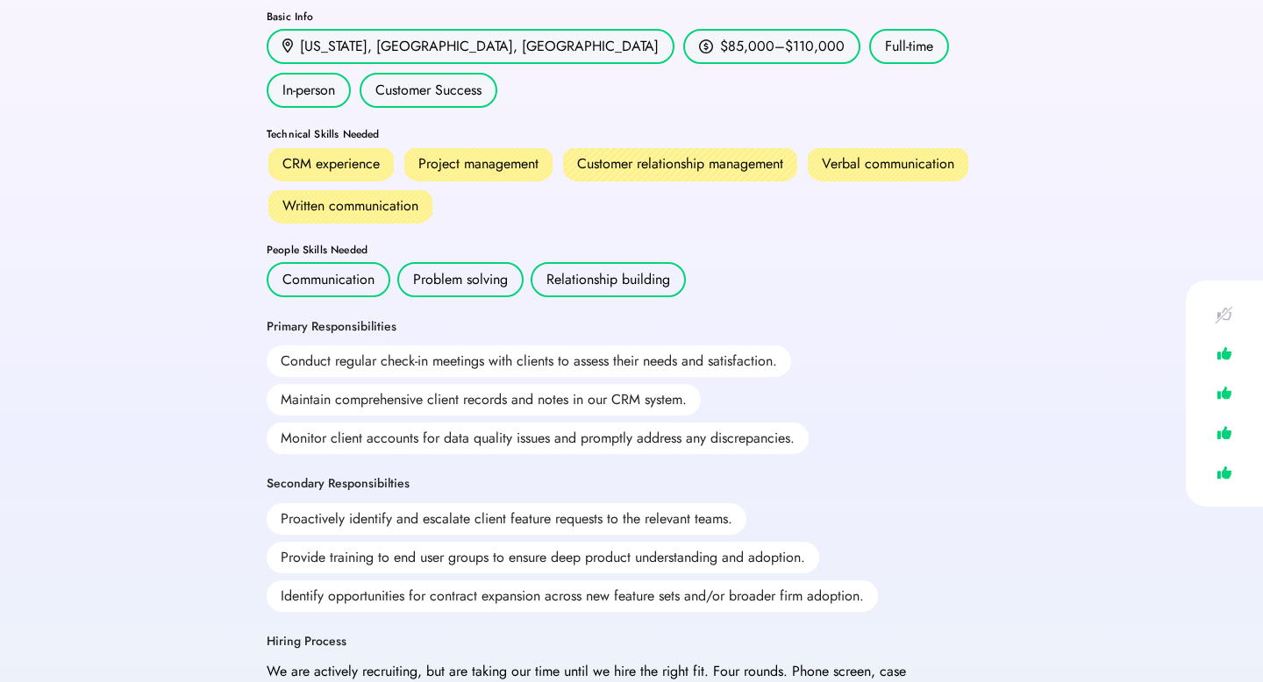
click at [322, 346] on div "Conduct regular check-in meetings with clients to assess their needs and satisf…" at bounding box center [529, 362] width 524 height 32
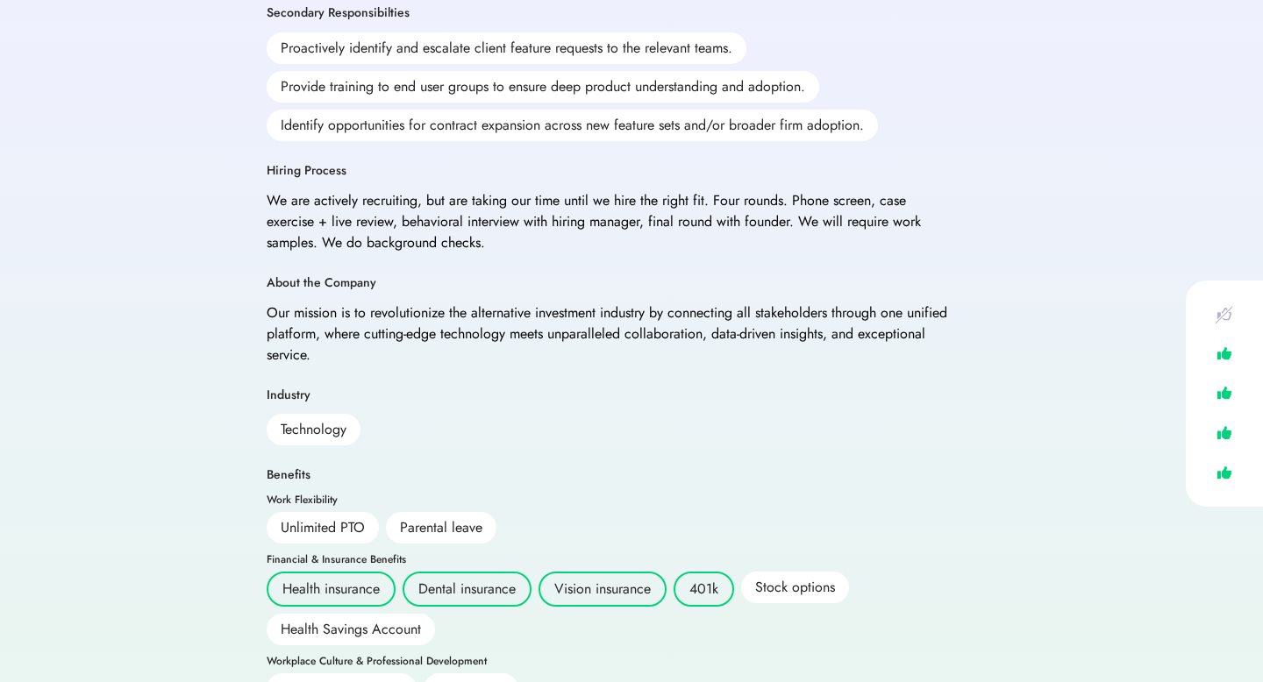
click at [330, 414] on div "Technology" at bounding box center [314, 430] width 94 height 32
click at [329, 554] on div "Financial & Insurance Benefits" at bounding box center [336, 559] width 139 height 11
click at [1229, 312] on img at bounding box center [1224, 314] width 25 height 25
click at [1220, 313] on img at bounding box center [1224, 314] width 25 height 25
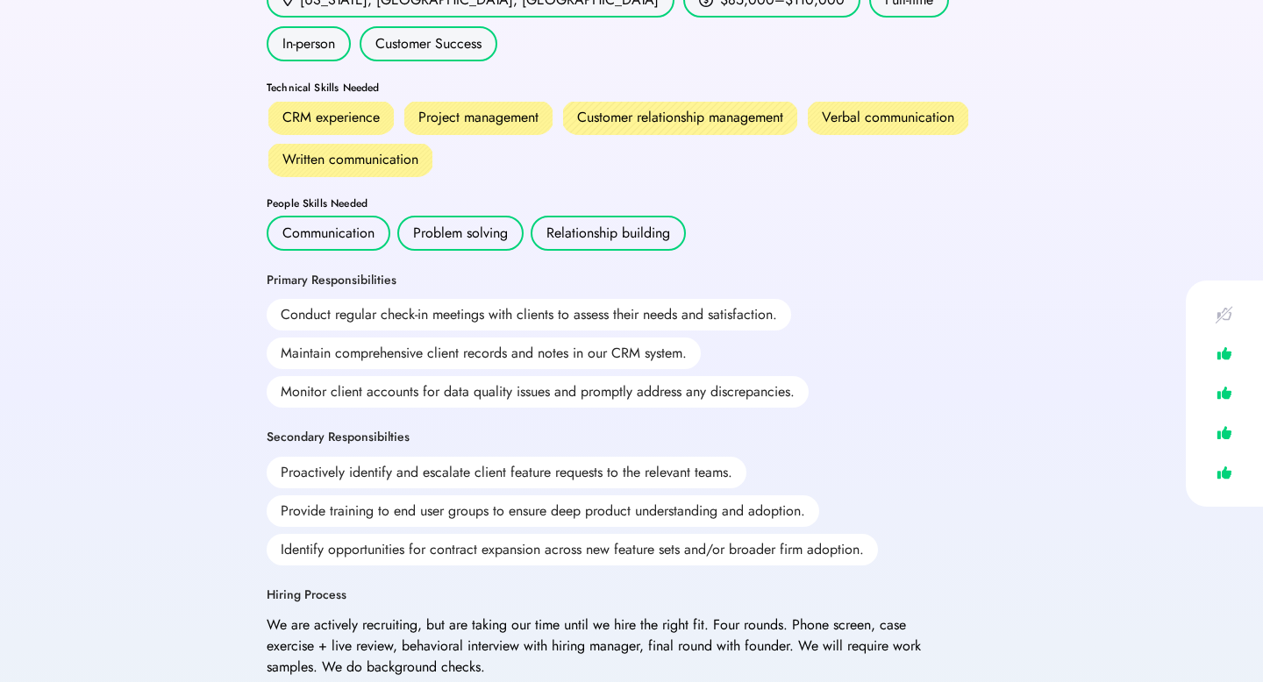
scroll to position [0, 0]
